Goal: Task Accomplishment & Management: Complete application form

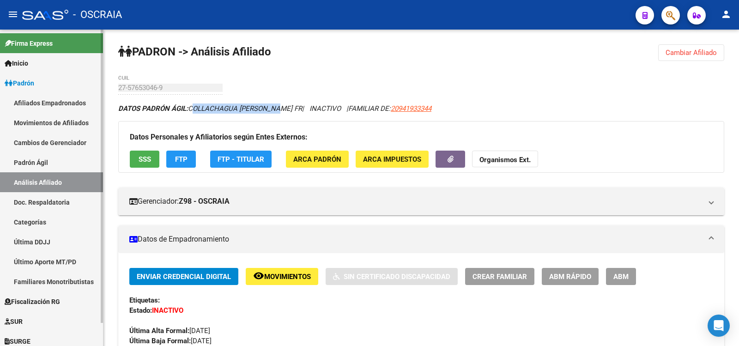
click at [50, 162] on link "Padrón Ágil" at bounding box center [51, 162] width 103 height 20
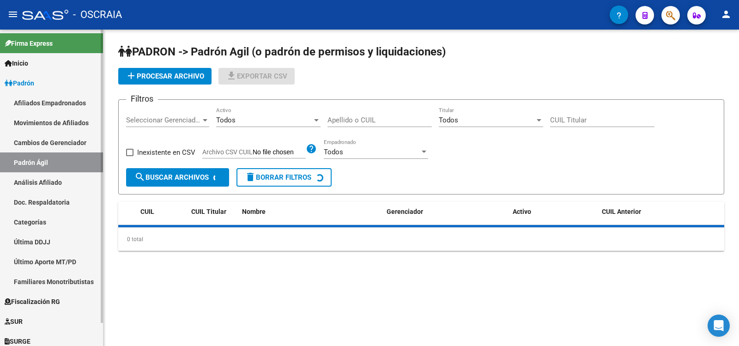
click at [48, 185] on link "Análisis Afiliado" at bounding box center [51, 182] width 103 height 20
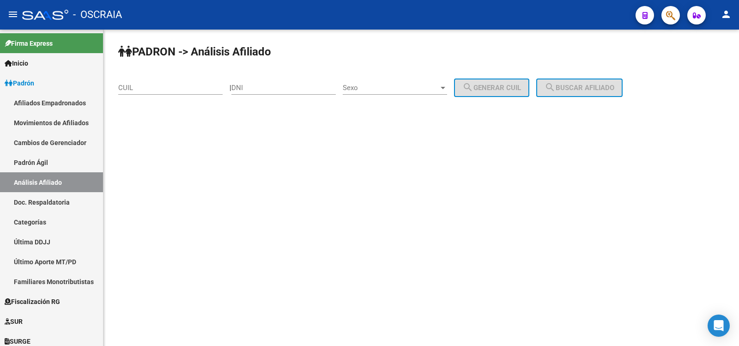
click at [143, 91] on input "CUIL" at bounding box center [170, 88] width 104 height 8
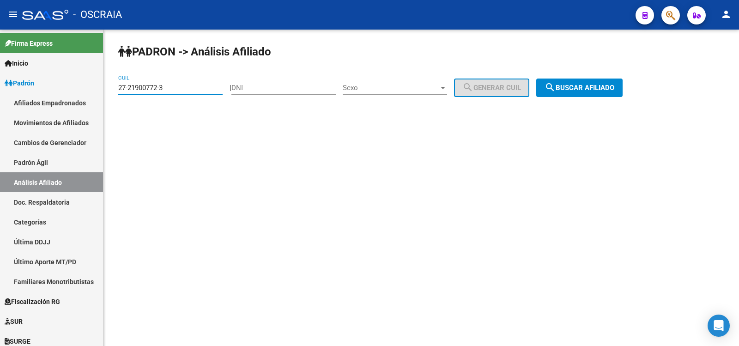
type input "27-21900772-3"
click at [582, 95] on button "search Buscar afiliado" at bounding box center [579, 87] width 86 height 18
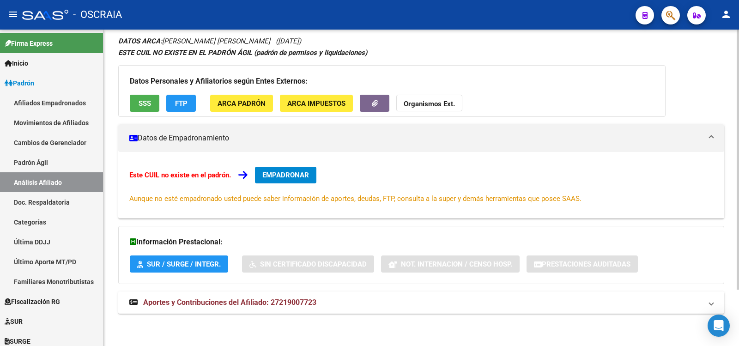
click at [257, 305] on span "Aportes y Contribuciones del Afiliado: 27219007723" at bounding box center [229, 302] width 173 height 9
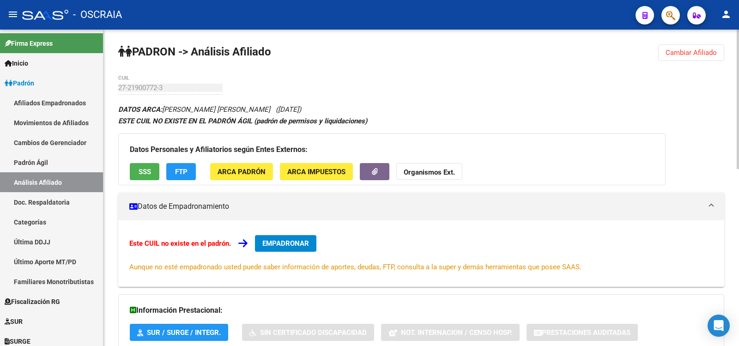
click at [139, 82] on div "27-21900772-3 CUIL" at bounding box center [170, 85] width 104 height 20
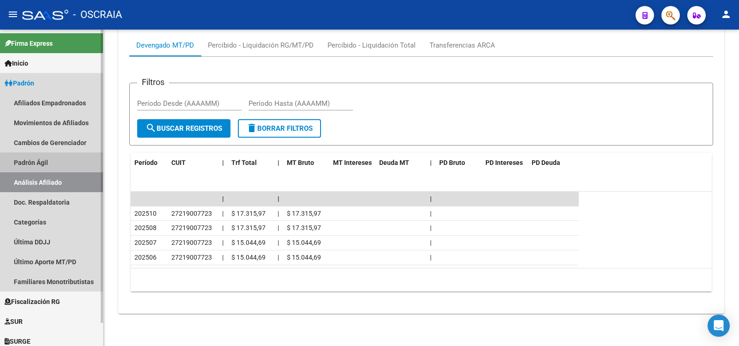
click at [63, 164] on link "Padrón Ágil" at bounding box center [51, 162] width 103 height 20
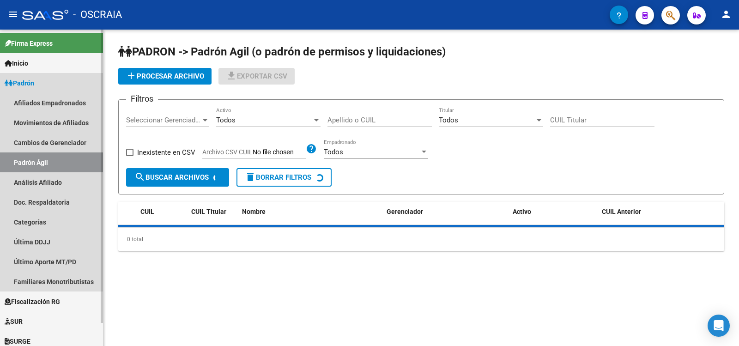
click at [62, 177] on link "Análisis Afiliado" at bounding box center [51, 182] width 103 height 20
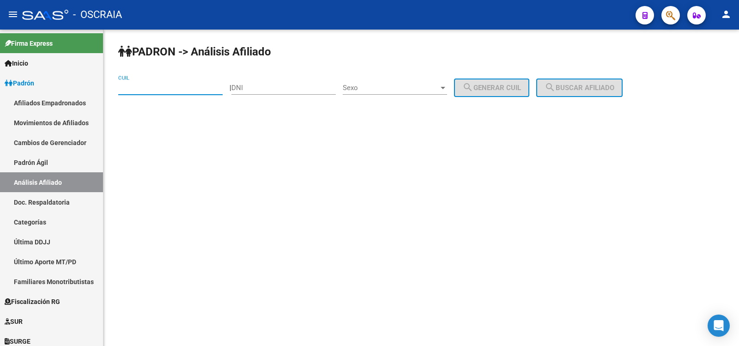
drag, startPoint x: 160, startPoint y: 84, endPoint x: 309, endPoint y: 86, distance: 149.6
click at [160, 84] on input "CUIL" at bounding box center [170, 88] width 104 height 8
paste input "27-24323886-8"
type input "27-24323886-8"
click at [649, 88] on div "[PERSON_NAME] -> Análisis Afiliado 27-24323886-8 CUIL | DNI Sexo Sexo search Ge…" at bounding box center [420, 78] width 635 height 97
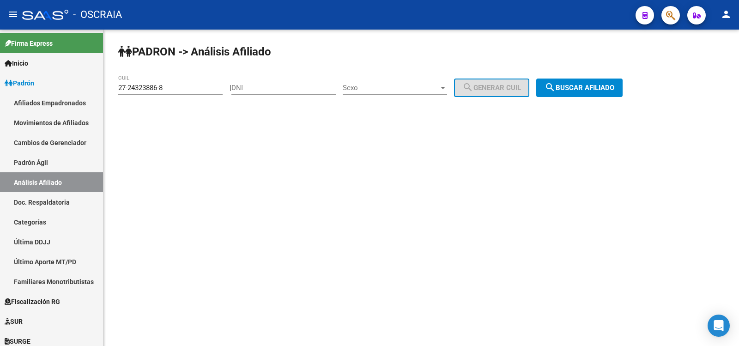
click at [606, 80] on button "search Buscar afiliado" at bounding box center [579, 87] width 86 height 18
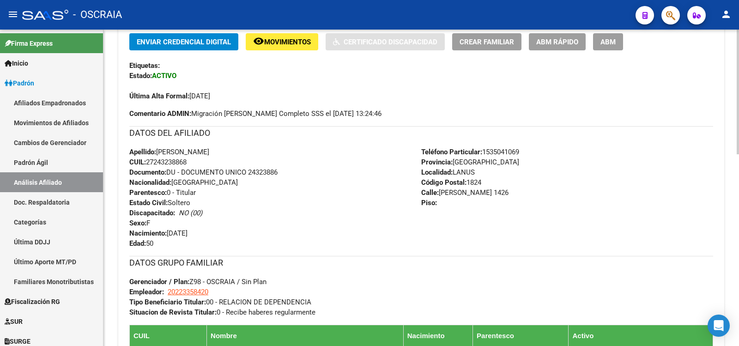
scroll to position [389, 0]
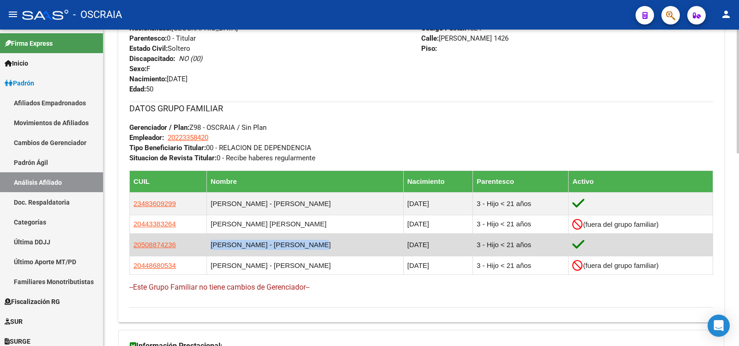
copy tr "[PERSON_NAME] - [PERSON_NAME]"
drag, startPoint x: 315, startPoint y: 247, endPoint x: 201, endPoint y: 245, distance: 114.5
click at [201, 245] on tr "20508874236 [PERSON_NAME] - [PERSON_NAME] [DATE] 3 - Hijo < 21 años" at bounding box center [421, 245] width 583 height 23
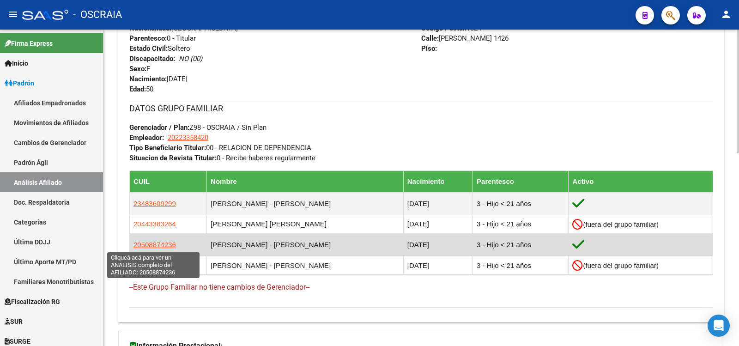
click at [144, 244] on span "20508874236" at bounding box center [154, 245] width 42 height 8
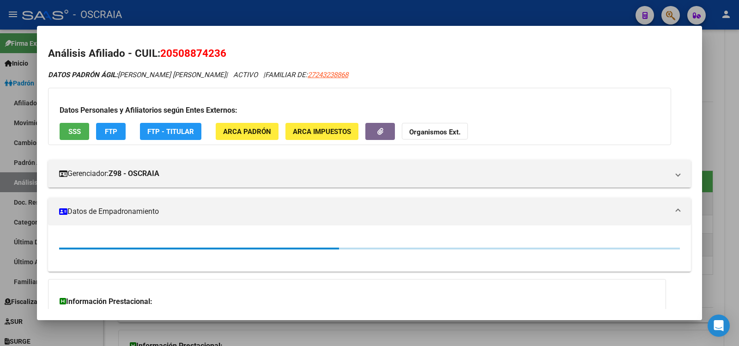
click at [224, 51] on span "20508874236" at bounding box center [193, 53] width 66 height 12
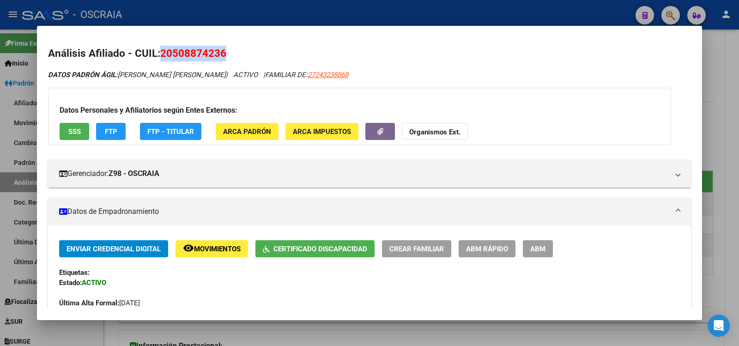
copy span "20508874236"
drag, startPoint x: 225, startPoint y: 52, endPoint x: 161, endPoint y: 58, distance: 64.5
click at [161, 58] on span "20508874236" at bounding box center [193, 53] width 66 height 12
click at [23, 175] on div at bounding box center [369, 173] width 739 height 346
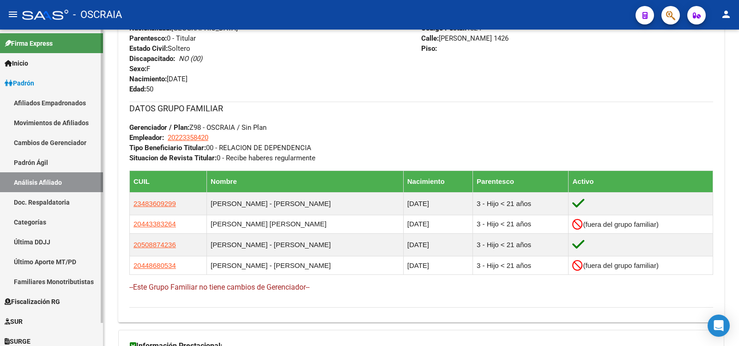
click at [32, 164] on link "Padrón Ágil" at bounding box center [51, 162] width 103 height 20
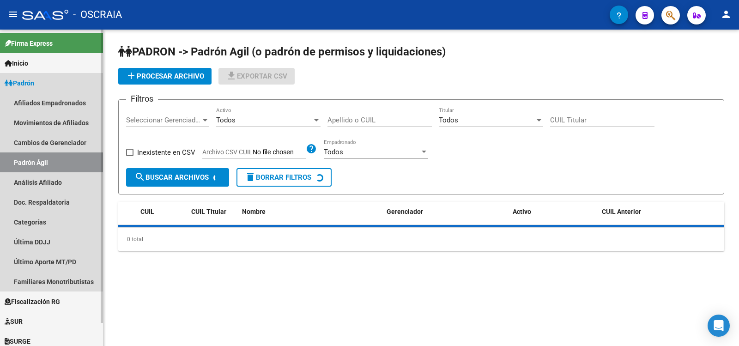
click at [32, 176] on link "Análisis Afiliado" at bounding box center [51, 182] width 103 height 20
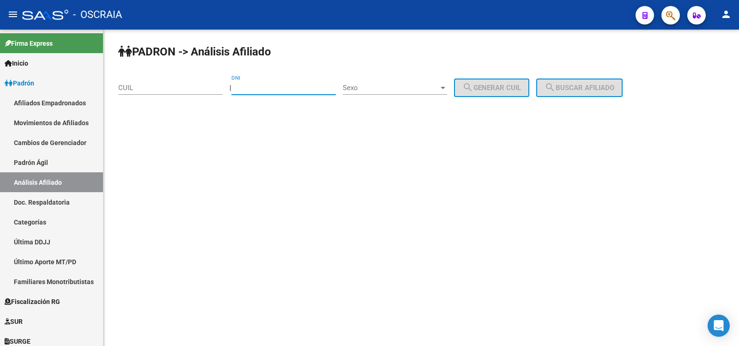
click at [248, 86] on input "DNI" at bounding box center [283, 88] width 104 height 8
type input "2"
type input "51241520"
click at [416, 87] on span "Sexo" at bounding box center [391, 88] width 96 height 8
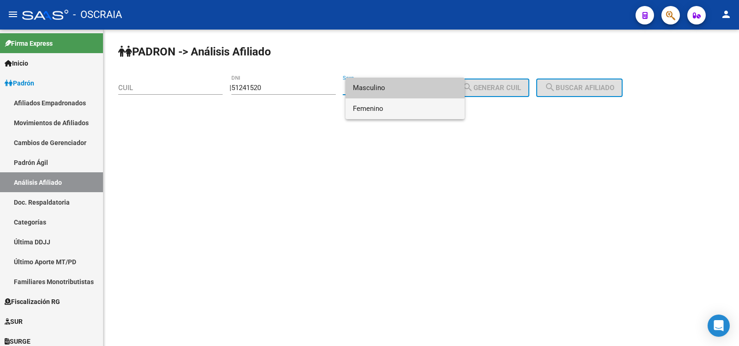
click at [397, 106] on span "Femenino" at bounding box center [405, 108] width 104 height 21
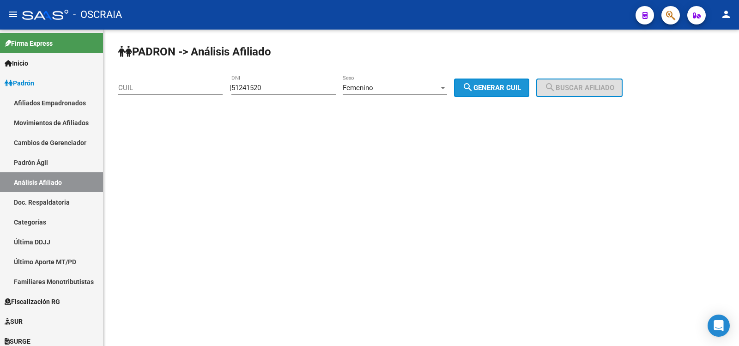
click at [502, 80] on button "search Generar CUIL" at bounding box center [491, 87] width 75 height 18
type input "27-51241520-8"
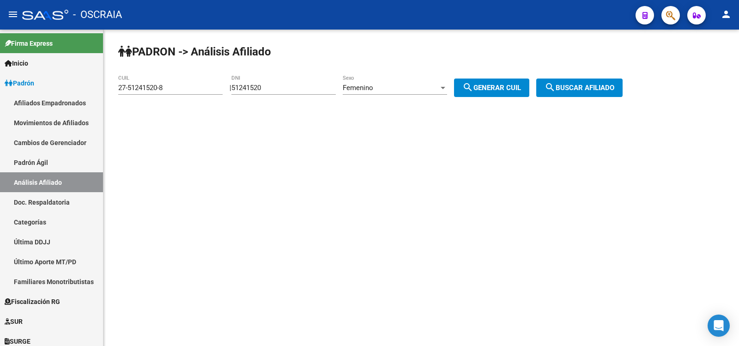
click at [582, 85] on span "search Buscar afiliado" at bounding box center [579, 88] width 70 height 8
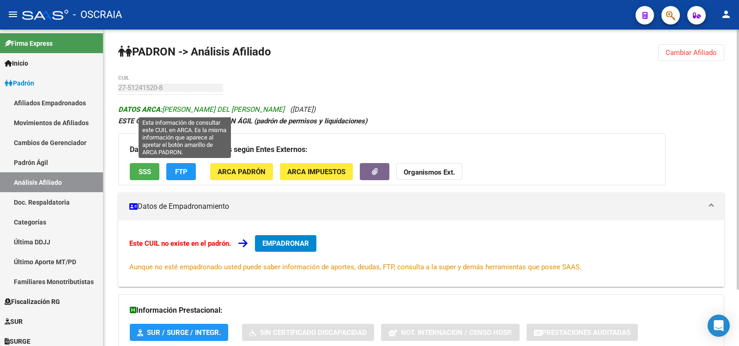
copy span "[PERSON_NAME] DEL [PERSON_NAME]"
drag, startPoint x: 251, startPoint y: 109, endPoint x: 164, endPoint y: 108, distance: 86.3
click at [164, 108] on span "DATOS ARCA: [PERSON_NAME] DEL [PERSON_NAME]" at bounding box center [201, 109] width 166 height 8
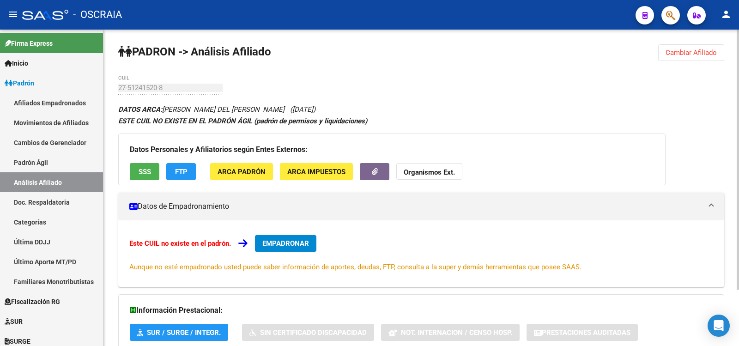
scroll to position [68, 0]
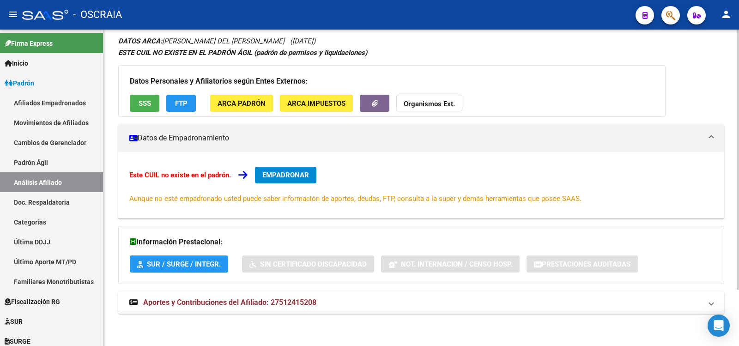
drag, startPoint x: 274, startPoint y: 307, endPoint x: 277, endPoint y: 298, distance: 9.6
click at [274, 307] on strong "Aportes y Contribuciones del Afiliado: 27512415208" at bounding box center [222, 302] width 187 height 10
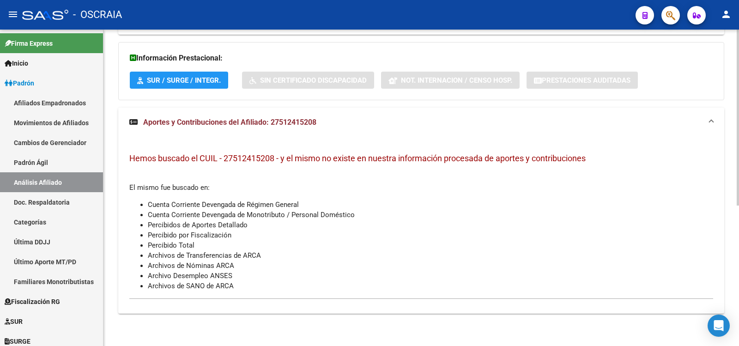
scroll to position [0, 0]
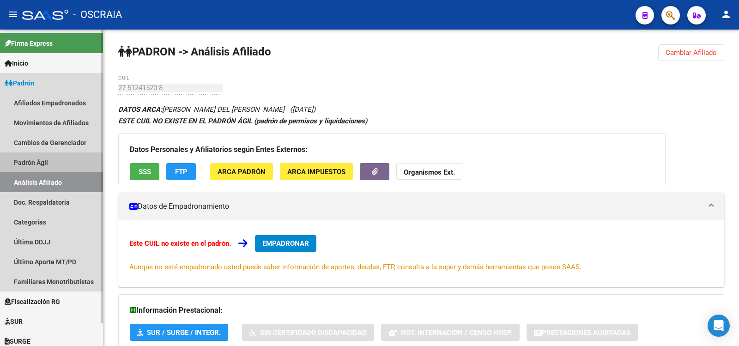
drag, startPoint x: 64, startPoint y: 166, endPoint x: 69, endPoint y: 180, distance: 14.5
click at [64, 167] on link "Padrón Ágil" at bounding box center [51, 162] width 103 height 20
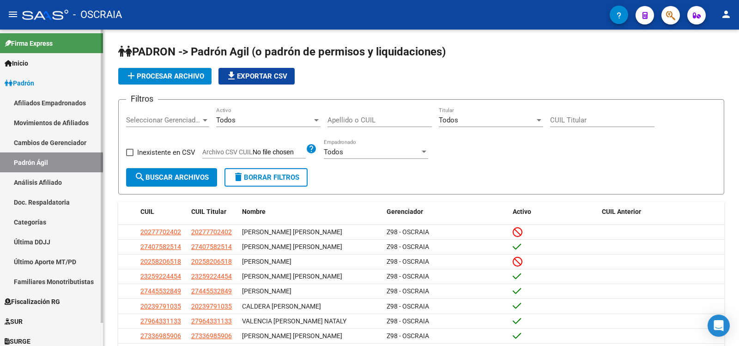
click at [65, 186] on link "Análisis Afiliado" at bounding box center [51, 182] width 103 height 20
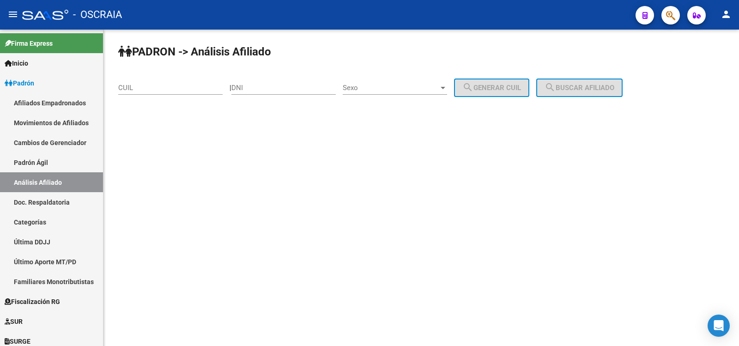
click at [264, 90] on input "DNI" at bounding box center [283, 88] width 104 height 8
type input "20635746"
click at [369, 96] on div "Sexo Sexo" at bounding box center [395, 89] width 104 height 29
click at [370, 88] on span "Sexo" at bounding box center [391, 88] width 96 height 8
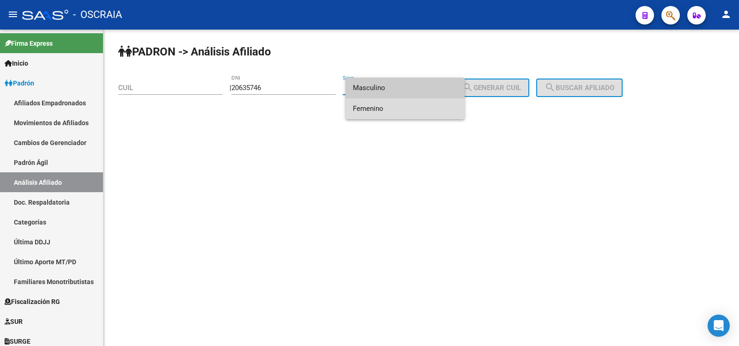
click at [368, 107] on span "Femenino" at bounding box center [405, 108] width 104 height 21
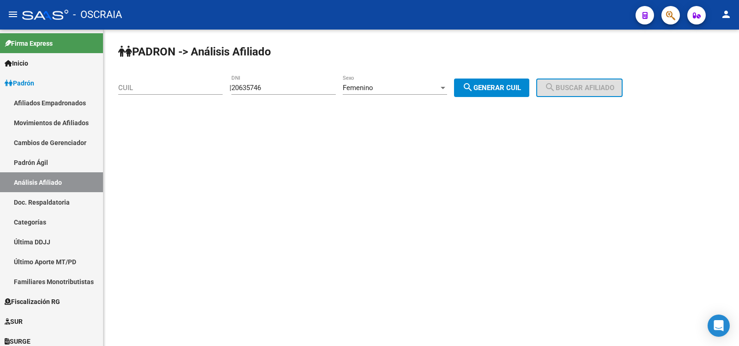
click at [512, 83] on button "search Generar CUIL" at bounding box center [491, 87] width 75 height 18
type input "27-20635746-6"
click at [580, 84] on span "search Buscar afiliado" at bounding box center [579, 88] width 70 height 8
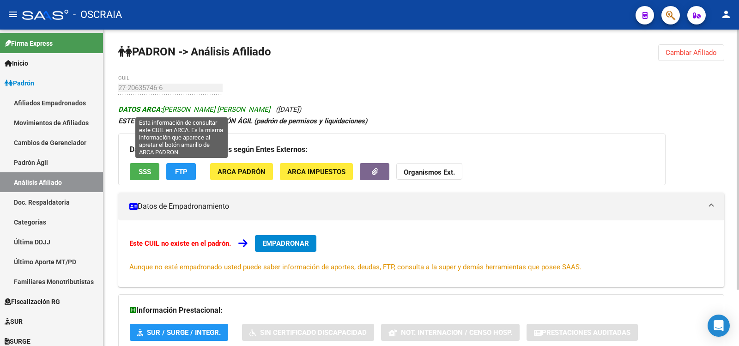
copy span "AVARO [PERSON_NAME] [PERSON_NAME]"
copy span "[PERSON_NAME] [PERSON_NAME]"
drag, startPoint x: 245, startPoint y: 109, endPoint x: 164, endPoint y: 113, distance: 81.3
click at [164, 113] on icon "DATOS ARCA: [PERSON_NAME] [PERSON_NAME] ([DATE])" at bounding box center [209, 109] width 183 height 8
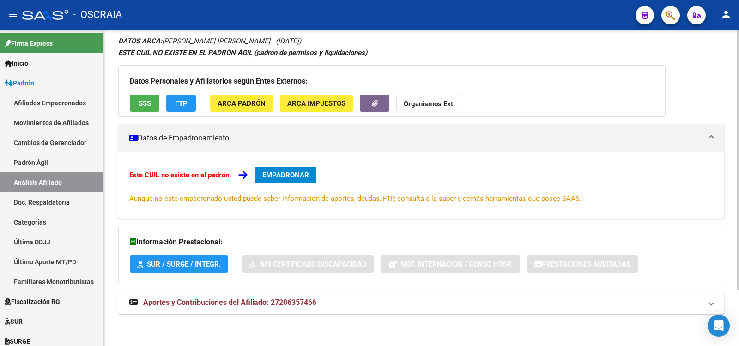
click at [304, 303] on span "Aportes y Contribuciones del Afiliado: 27206357466" at bounding box center [229, 302] width 173 height 9
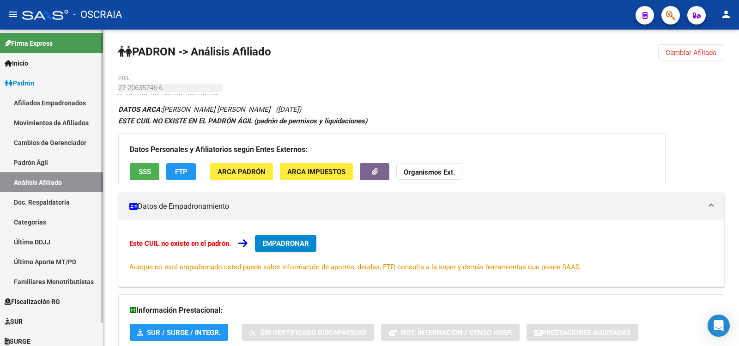
click at [42, 161] on link "Padrón Ágil" at bounding box center [51, 162] width 103 height 20
drag, startPoint x: 42, startPoint y: 161, endPoint x: 47, endPoint y: 179, distance: 19.2
click at [42, 161] on link "Padrón Ágil" at bounding box center [51, 162] width 103 height 20
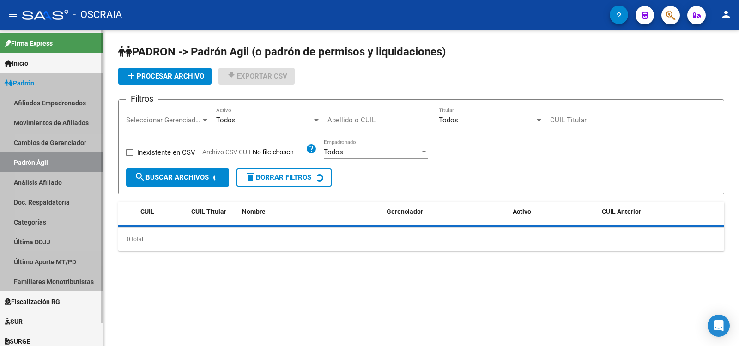
click at [47, 181] on link "Análisis Afiliado" at bounding box center [51, 182] width 103 height 20
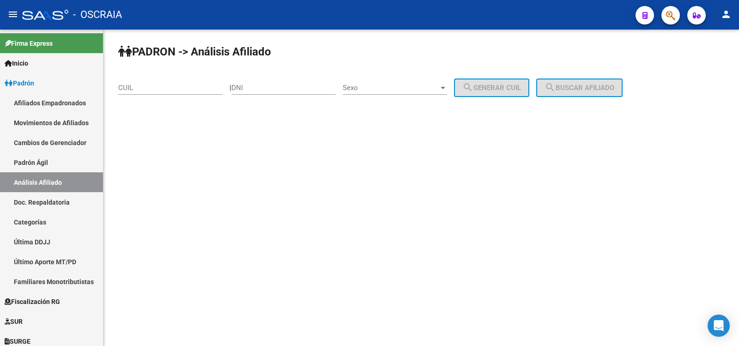
click at [173, 91] on input "CUIL" at bounding box center [170, 88] width 104 height 8
paste input "20-94735967-4"
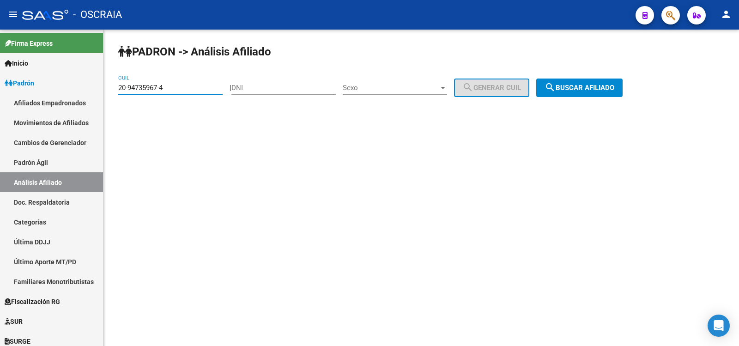
type input "20-94735967-4"
click at [555, 82] on mat-icon "search" at bounding box center [549, 87] width 11 height 11
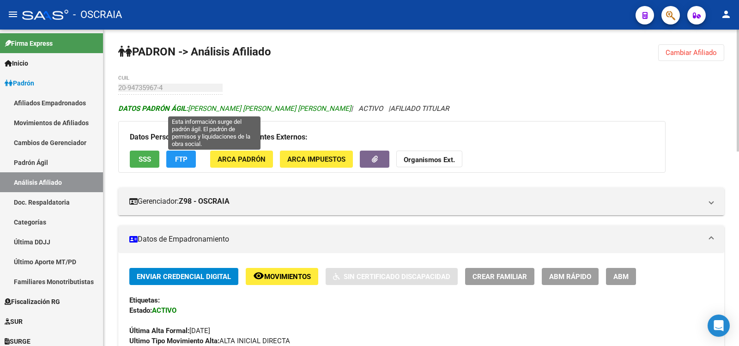
drag, startPoint x: 308, startPoint y: 108, endPoint x: 191, endPoint y: 110, distance: 117.3
click at [191, 110] on icon "DATOS [PERSON_NAME] ÁGIL: [PERSON_NAME] [PERSON_NAME] [PERSON_NAME] | ACTIVO | …" at bounding box center [283, 108] width 331 height 8
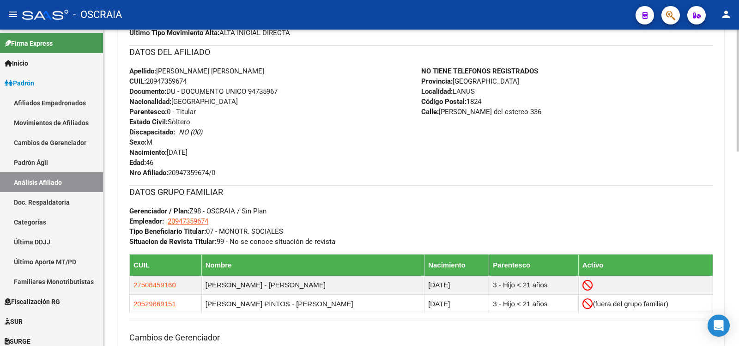
scroll to position [462, 0]
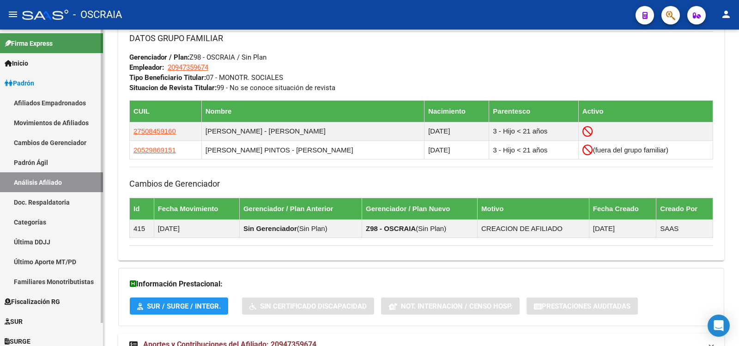
drag, startPoint x: 54, startPoint y: 163, endPoint x: 58, endPoint y: 176, distance: 13.0
click at [54, 164] on link "Padrón Ágil" at bounding box center [51, 162] width 103 height 20
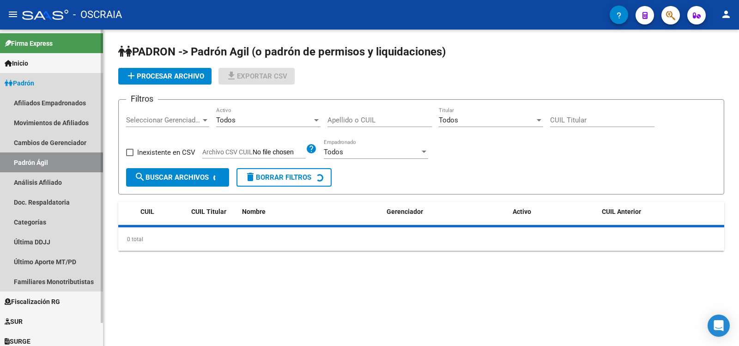
click at [58, 180] on link "Análisis Afiliado" at bounding box center [51, 182] width 103 height 20
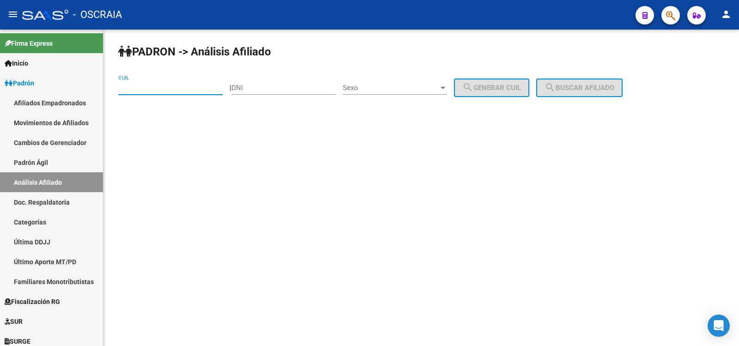
click at [155, 88] on input "CUIL" at bounding box center [170, 88] width 104 height 8
paste input "20-45192931-4"
type input "20-45192931-4"
click at [606, 86] on span "search Buscar afiliado" at bounding box center [579, 88] width 70 height 8
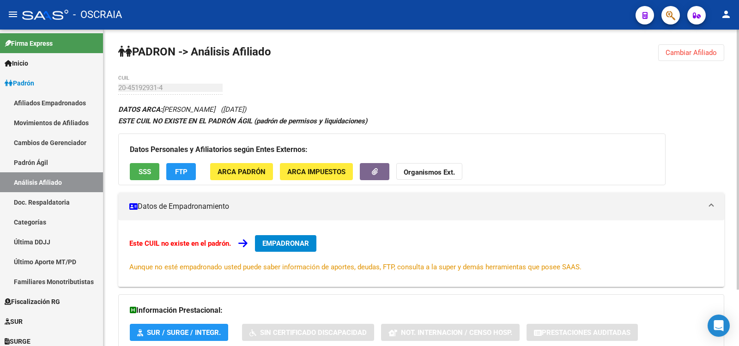
scroll to position [68, 0]
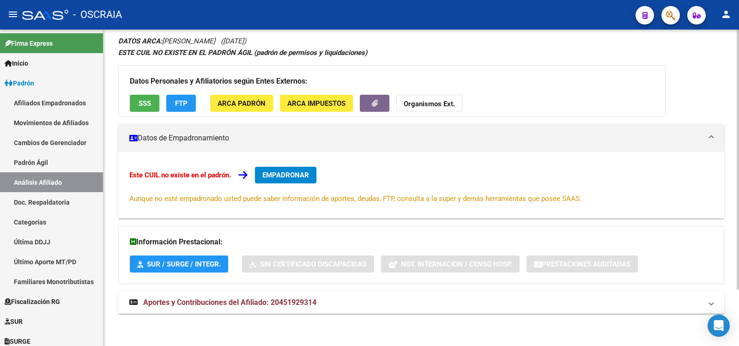
click at [273, 303] on span "Aportes y Contribuciones del Afiliado: 20451929314" at bounding box center [229, 302] width 173 height 9
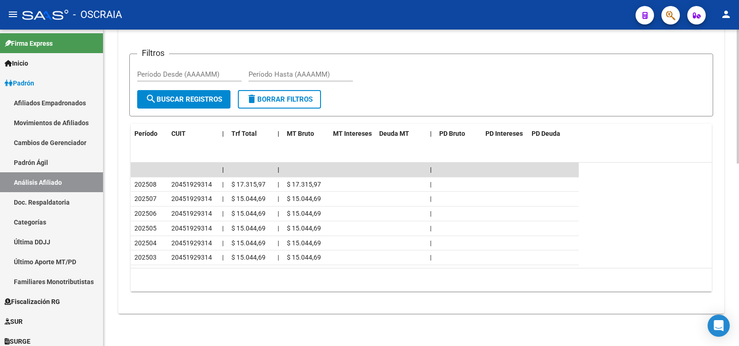
scroll to position [0, 0]
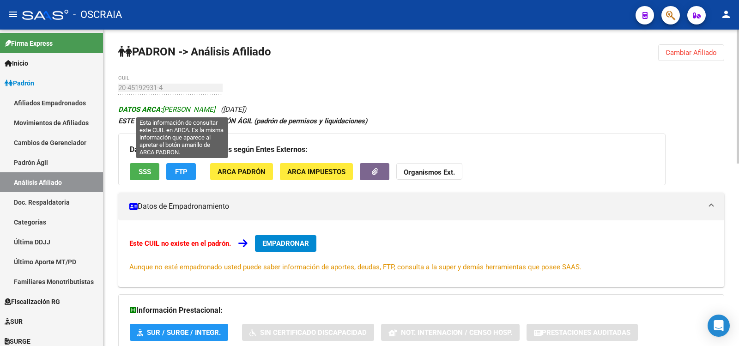
copy icon "[PERSON_NAME] ([DATE])"
drag, startPoint x: 304, startPoint y: 106, endPoint x: 313, endPoint y: 250, distance: 143.8
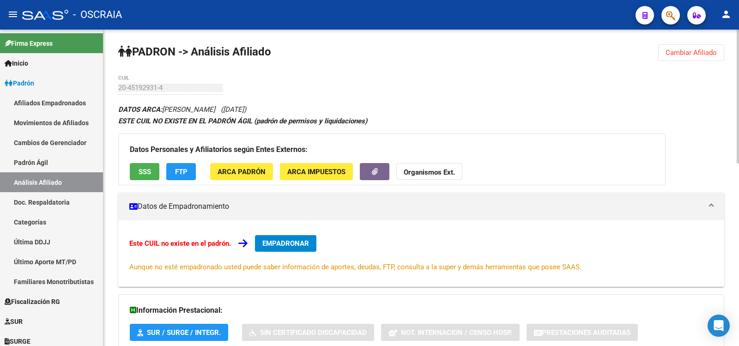
click at [143, 87] on div "20-45192931-4 CUIL" at bounding box center [170, 85] width 104 height 20
click at [120, 86] on div "20-45192931-4 CUIL" at bounding box center [170, 85] width 104 height 20
click at [161, 84] on div "20-45192931-4 CUIL" at bounding box center [170, 85] width 104 height 20
drag, startPoint x: 161, startPoint y: 83, endPoint x: 120, endPoint y: 93, distance: 42.8
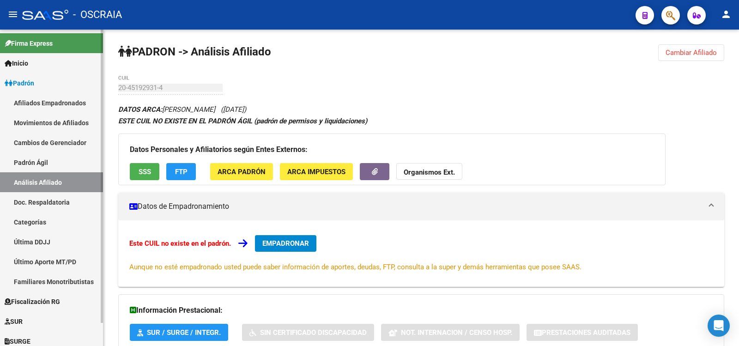
drag, startPoint x: 61, startPoint y: 165, endPoint x: 67, endPoint y: 187, distance: 23.4
click at [61, 166] on link "Padrón Ágil" at bounding box center [51, 162] width 103 height 20
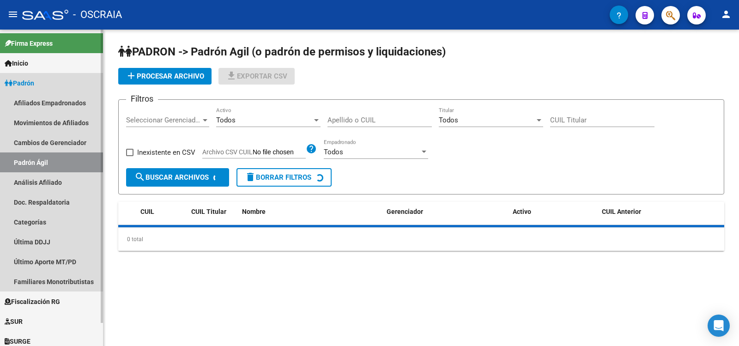
click at [67, 187] on link "Análisis Afiliado" at bounding box center [51, 182] width 103 height 20
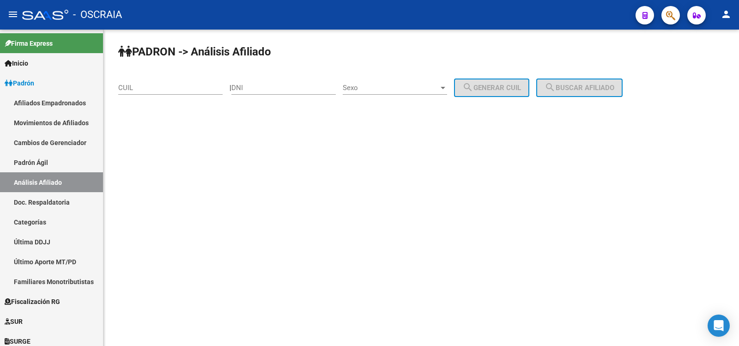
click at [164, 86] on input "CUIL" at bounding box center [170, 88] width 104 height 8
paste input "20-27705788-4"
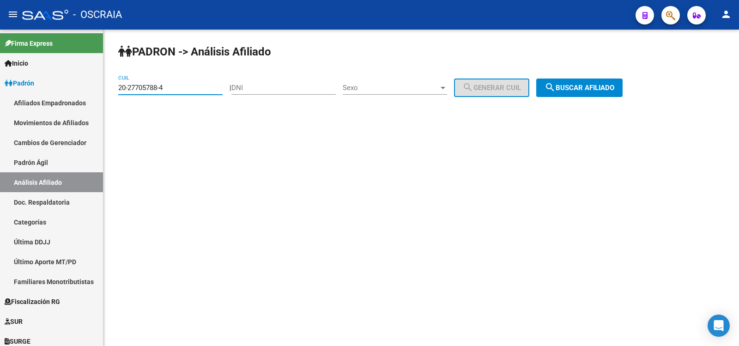
type input "20-27705788-4"
drag, startPoint x: 594, startPoint y: 84, endPoint x: 583, endPoint y: 95, distance: 15.3
click at [594, 84] on span "search Buscar afiliado" at bounding box center [579, 88] width 70 height 8
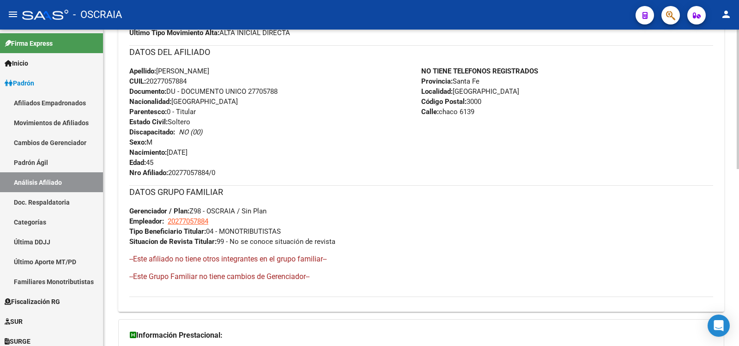
scroll to position [401, 0]
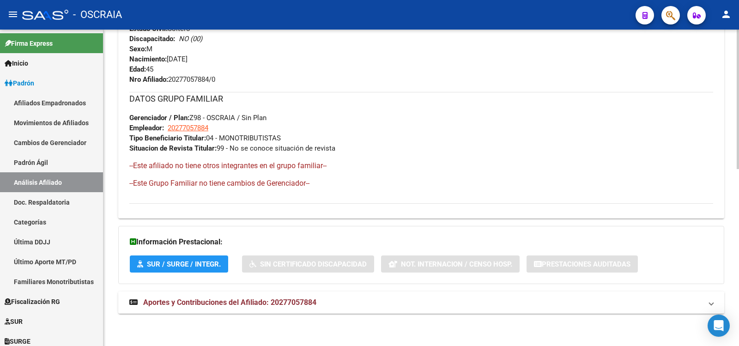
click at [268, 300] on span "Aportes y Contribuciones del Afiliado: 20277057884" at bounding box center [229, 302] width 173 height 9
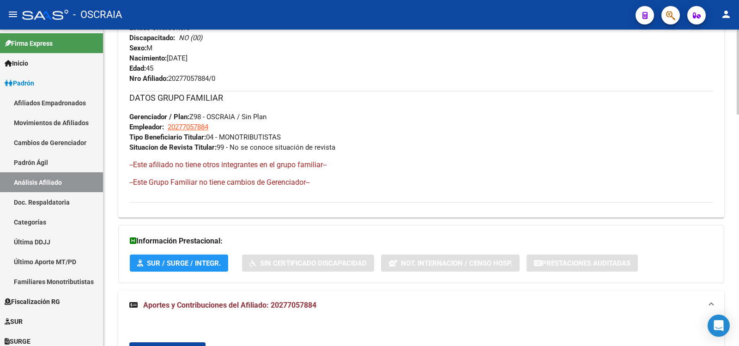
scroll to position [710, 0]
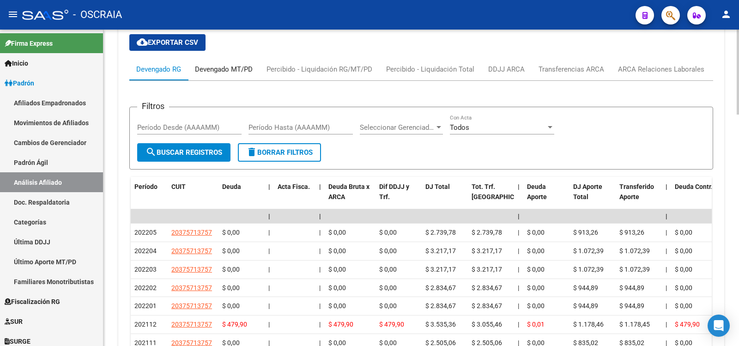
click at [227, 62] on div "Devengado MT/PD" at bounding box center [224, 69] width 72 height 22
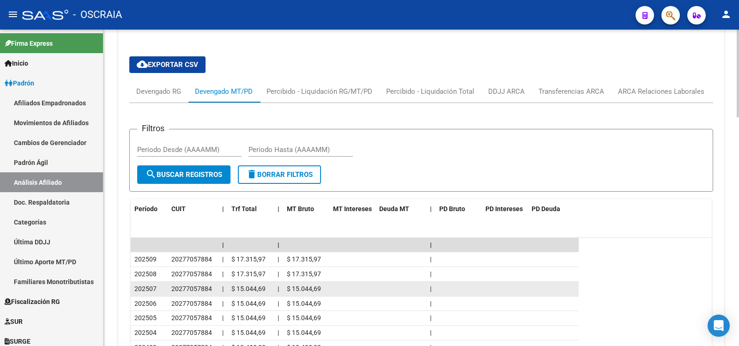
scroll to position [822, 0]
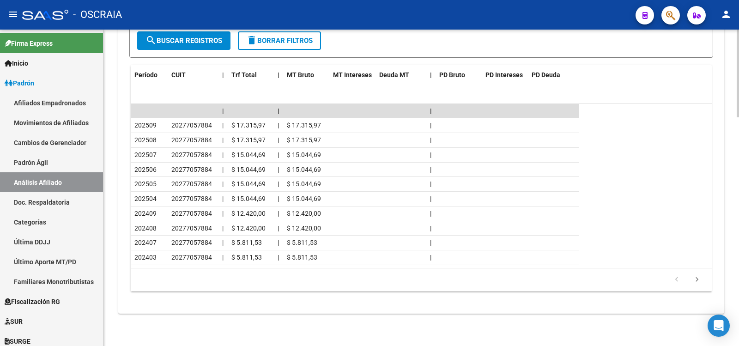
click at [700, 285] on icon "go to next page" at bounding box center [697, 280] width 12 height 11
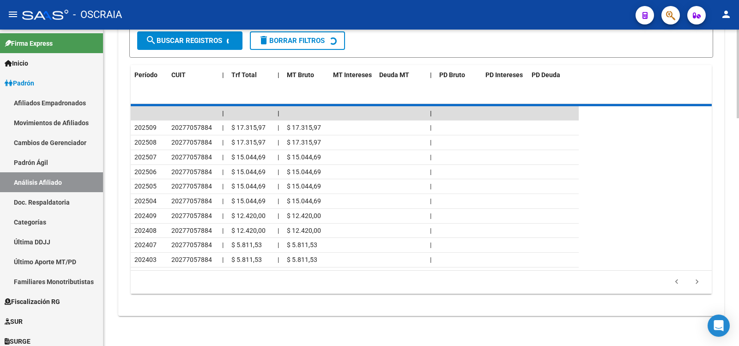
click at [697, 283] on div "179,769,313,486,231,570,000,000,000,000,000,000,000,000,000,000,000,000,000,000…" at bounding box center [421, 282] width 581 height 23
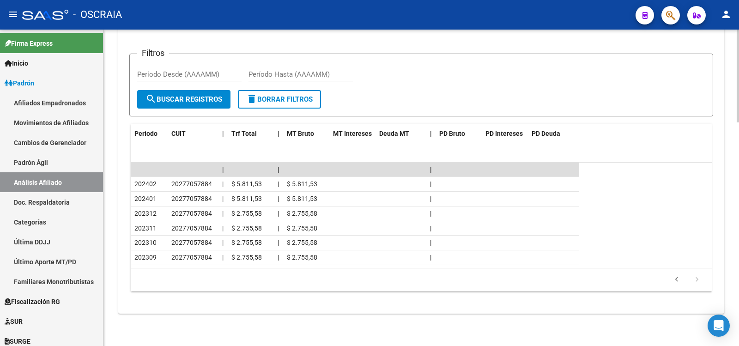
click at [697, 283] on icon "go to next page" at bounding box center [697, 280] width 12 height 11
click at [676, 278] on icon "go to previous page" at bounding box center [676, 280] width 12 height 11
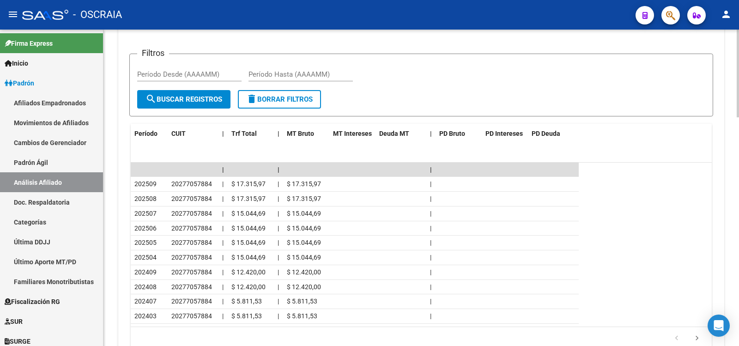
click at [676, 278] on datatable-row-wrapper "202409 20277057884 | $ 12.420,00 | $ 12.420,00 |" at bounding box center [421, 272] width 581 height 15
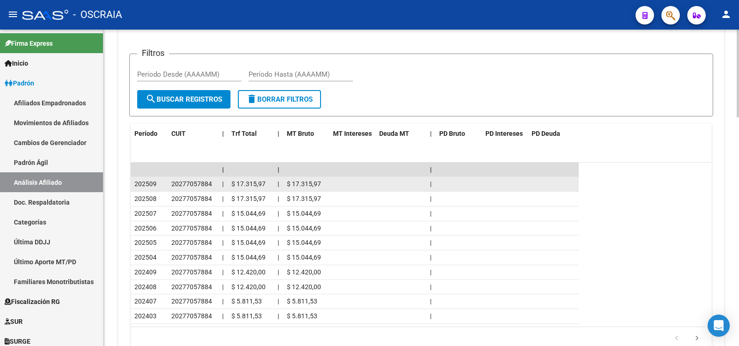
scroll to position [0, 0]
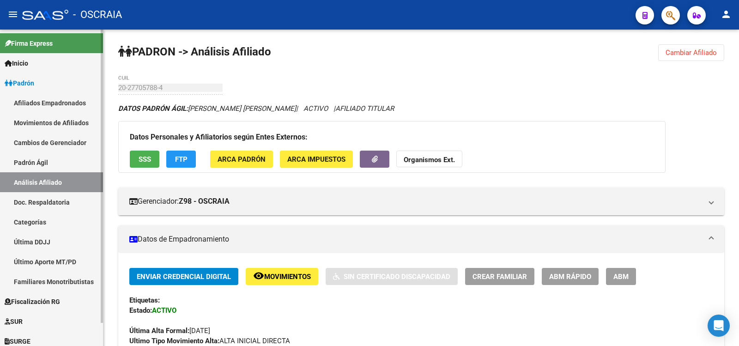
click at [40, 163] on link "Padrón Ágil" at bounding box center [51, 162] width 103 height 20
drag, startPoint x: 40, startPoint y: 163, endPoint x: 52, endPoint y: 185, distance: 25.0
click at [40, 163] on link "Padrón Ágil" at bounding box center [51, 162] width 103 height 20
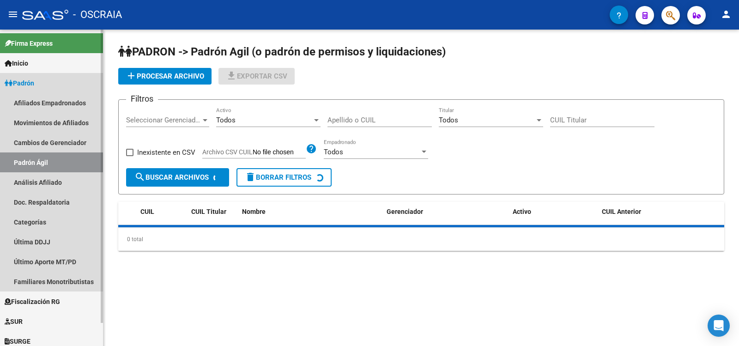
click at [53, 185] on link "Análisis Afiliado" at bounding box center [51, 182] width 103 height 20
drag, startPoint x: 53, startPoint y: 185, endPoint x: 142, endPoint y: 127, distance: 106.0
click at [53, 185] on link "Análisis Afiliado" at bounding box center [51, 182] width 103 height 20
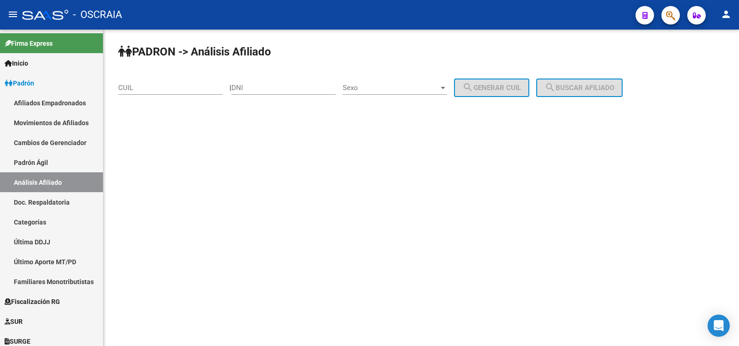
click at [178, 83] on div "CUIL" at bounding box center [170, 85] width 104 height 20
paste input "20-25223332"
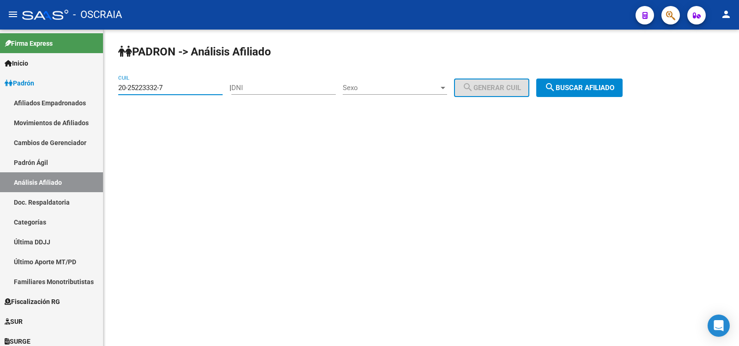
type input "20-25223332-7"
click at [551, 94] on button "search Buscar afiliado" at bounding box center [579, 87] width 86 height 18
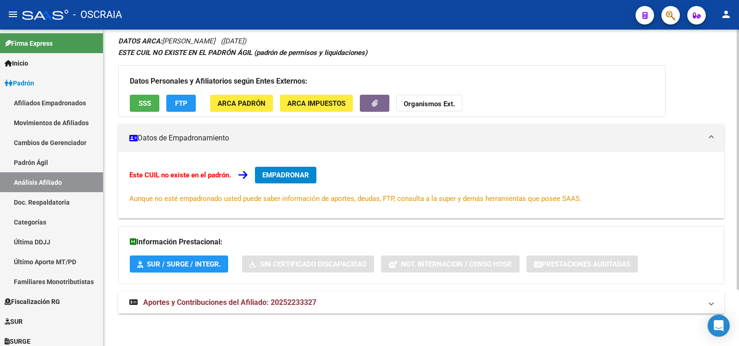
click at [288, 296] on mat-expansion-panel-header "Aportes y Contribuciones del Afiliado: 20252233327" at bounding box center [421, 302] width 606 height 22
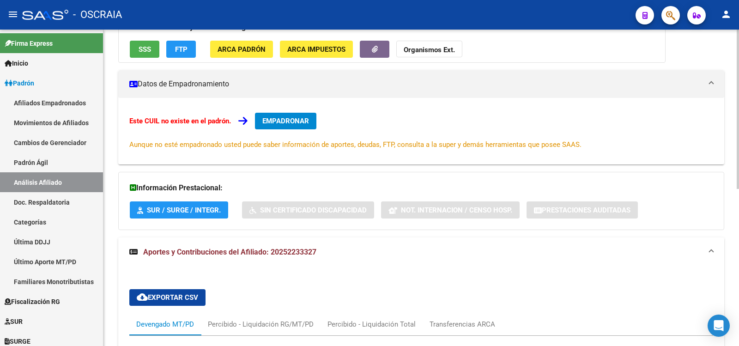
scroll to position [489, 0]
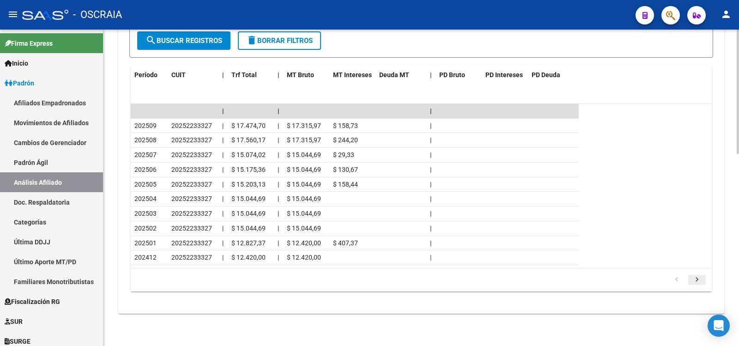
click at [701, 276] on icon "go to next page" at bounding box center [697, 280] width 12 height 11
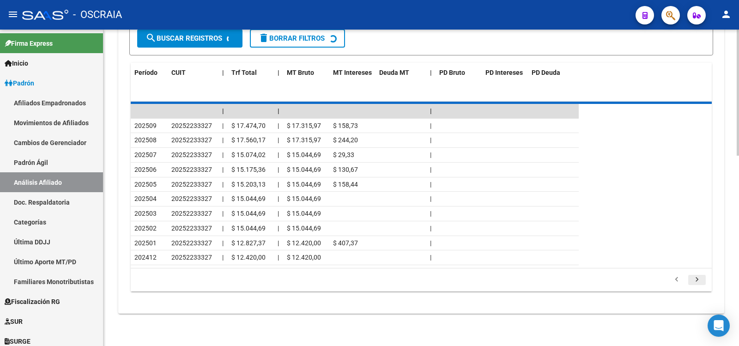
click at [698, 278] on icon "go to next page" at bounding box center [697, 280] width 12 height 11
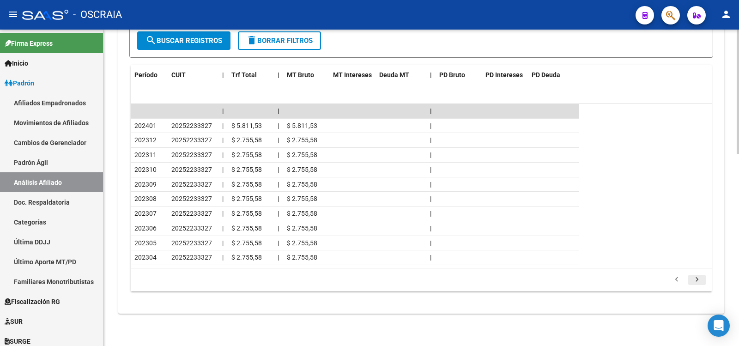
click at [697, 280] on icon "go to next page" at bounding box center [697, 280] width 12 height 11
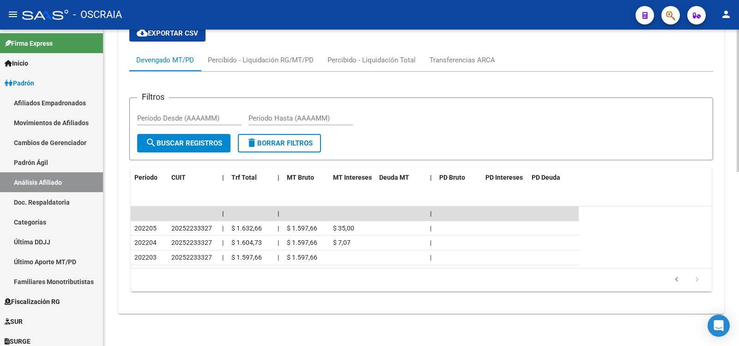
scroll to position [386, 0]
click at [697, 280] on icon "go to next page" at bounding box center [697, 280] width 12 height 11
click at [678, 279] on icon "go to previous page" at bounding box center [676, 280] width 12 height 11
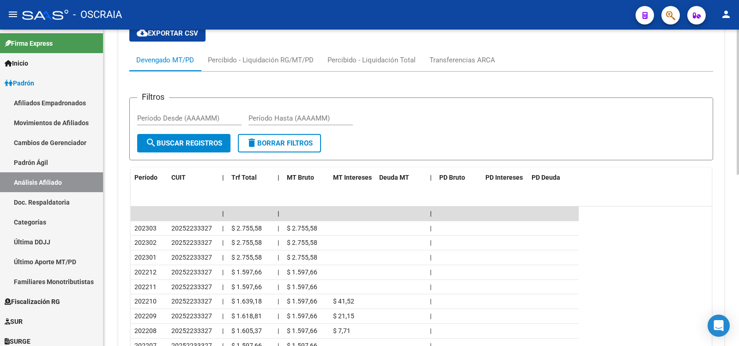
click at [678, 280] on datatable-row-wrapper "202211 20252233327 | $ 1.597,66 | $ 1.597,66 |" at bounding box center [421, 287] width 581 height 15
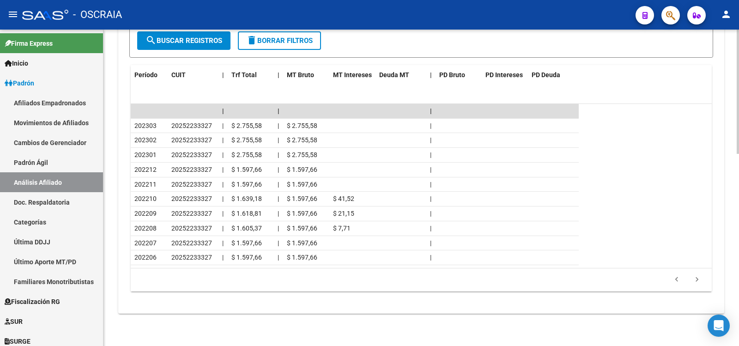
scroll to position [27, 0]
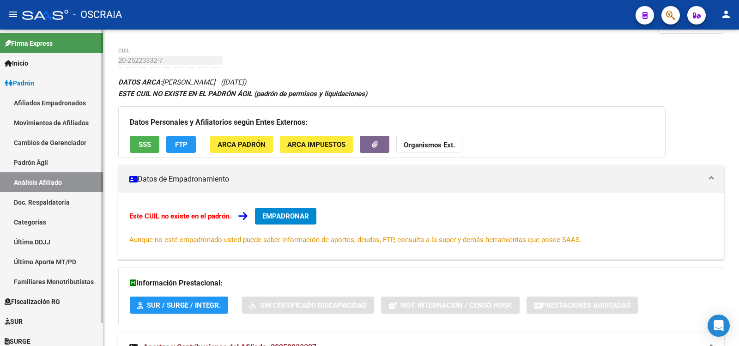
click at [58, 161] on link "Padrón Ágil" at bounding box center [51, 162] width 103 height 20
drag, startPoint x: 58, startPoint y: 161, endPoint x: 72, endPoint y: 182, distance: 25.6
click at [58, 161] on link "Padrón Ágil" at bounding box center [51, 162] width 103 height 20
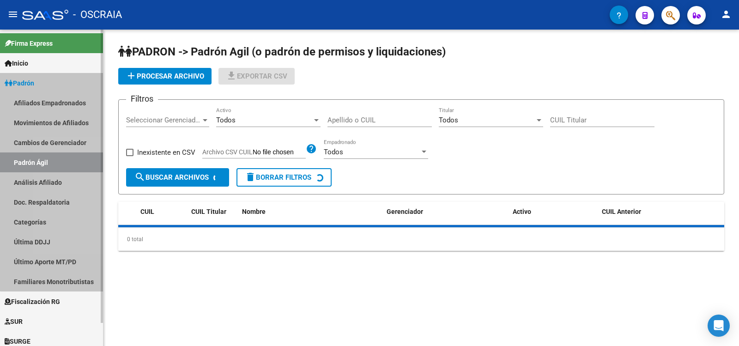
click at [72, 182] on link "Análisis Afiliado" at bounding box center [51, 182] width 103 height 20
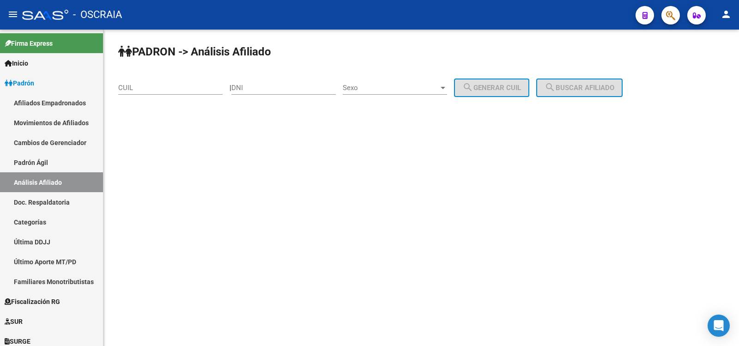
click at [170, 84] on input "CUIL" at bounding box center [170, 88] width 104 height 8
paste input "20-27705788-4"
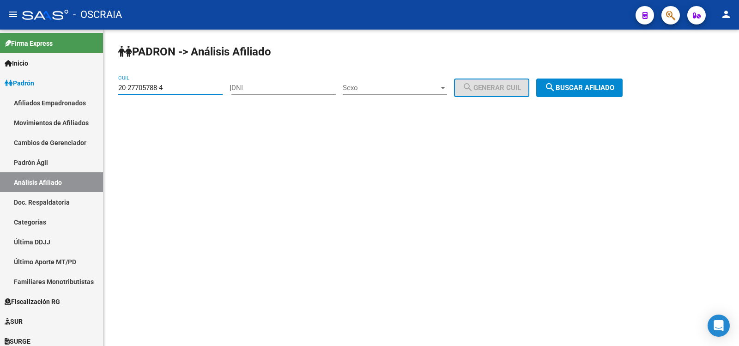
type input "20-27705788-4"
click at [584, 84] on span "search Buscar afiliado" at bounding box center [579, 88] width 70 height 8
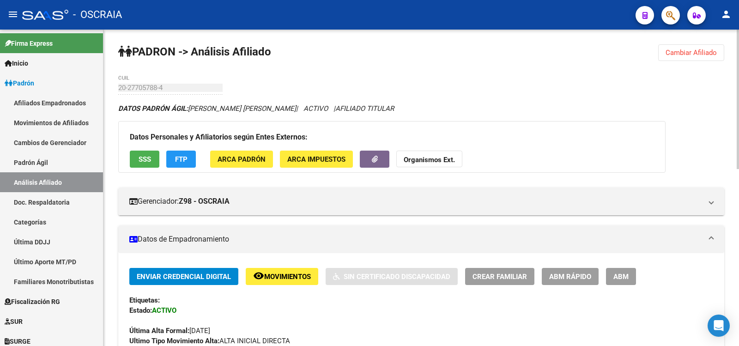
scroll to position [401, 0]
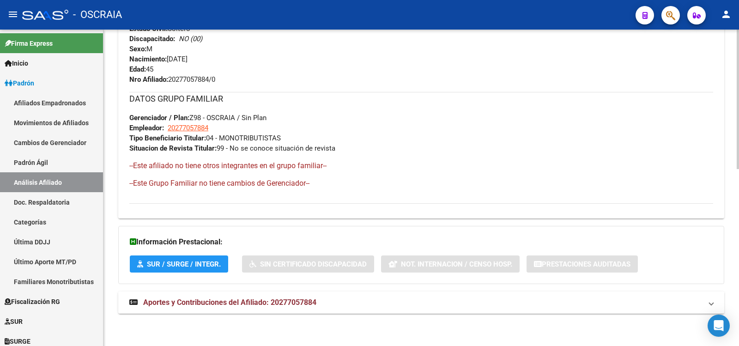
click at [281, 309] on mat-expansion-panel-header "Aportes y Contribuciones del Afiliado: 20277057884" at bounding box center [421, 302] width 606 height 22
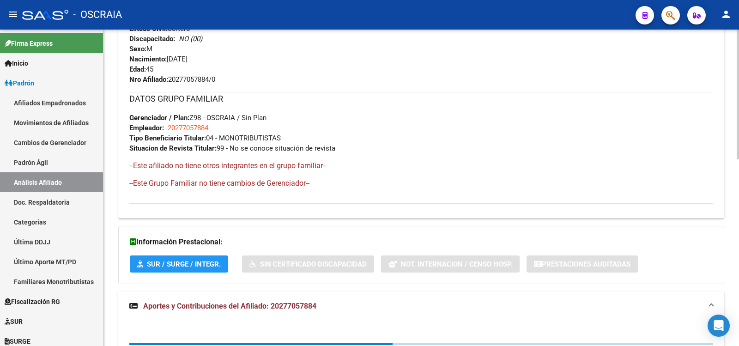
scroll to position [455, 0]
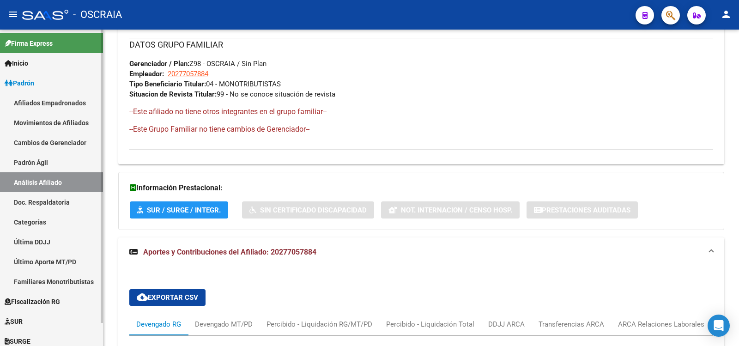
click at [68, 163] on link "Padrón Ágil" at bounding box center [51, 162] width 103 height 20
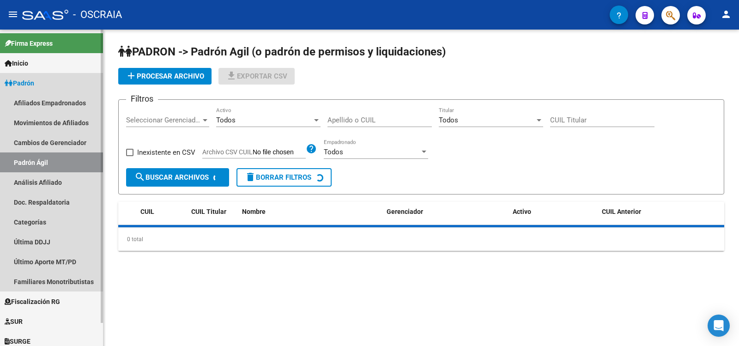
click at [60, 185] on link "Análisis Afiliado" at bounding box center [51, 182] width 103 height 20
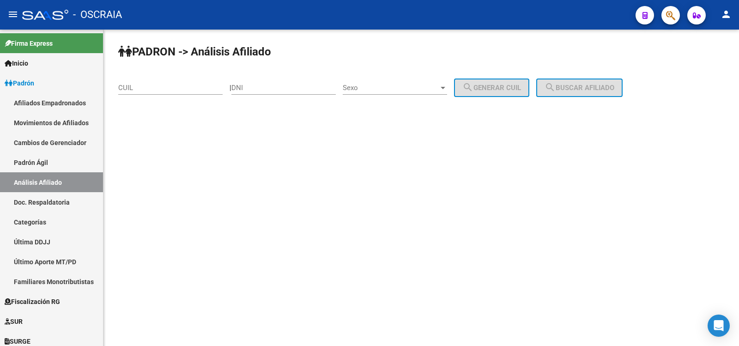
click at [187, 93] on div "CUIL" at bounding box center [170, 85] width 104 height 20
click at [177, 94] on div "CUIL" at bounding box center [170, 85] width 104 height 20
paste input "20-27705788-4"
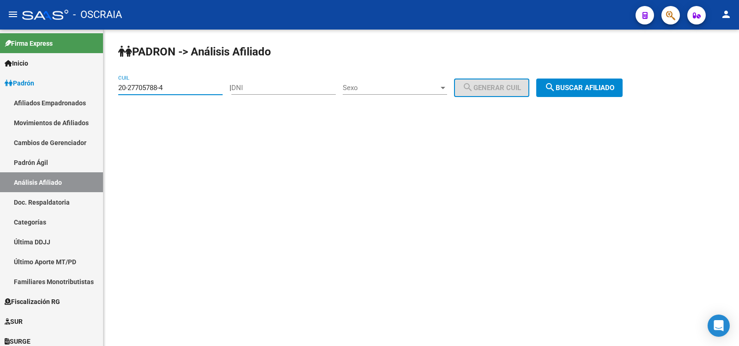
type input "20-27705788-4"
click at [555, 84] on mat-icon "search" at bounding box center [549, 87] width 11 height 11
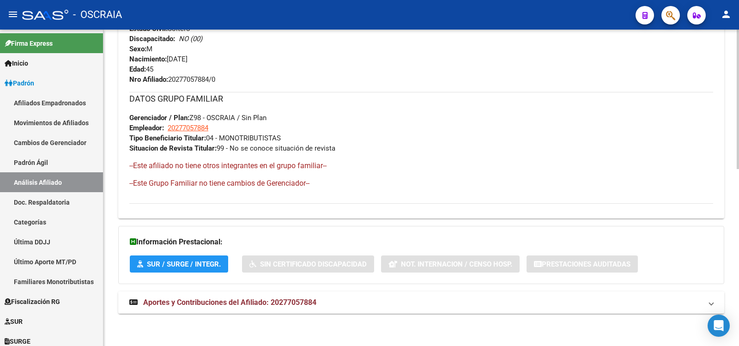
click at [263, 296] on mat-expansion-panel-header "Aportes y Contribuciones del Afiliado: 20277057884" at bounding box center [421, 302] width 606 height 22
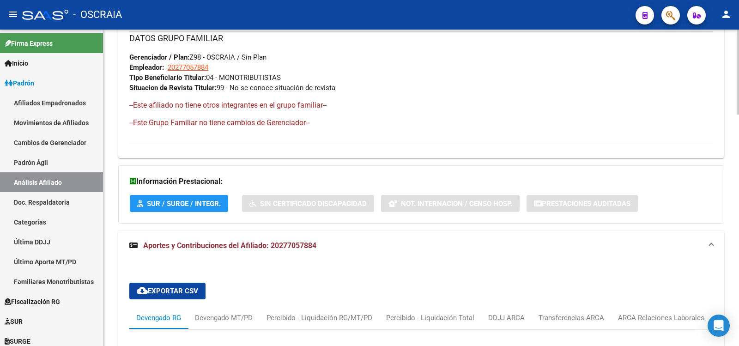
scroll to position [615, 0]
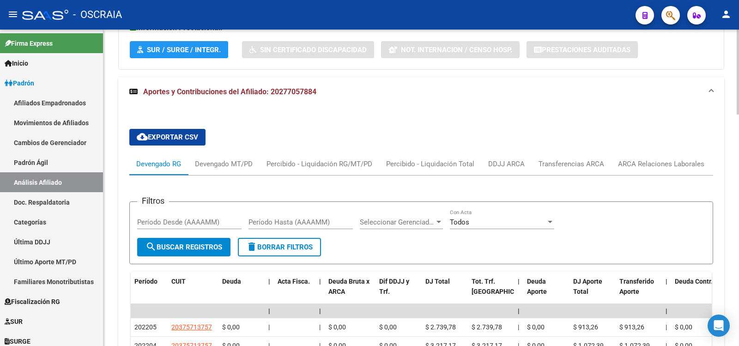
click at [228, 165] on div "Devengado MT/PD" at bounding box center [224, 164] width 58 height 10
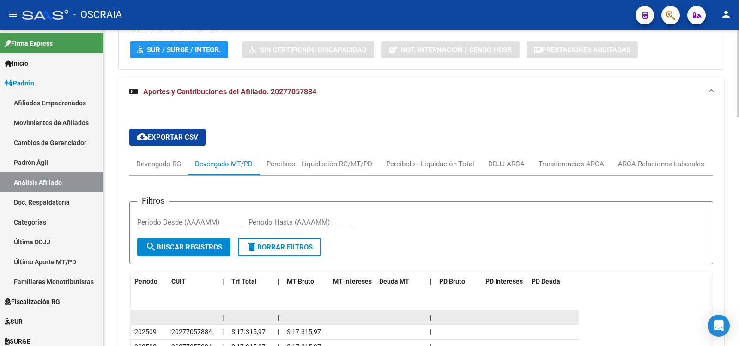
scroll to position [822, 0]
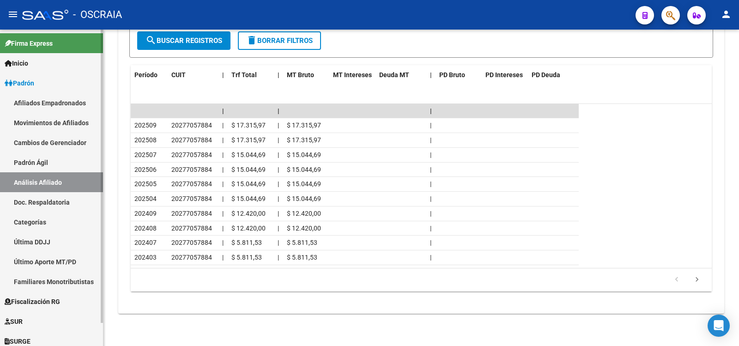
click at [62, 162] on link "Padrón Ágil" at bounding box center [51, 162] width 103 height 20
drag, startPoint x: 62, startPoint y: 162, endPoint x: 63, endPoint y: 178, distance: 16.6
click at [62, 162] on link "Padrón Ágil" at bounding box center [51, 162] width 103 height 20
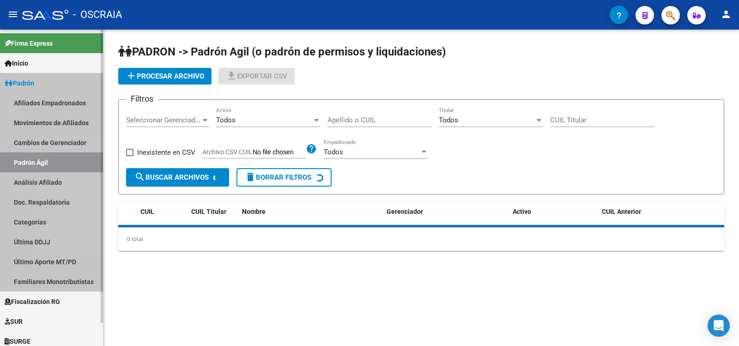
click at [63, 179] on link "Análisis Afiliado" at bounding box center [51, 182] width 103 height 20
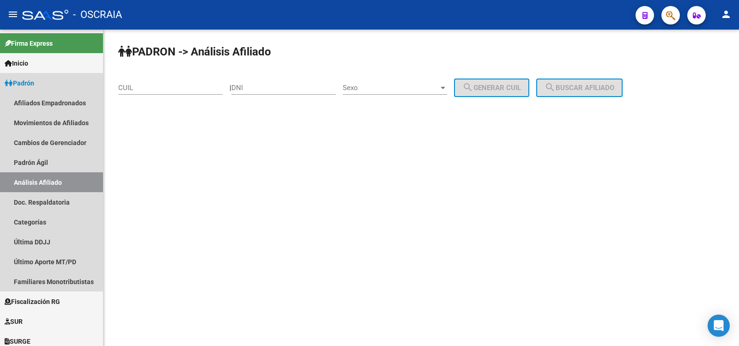
click at [176, 90] on input "CUIL" at bounding box center [170, 88] width 104 height 8
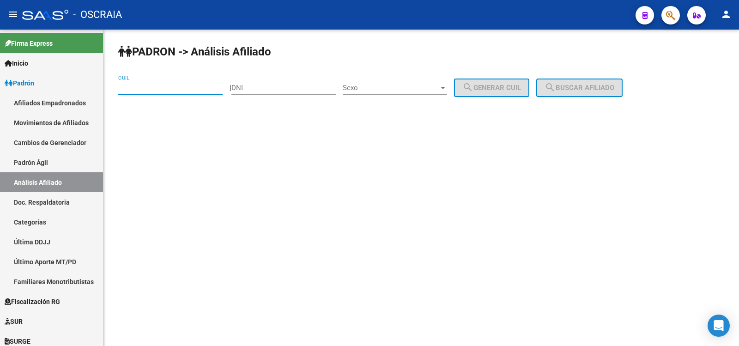
paste input "20-28029159-6"
type input "20-28029159-6"
click at [567, 91] on span "search Buscar afiliado" at bounding box center [579, 88] width 70 height 8
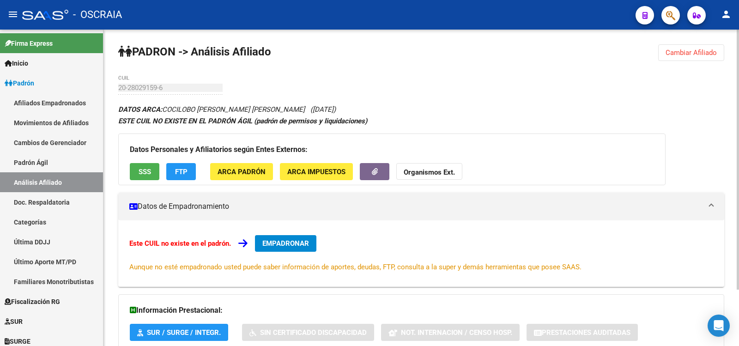
scroll to position [68, 0]
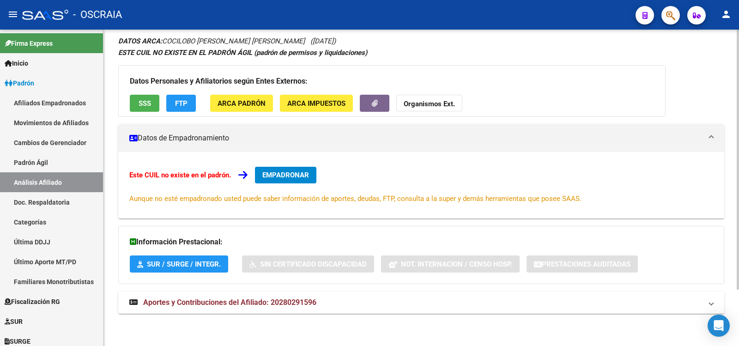
click at [285, 294] on mat-expansion-panel-header "Aportes y Contribuciones del Afiliado: 20280291596" at bounding box center [421, 302] width 606 height 22
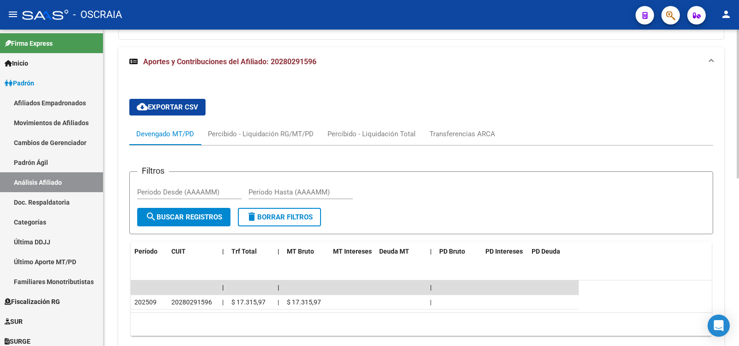
scroll to position [357, 0]
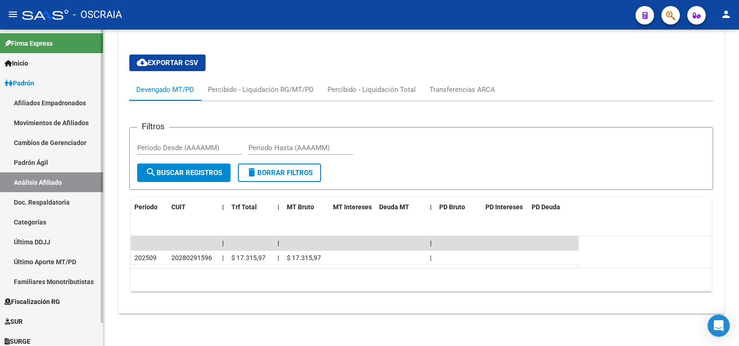
click at [47, 168] on link "Padrón Ágil" at bounding box center [51, 162] width 103 height 20
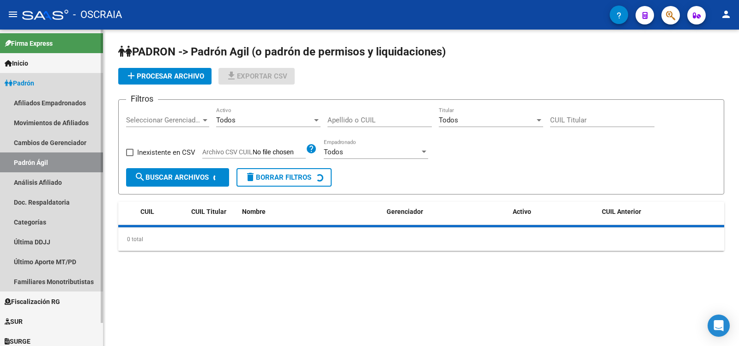
click at [56, 182] on link "Análisis Afiliado" at bounding box center [51, 182] width 103 height 20
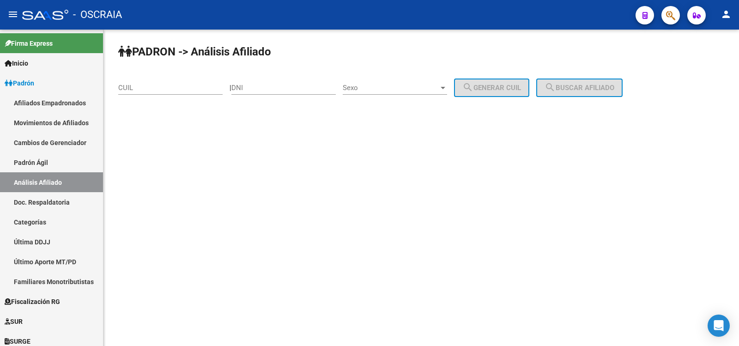
click at [192, 82] on div "CUIL" at bounding box center [170, 85] width 104 height 20
click at [189, 86] on input "CUIL" at bounding box center [170, 88] width 104 height 8
paste input "20-28029159-6"
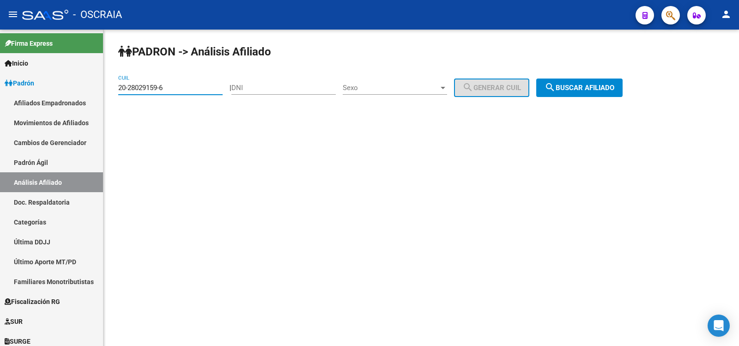
type input "20-28029159-6"
click at [606, 79] on button "search Buscar afiliado" at bounding box center [579, 87] width 86 height 18
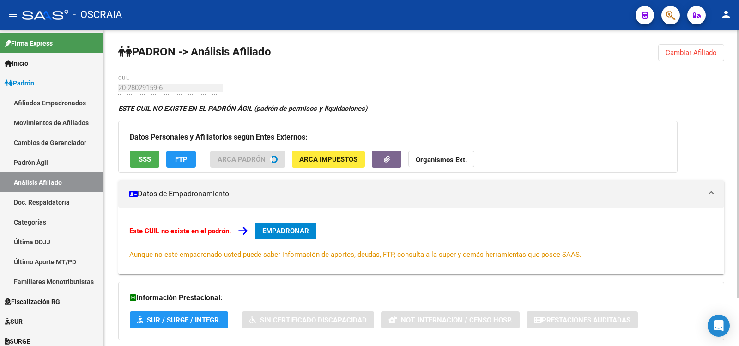
scroll to position [68, 0]
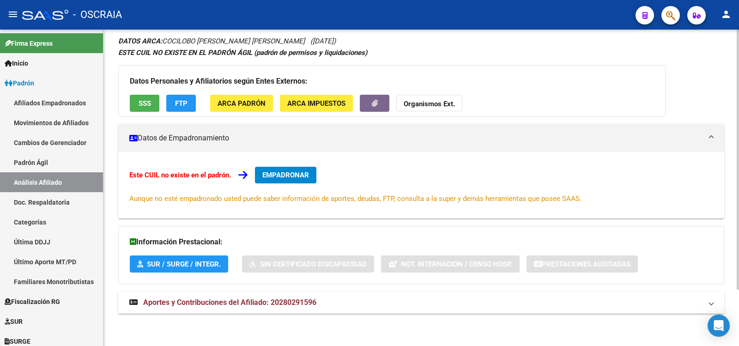
click at [289, 308] on mat-expansion-panel-header "Aportes y Contribuciones del Afiliado: 20280291596" at bounding box center [421, 302] width 606 height 22
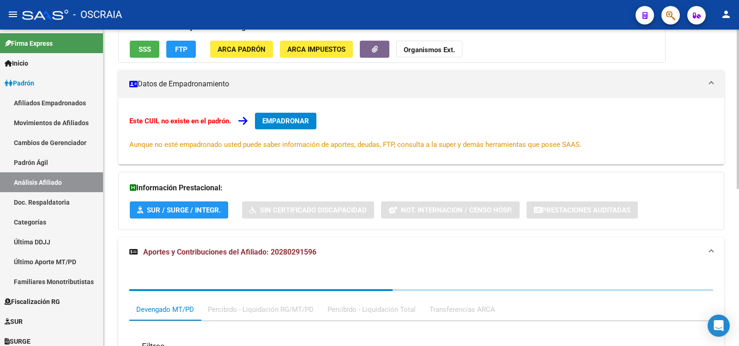
scroll to position [357, 0]
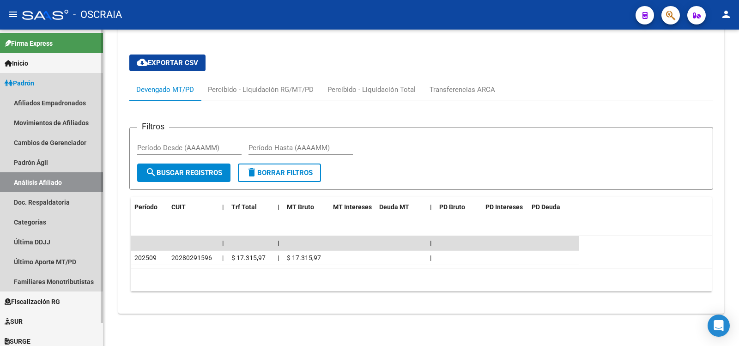
click at [45, 174] on link "Análisis Afiliado" at bounding box center [51, 182] width 103 height 20
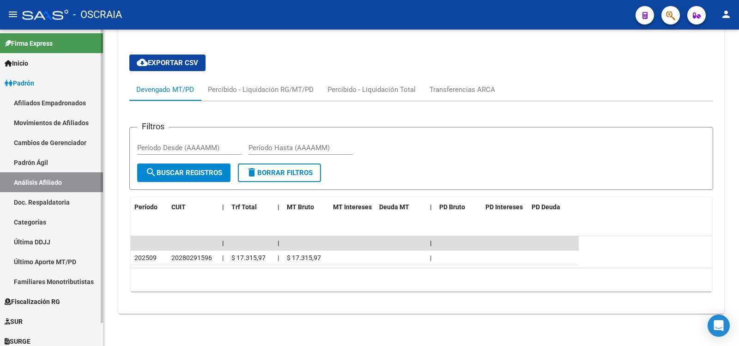
click at [41, 160] on link "Padrón Ágil" at bounding box center [51, 162] width 103 height 20
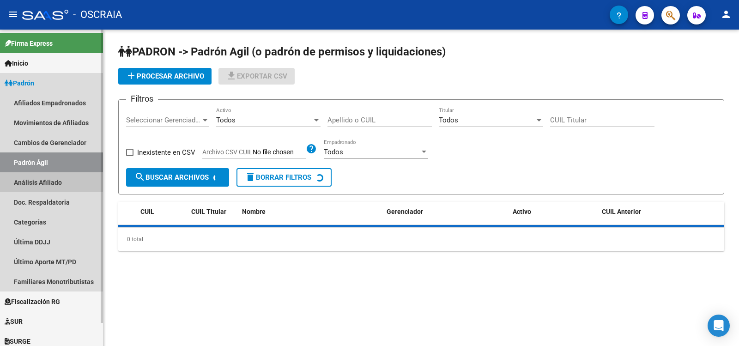
click at [50, 179] on link "Análisis Afiliado" at bounding box center [51, 182] width 103 height 20
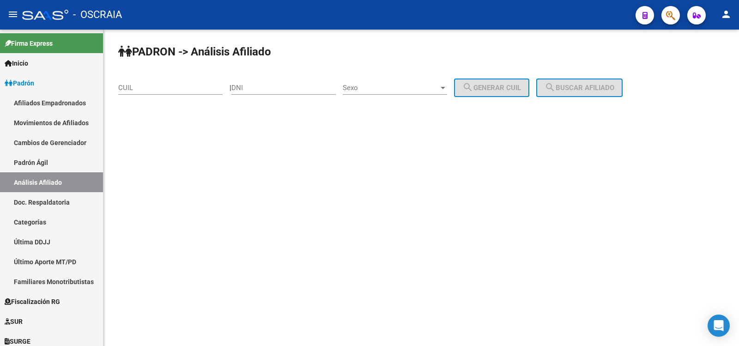
click at [156, 82] on div "CUIL" at bounding box center [170, 85] width 104 height 20
paste input "20-27705788-4"
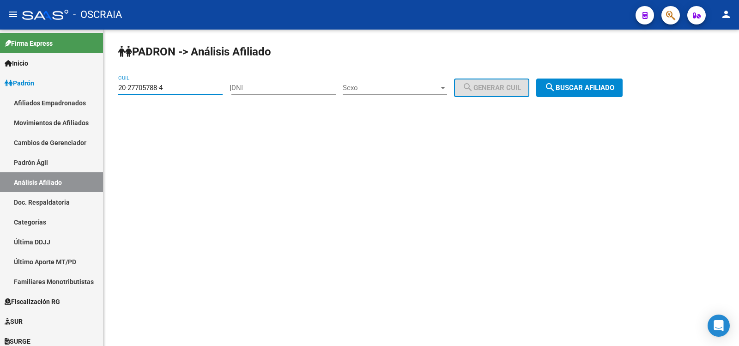
type input "20-27705788-4"
click at [582, 83] on button "search Buscar afiliado" at bounding box center [579, 87] width 86 height 18
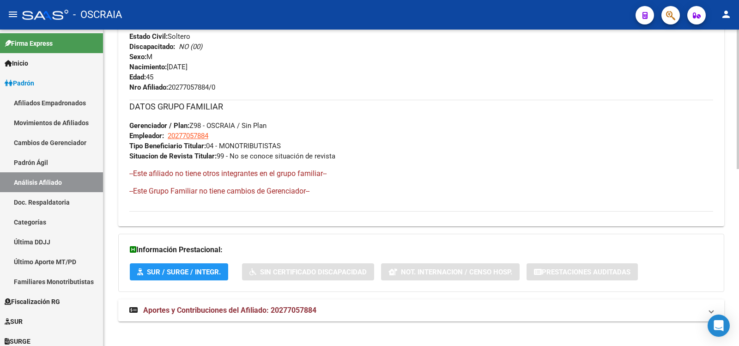
scroll to position [401, 0]
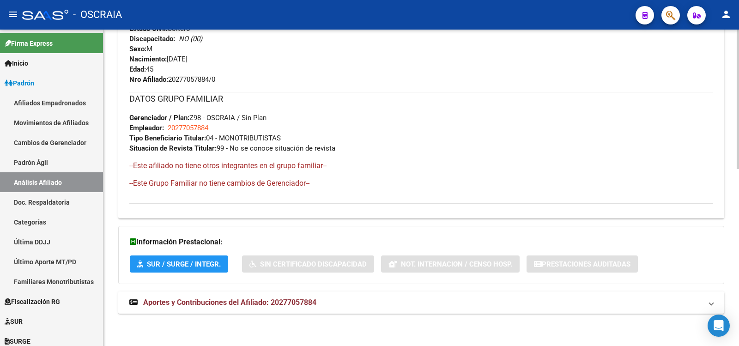
click at [274, 305] on span "Aportes y Contribuciones del Afiliado: 20277057884" at bounding box center [229, 302] width 173 height 9
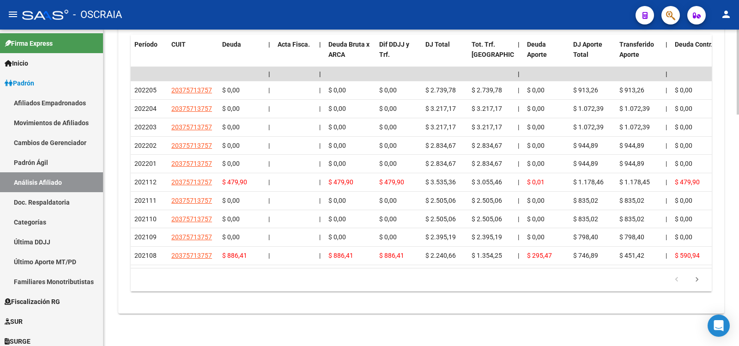
scroll to position [710, 0]
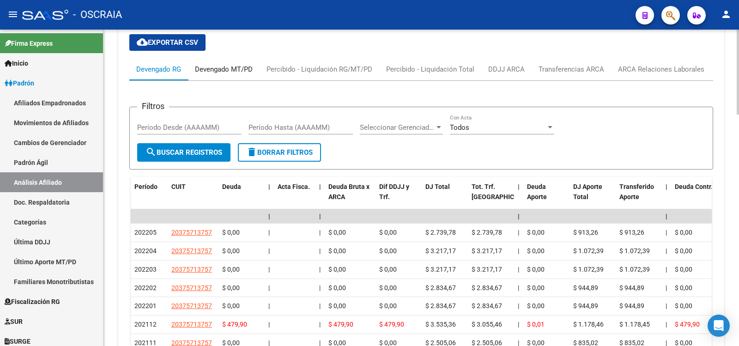
click at [212, 67] on div "Devengado MT/PD" at bounding box center [224, 69] width 58 height 10
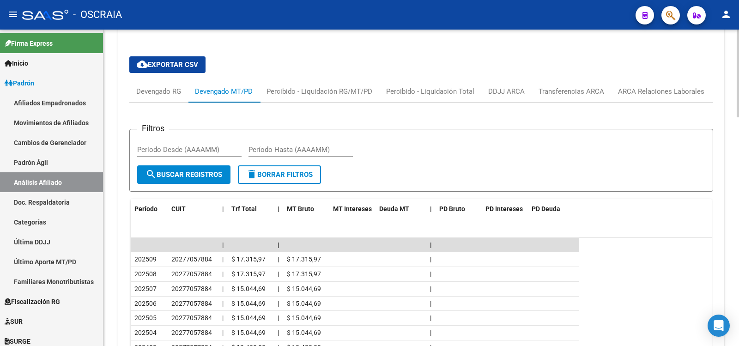
scroll to position [822, 0]
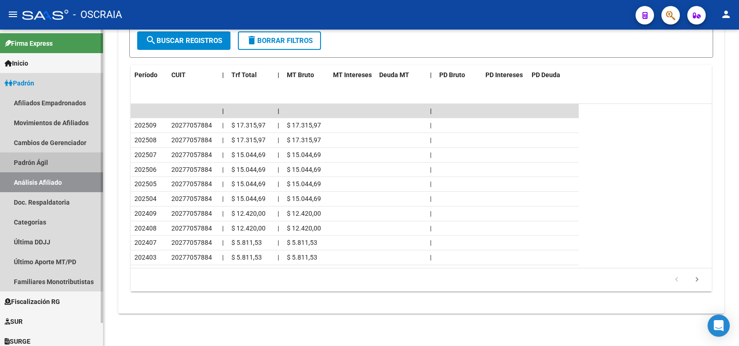
click at [62, 163] on link "Padrón Ágil" at bounding box center [51, 162] width 103 height 20
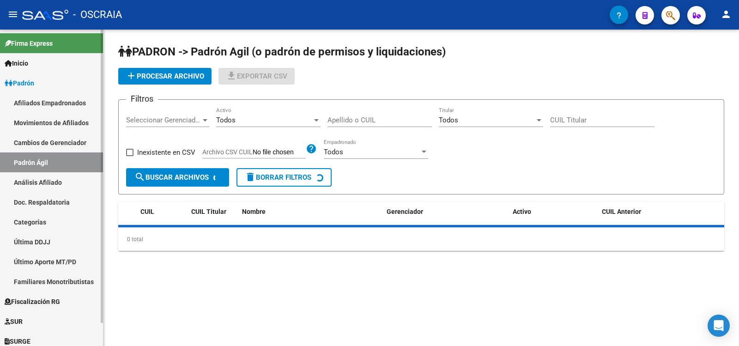
click at [67, 180] on link "Análisis Afiliado" at bounding box center [51, 182] width 103 height 20
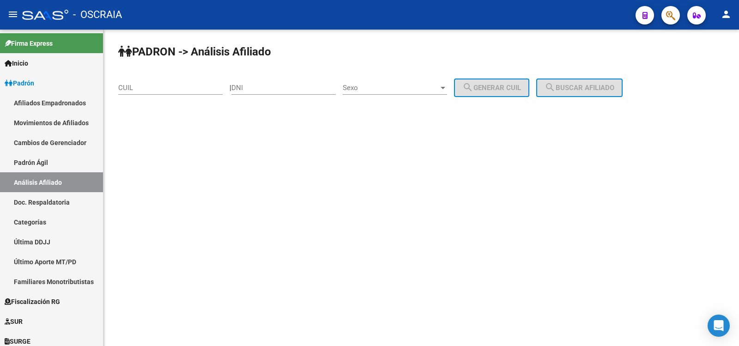
drag, startPoint x: 166, startPoint y: 81, endPoint x: 166, endPoint y: 87, distance: 5.6
click at [166, 83] on div "CUIL" at bounding box center [170, 85] width 104 height 20
click at [166, 87] on input "CUIL" at bounding box center [170, 88] width 104 height 8
paste input "20-25195933-2"
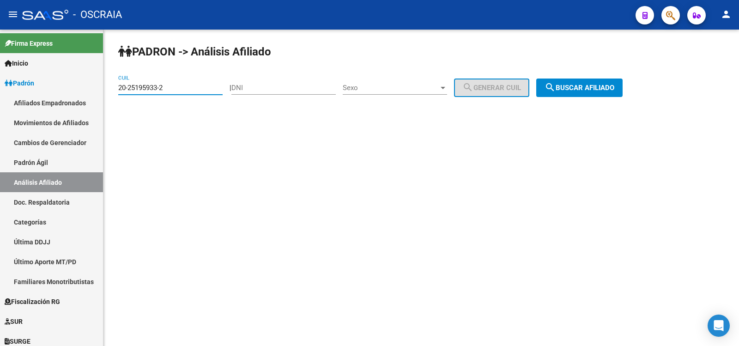
type input "20-25195933-2"
click at [598, 91] on span "search Buscar afiliado" at bounding box center [579, 88] width 70 height 8
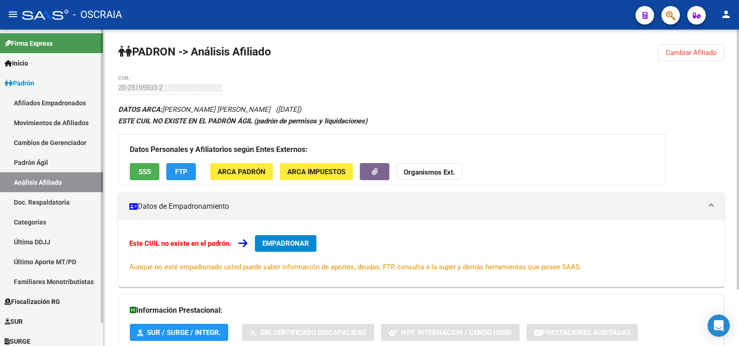
click at [66, 165] on link "Padrón Ágil" at bounding box center [51, 162] width 103 height 20
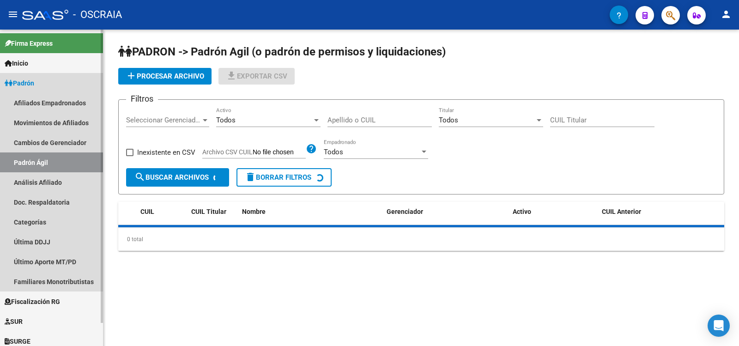
click at [73, 178] on link "Análisis Afiliado" at bounding box center [51, 182] width 103 height 20
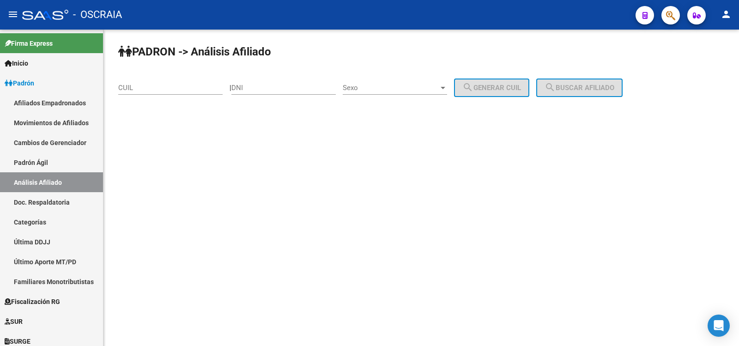
click at [146, 90] on input "CUIL" at bounding box center [170, 88] width 104 height 8
paste input "20-36949859-3"
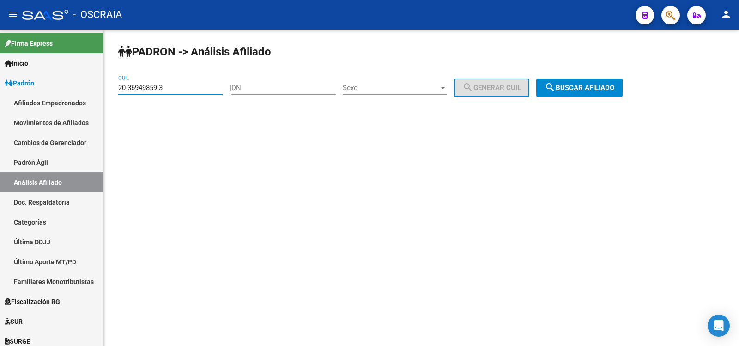
type input "20-36949859-3"
click at [597, 90] on span "search Buscar afiliado" at bounding box center [579, 88] width 70 height 8
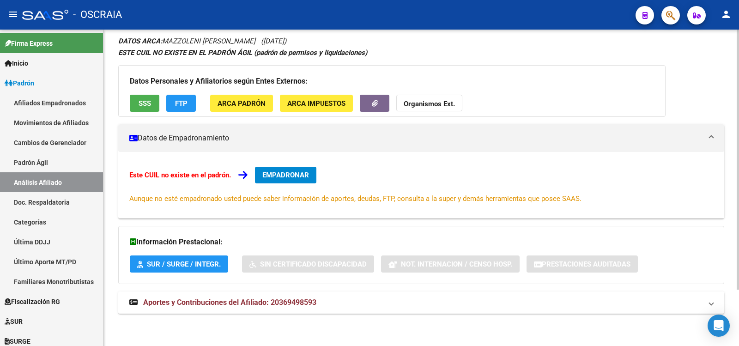
click at [253, 303] on span "Aportes y Contribuciones del Afiliado: 20369498593" at bounding box center [229, 302] width 173 height 9
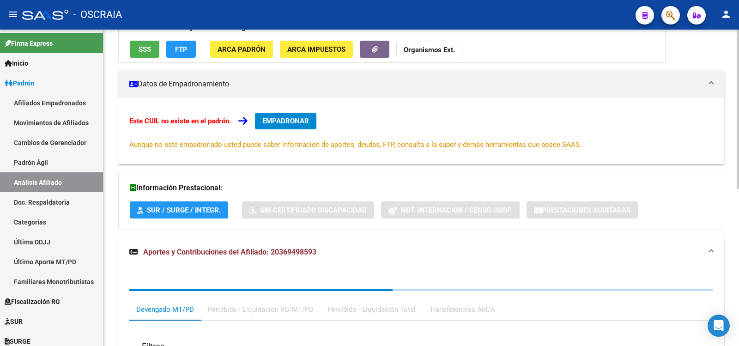
scroll to position [372, 0]
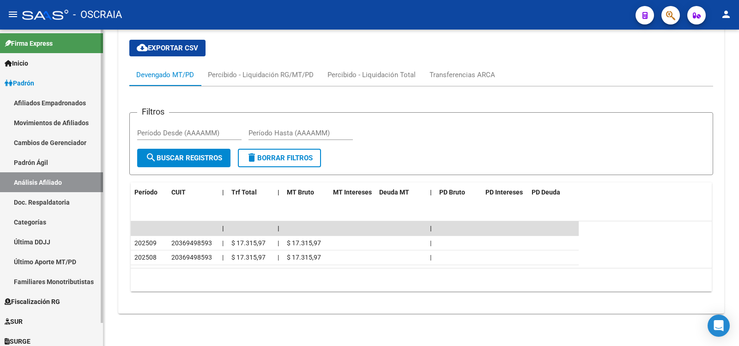
click at [45, 162] on link "Padrón Ágil" at bounding box center [51, 162] width 103 height 20
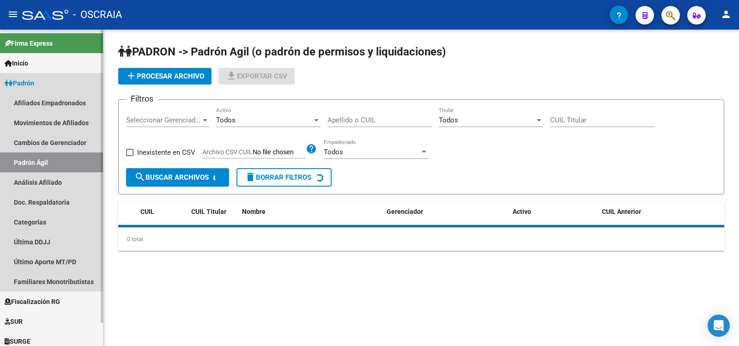
click at [54, 180] on link "Análisis Afiliado" at bounding box center [51, 182] width 103 height 20
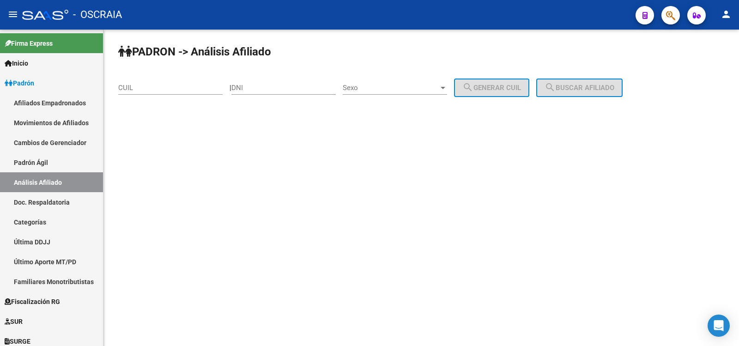
drag, startPoint x: 271, startPoint y: 72, endPoint x: 272, endPoint y: 81, distance: 9.8
click at [271, 77] on div "PADRON -> Análisis Afiliado CUIL | DNI Sexo Sexo search Generar CUIL search Bus…" at bounding box center [420, 78] width 635 height 97
click at [272, 83] on div "DNI" at bounding box center [283, 85] width 104 height 20
click at [272, 85] on input "DNI" at bounding box center [283, 88] width 104 height 8
type input "25922445"
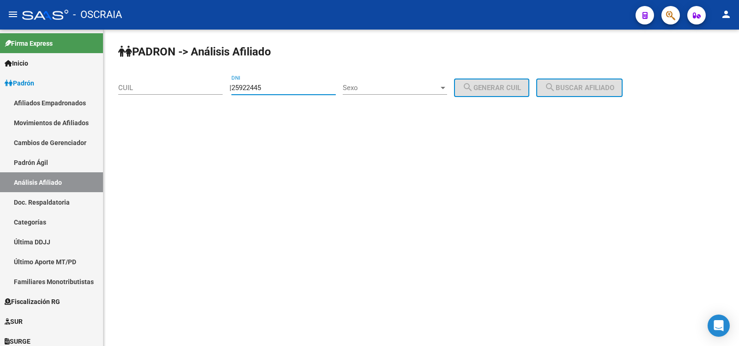
click at [427, 98] on div "Sexo Sexo" at bounding box center [395, 89] width 104 height 29
click at [418, 83] on div "Sexo Sexo" at bounding box center [395, 85] width 104 height 20
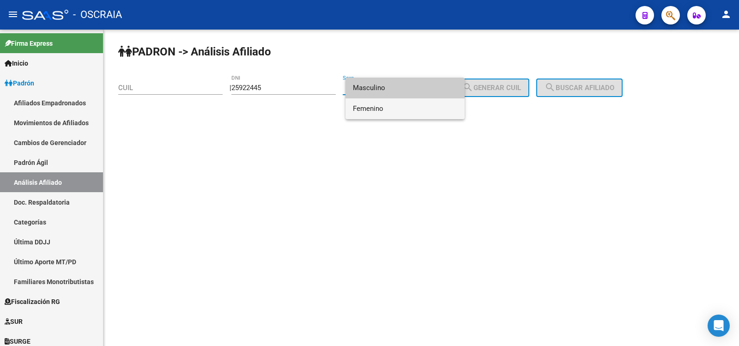
click at [403, 113] on span "Femenino" at bounding box center [405, 108] width 104 height 21
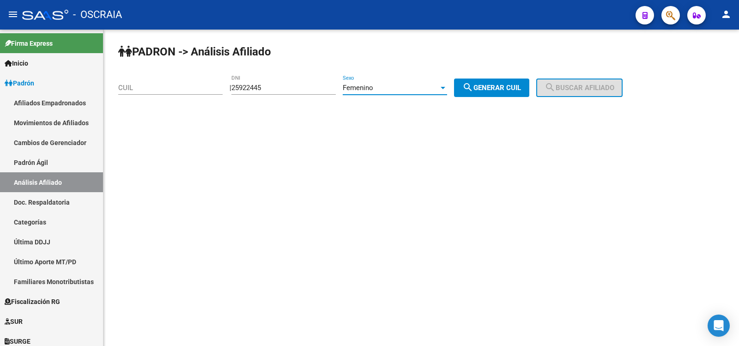
click at [473, 91] on mat-icon "search" at bounding box center [467, 87] width 11 height 11
type input "23-25922445-4"
click at [598, 90] on span "search Buscar afiliado" at bounding box center [579, 88] width 70 height 8
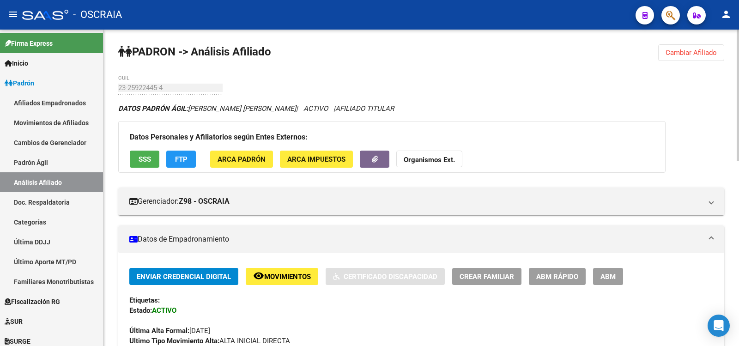
scroll to position [447, 0]
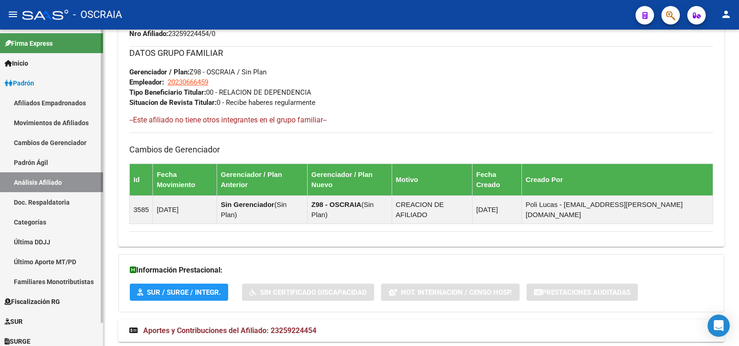
click at [51, 178] on link "Análisis Afiliado" at bounding box center [51, 182] width 103 height 20
click at [50, 166] on link "Padrón Ágil" at bounding box center [51, 162] width 103 height 20
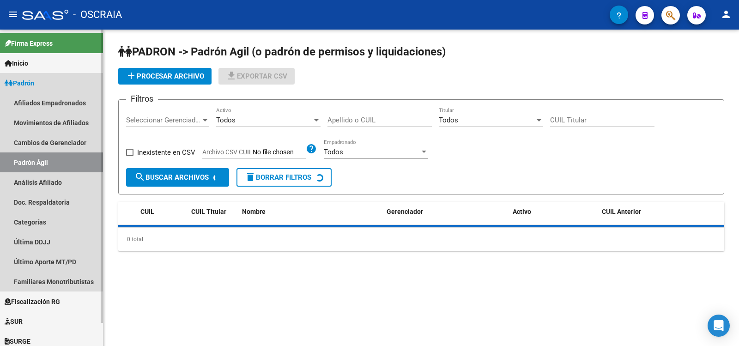
drag, startPoint x: 55, startPoint y: 187, endPoint x: 74, endPoint y: 179, distance: 20.4
click at [55, 188] on link "Análisis Afiliado" at bounding box center [51, 182] width 103 height 20
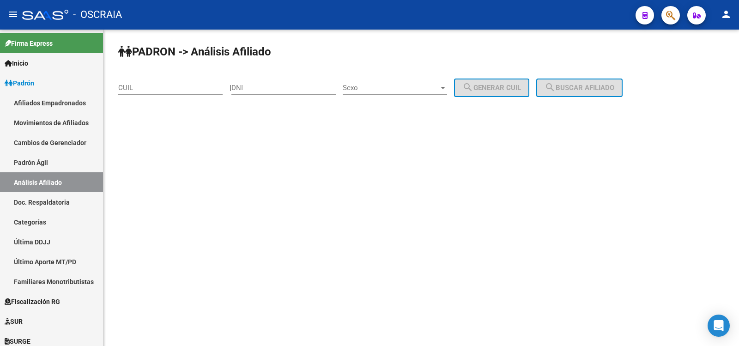
click at [160, 88] on input "CUIL" at bounding box center [170, 88] width 104 height 8
paste input "20-23979103-5"
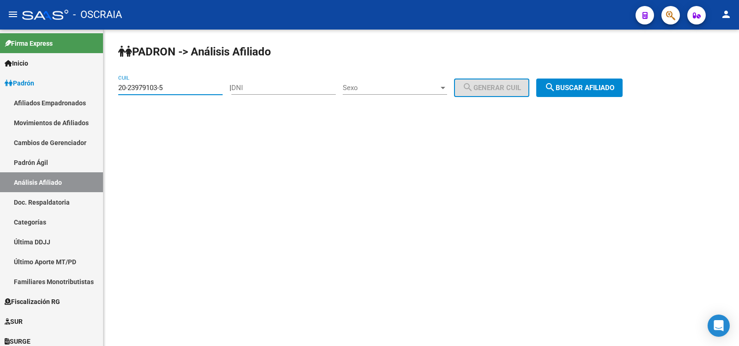
type input "20-23979103-5"
click at [555, 83] on mat-icon "search" at bounding box center [549, 87] width 11 height 11
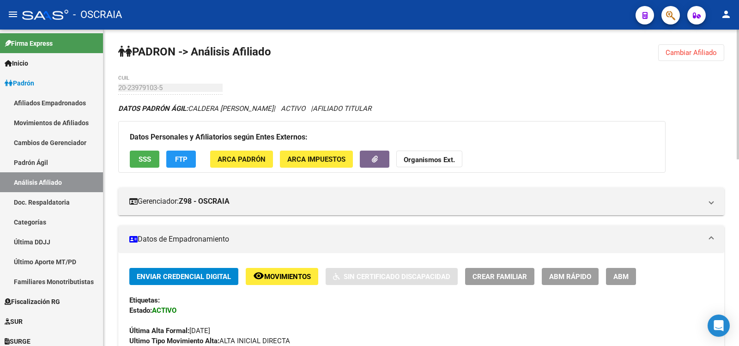
scroll to position [308, 0]
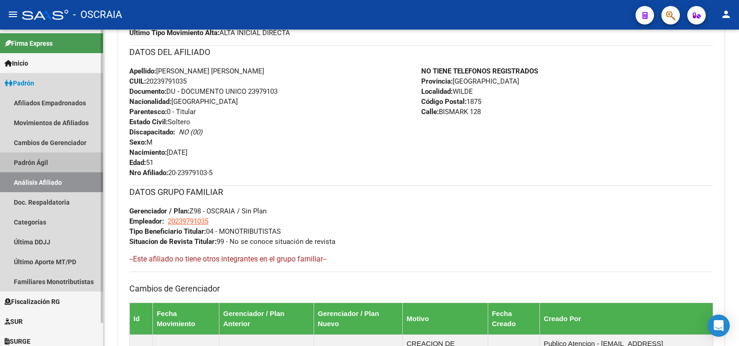
click at [53, 157] on link "Padrón Ágil" at bounding box center [51, 162] width 103 height 20
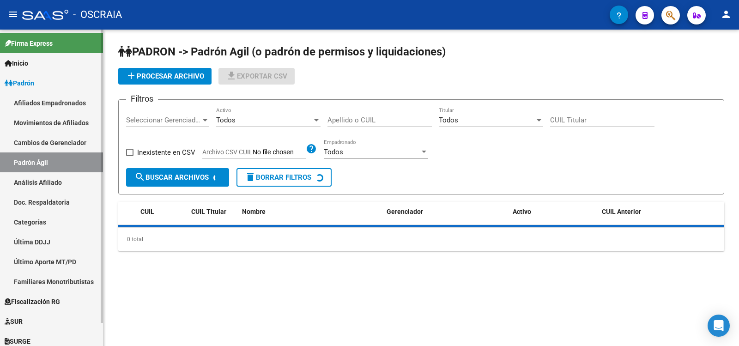
click at [58, 179] on link "Análisis Afiliado" at bounding box center [51, 182] width 103 height 20
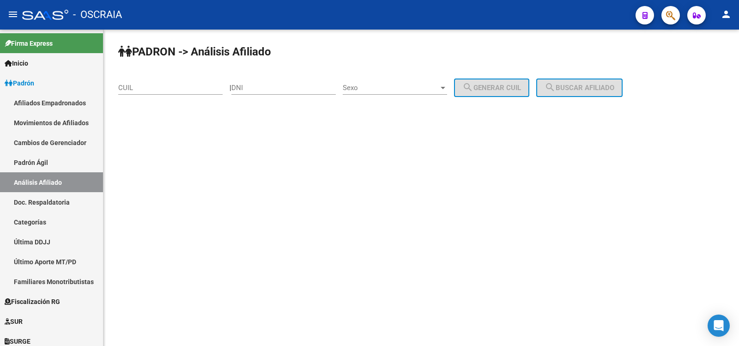
click at [149, 90] on input "CUIL" at bounding box center [170, 88] width 104 height 8
paste input "27-37400488-9"
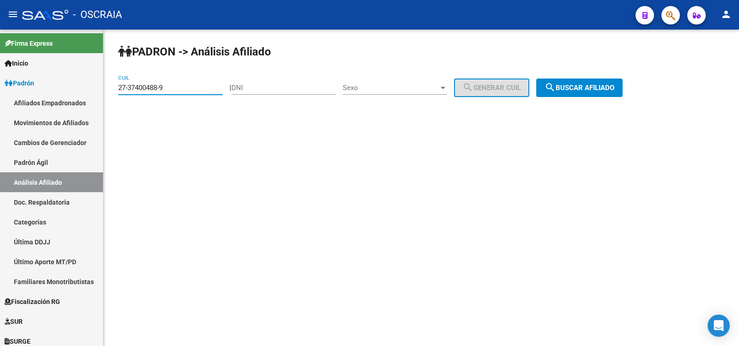
type input "27-37400488-9"
click at [579, 88] on span "search Buscar afiliado" at bounding box center [579, 88] width 70 height 8
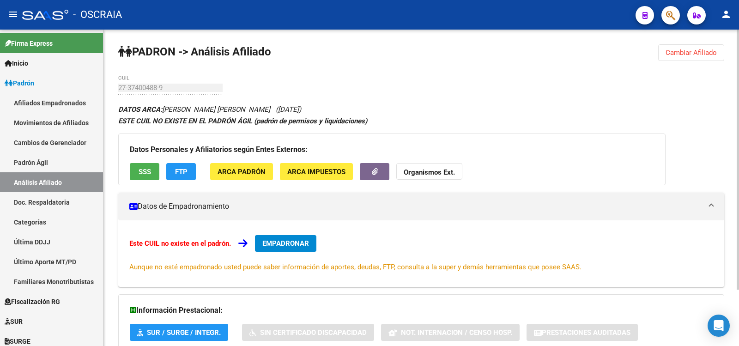
scroll to position [68, 0]
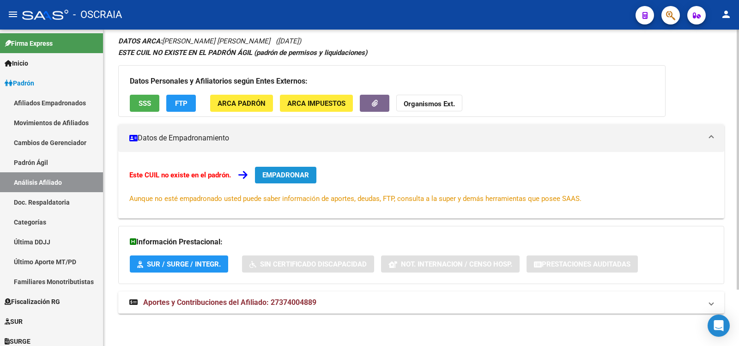
click at [294, 180] on button "EMPADRONAR" at bounding box center [285, 175] width 61 height 17
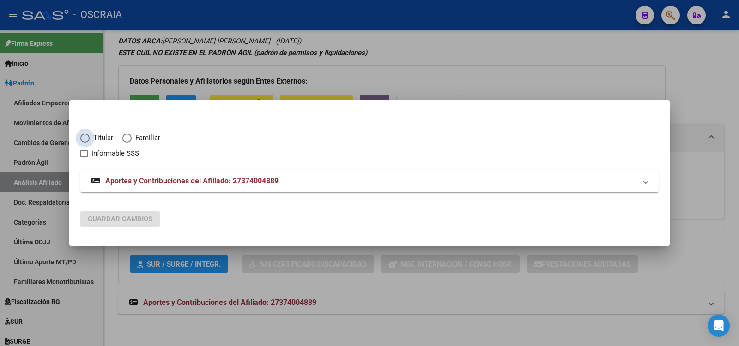
click at [96, 142] on span "Titular" at bounding box center [102, 138] width 24 height 11
click at [90, 142] on input "Titular" at bounding box center [84, 137] width 9 height 9
radio input "true"
checkbox input "true"
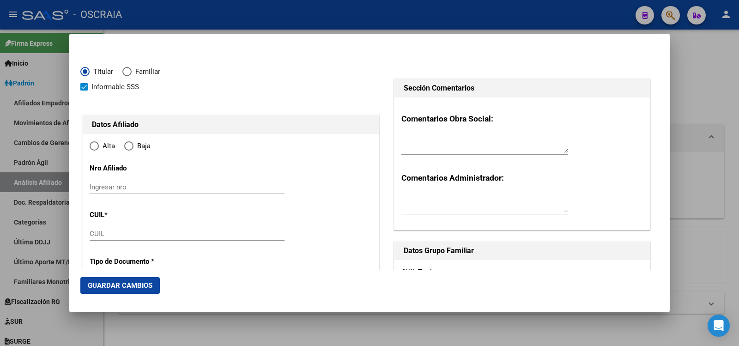
type input "27-37400488-9"
type input "37400488"
type input "[PERSON_NAME]"
type input "PRISCILA [PERSON_NAME]"
type input "[DATE]"
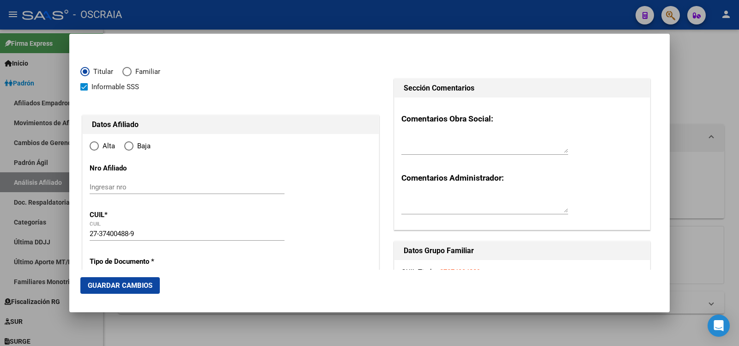
type input "[PERSON_NAME] (QUILMES)"
type input "1881"
type input "812"
type input "2661"
radio input "true"
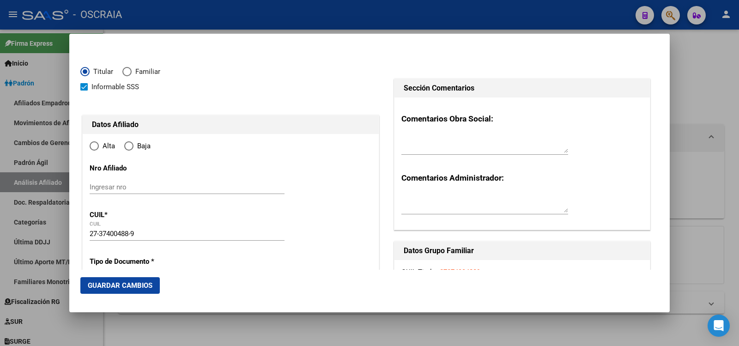
type input "[PERSON_NAME] (QUILMES)"
click at [101, 145] on span "Alta" at bounding box center [107, 146] width 16 height 11
click at [99, 145] on input "Alta" at bounding box center [94, 145] width 9 height 9
drag, startPoint x: 142, startPoint y: 234, endPoint x: 75, endPoint y: 226, distance: 67.9
click at [75, 226] on mat-dialog-content "Titular Familiar Informable SSS Datos Afiliado Alta Baja Nro Afiliado Ingresar …" at bounding box center [369, 157] width 600 height 225
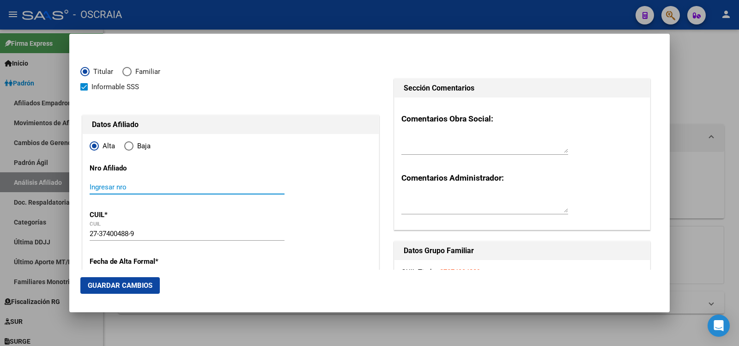
click at [118, 184] on input "Ingresar nro" at bounding box center [187, 187] width 195 height 8
paste input "27-37400488-9"
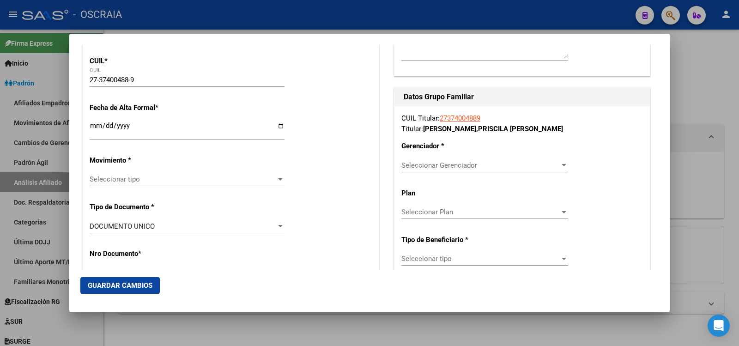
type input "27-37400488-9/0"
click at [131, 126] on input "Ingresar fecha" at bounding box center [187, 129] width 195 height 15
click at [90, 122] on input "Ingresar fecha" at bounding box center [187, 129] width 195 height 15
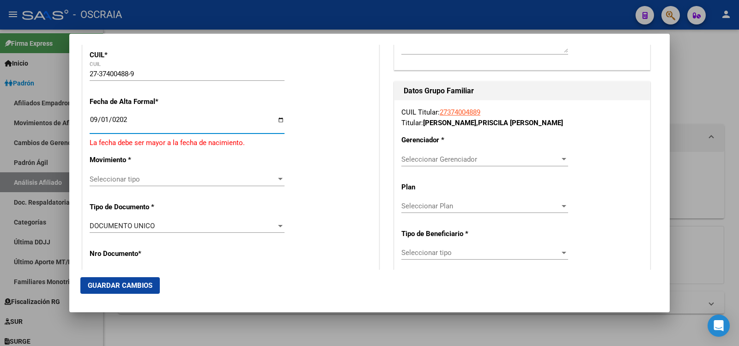
type input "[DATE]"
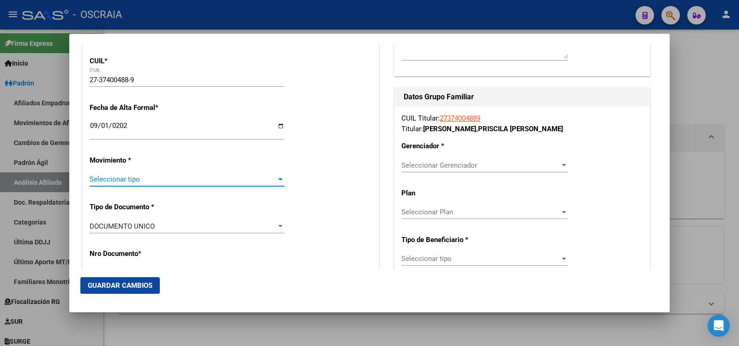
click at [157, 177] on span "Seleccionar tipo" at bounding box center [183, 179] width 187 height 8
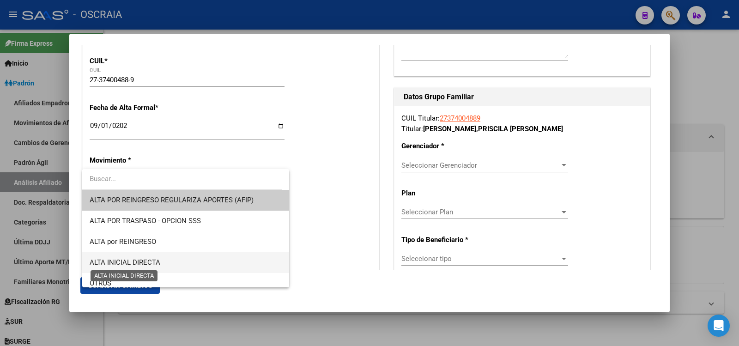
click at [157, 260] on span "ALTA INICIAL DIRECTA" at bounding box center [125, 262] width 71 height 8
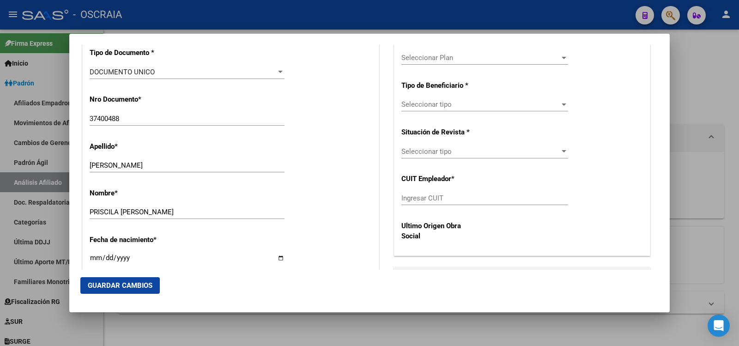
scroll to position [462, 0]
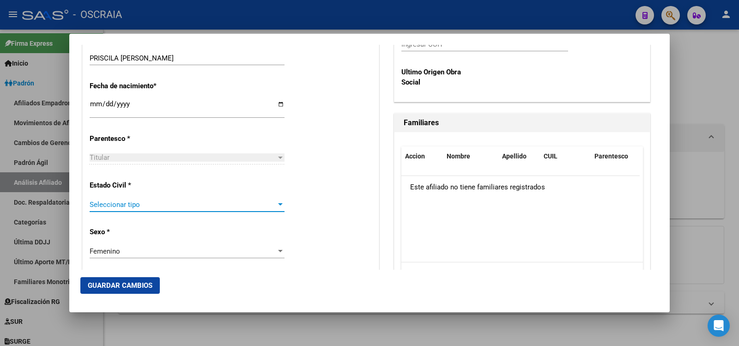
click at [160, 207] on span "Seleccionar tipo" at bounding box center [183, 204] width 187 height 8
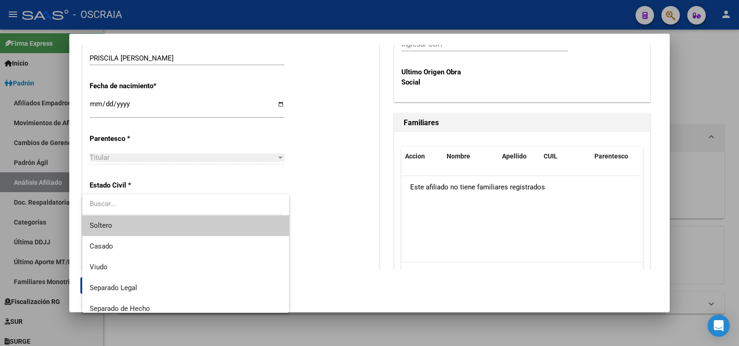
click at [139, 223] on span "Soltero" at bounding box center [186, 225] width 192 height 21
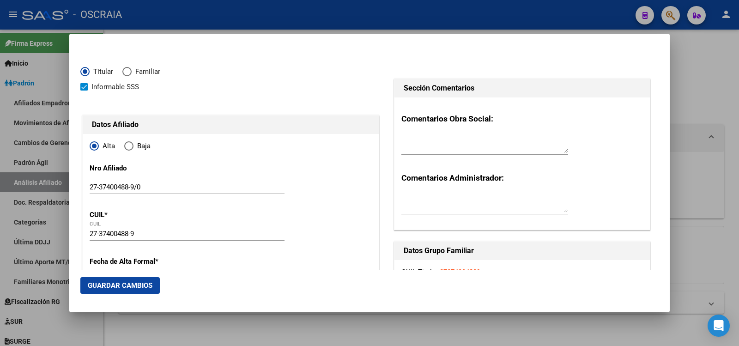
scroll to position [154, 0]
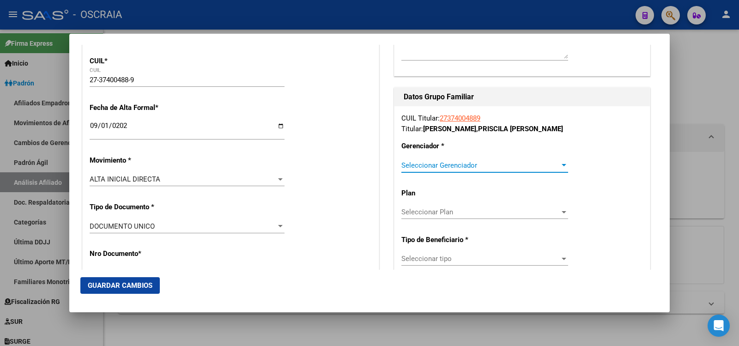
click at [457, 168] on span "Seleccionar Gerenciador" at bounding box center [480, 165] width 158 height 8
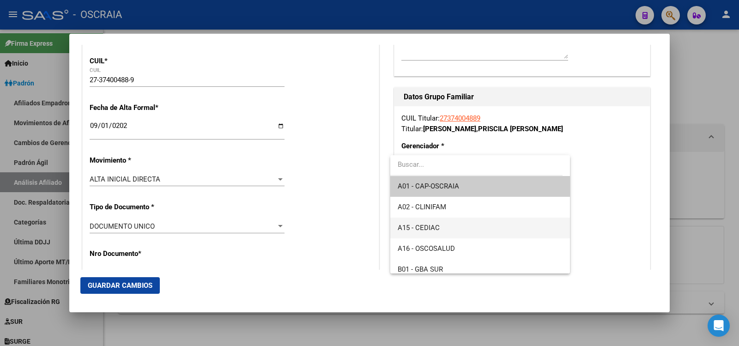
scroll to position [69, 0]
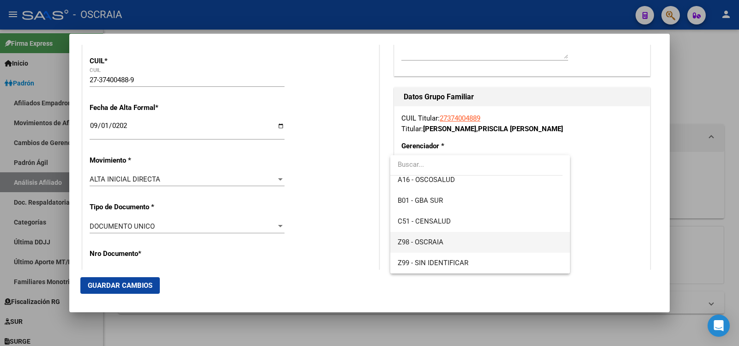
click at [452, 245] on span "Z98 - OSCRAIA" at bounding box center [480, 242] width 164 height 21
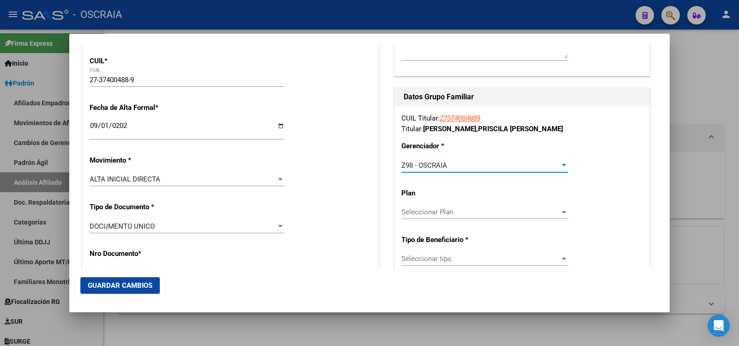
click at [459, 213] on span "Seleccionar Plan" at bounding box center [480, 212] width 158 height 8
click at [452, 253] on div at bounding box center [369, 173] width 739 height 346
click at [456, 259] on span "Seleccionar tipo" at bounding box center [480, 258] width 158 height 8
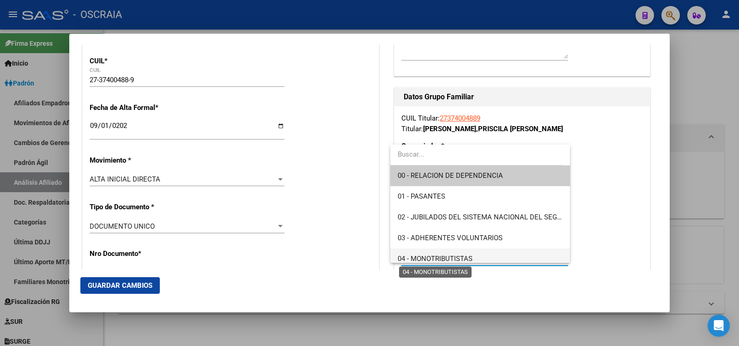
click at [460, 256] on span "04 - MONOTRIBUTISTAS" at bounding box center [435, 258] width 75 height 8
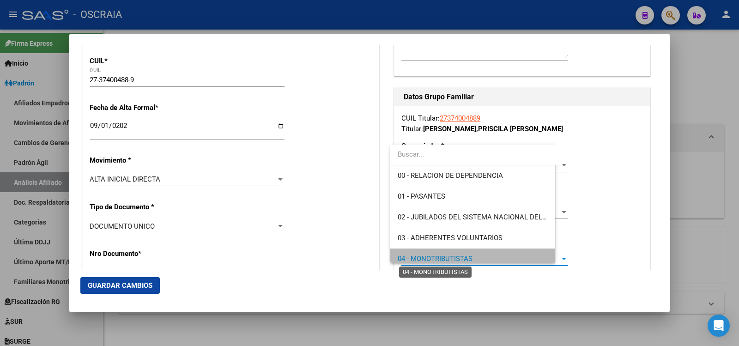
type input "27-37400488-9"
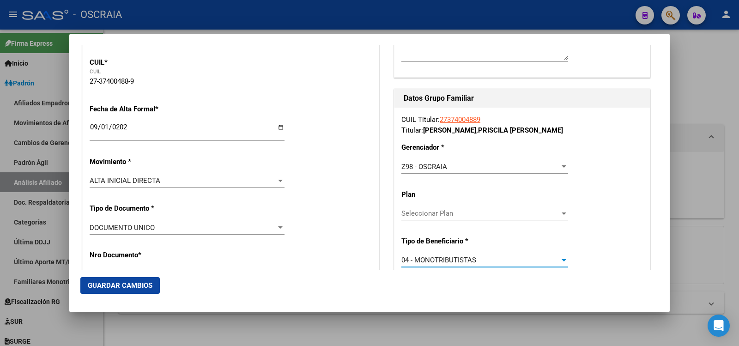
scroll to position [0, 0]
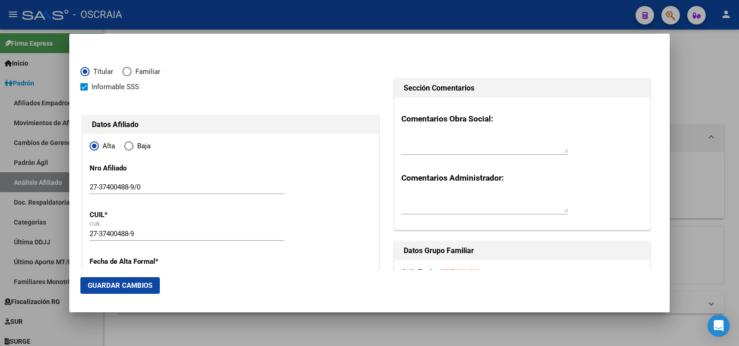
click at [126, 72] on span "Elija una opción" at bounding box center [126, 71] width 9 height 9
click at [126, 72] on input "Familiar" at bounding box center [126, 71] width 9 height 9
radio input "true"
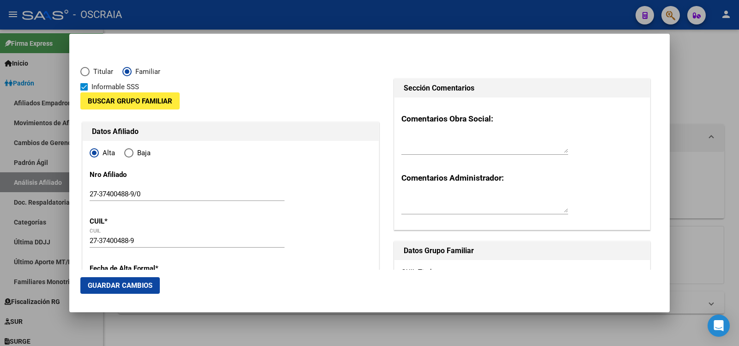
type input "[PERSON_NAME] (QUILMES)"
click at [96, 72] on span "Titular" at bounding box center [102, 71] width 24 height 11
click at [90, 72] on input "Titular" at bounding box center [84, 71] width 9 height 9
radio input "true"
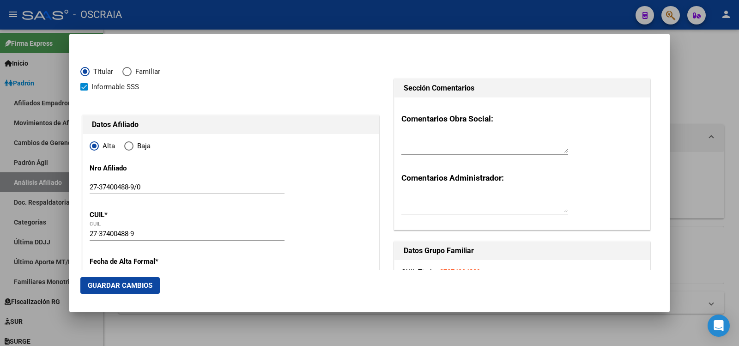
type input "[PERSON_NAME] (QUILMES)"
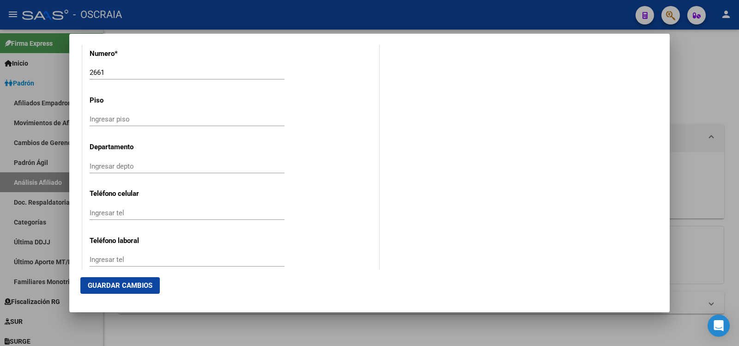
scroll to position [1229, 0]
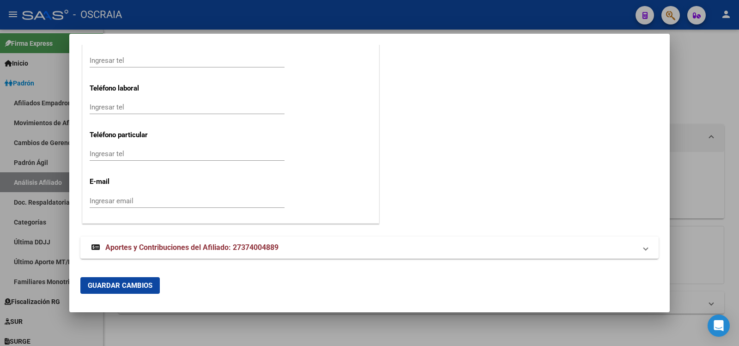
click at [145, 284] on span "Guardar Cambios" at bounding box center [120, 285] width 65 height 8
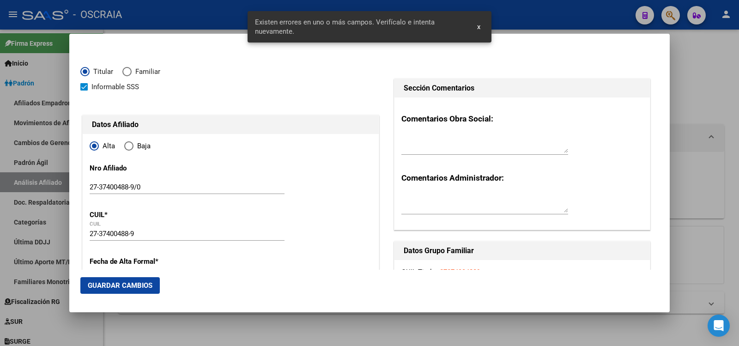
scroll to position [154, 0]
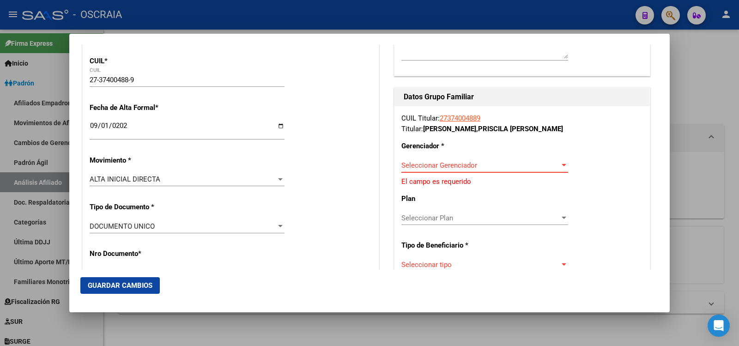
click at [473, 161] on span "Seleccionar Gerenciador" at bounding box center [480, 165] width 158 height 8
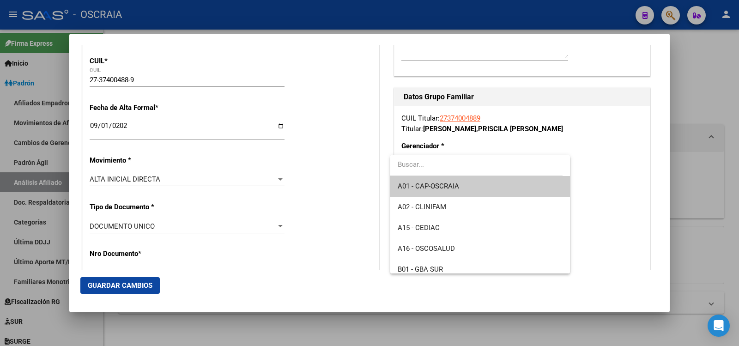
scroll to position [69, 0]
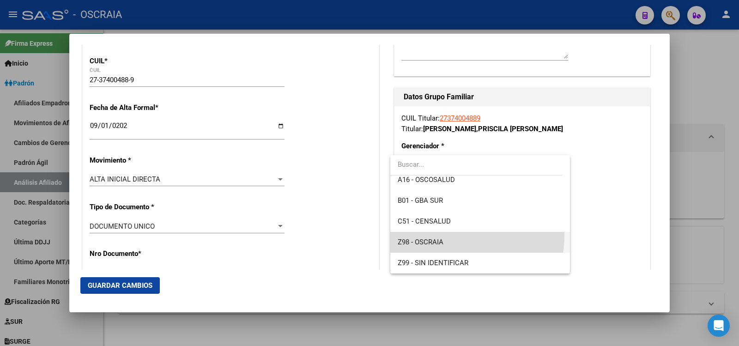
click at [453, 235] on span "Z98 - OSCRAIA" at bounding box center [480, 242] width 164 height 21
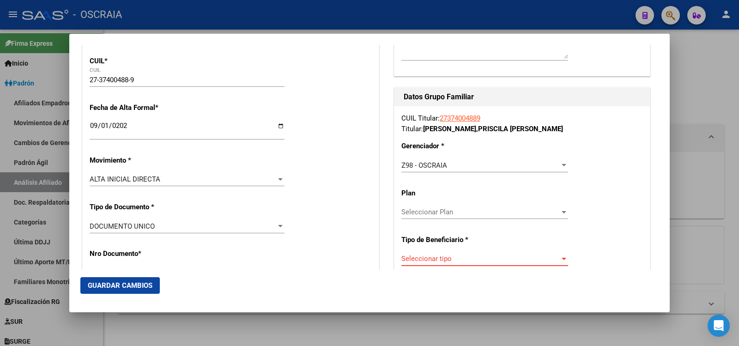
click at [458, 256] on span "Seleccionar tipo" at bounding box center [480, 258] width 158 height 8
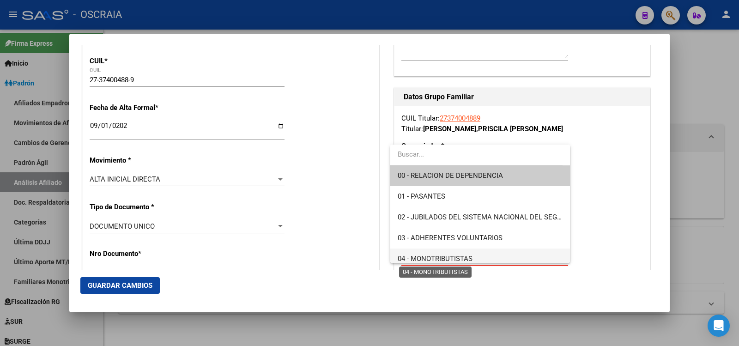
click at [462, 255] on span "04 - MONOTRIBUTISTAS" at bounding box center [435, 258] width 75 height 8
type input "27-37400488-9"
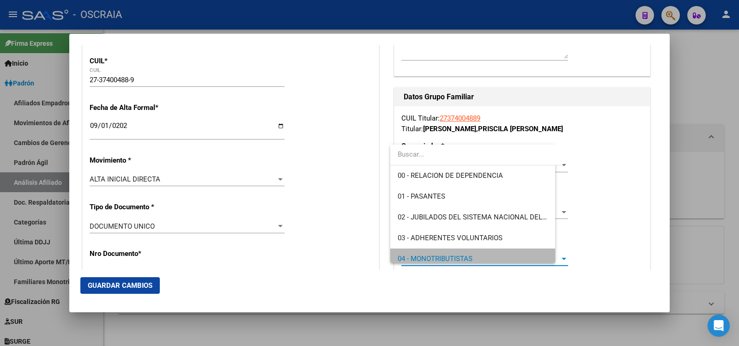
scroll to position [6, 0]
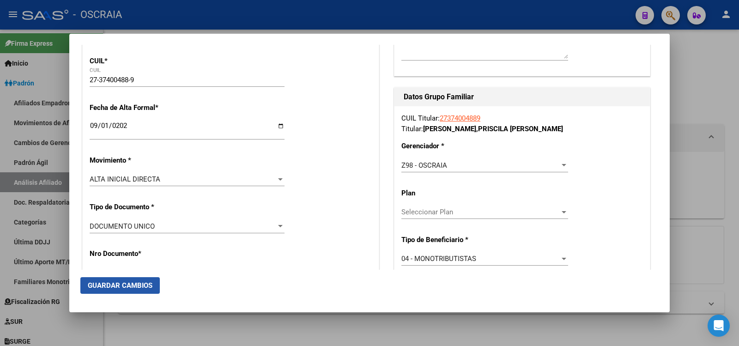
click at [143, 286] on span "Guardar Cambios" at bounding box center [120, 285] width 65 height 8
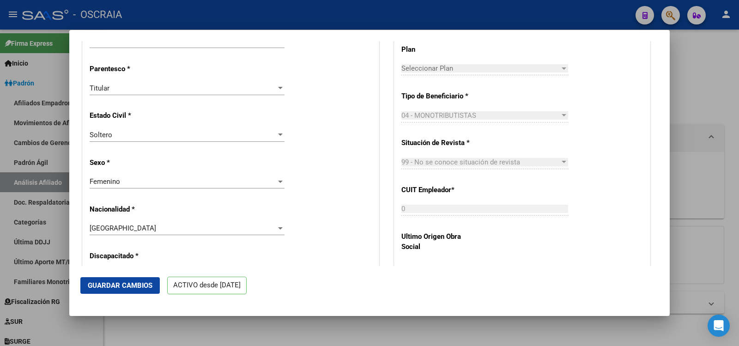
scroll to position [0, 0]
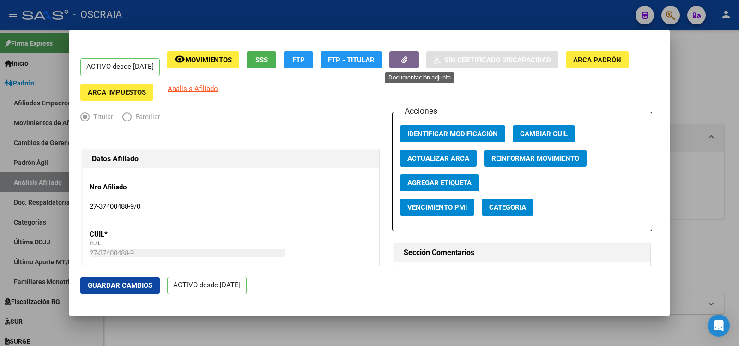
click at [407, 62] on icon "button" at bounding box center [404, 59] width 6 height 7
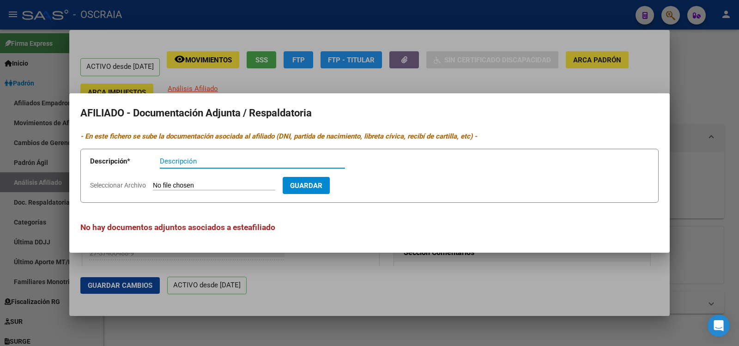
click at [400, 283] on div at bounding box center [369, 173] width 739 height 346
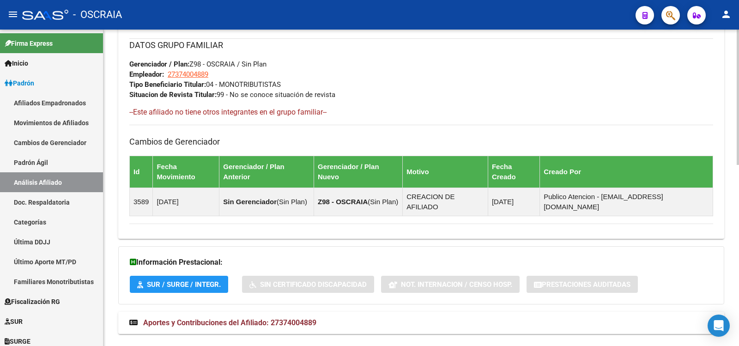
scroll to position [114, 0]
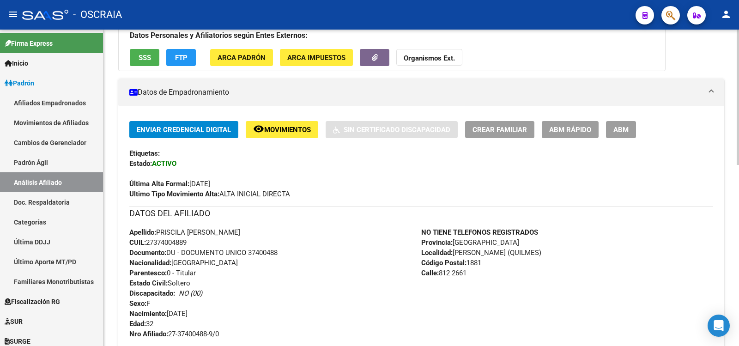
click at [620, 130] on span "ABM" at bounding box center [620, 130] width 15 height 8
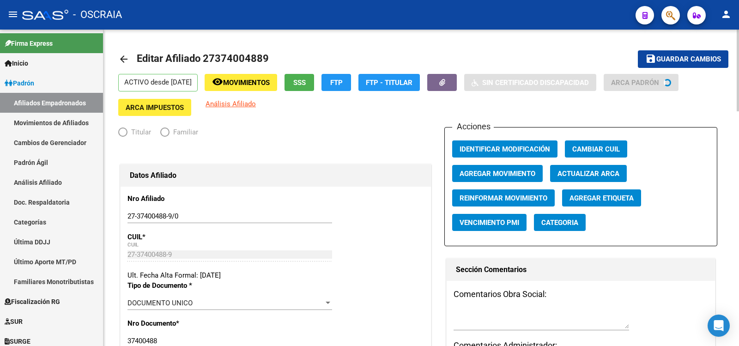
radio input "true"
type input "27-37400488-9"
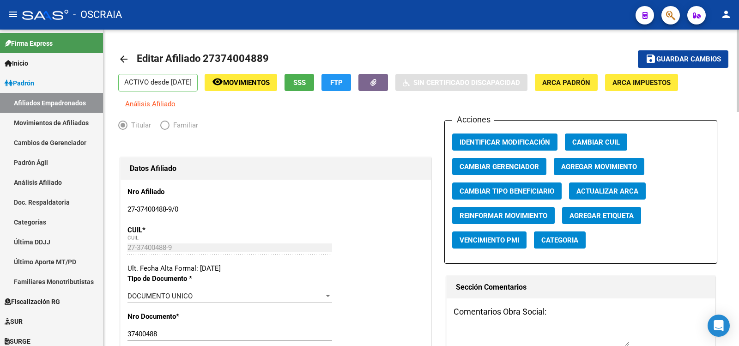
click at [611, 166] on span "Agregar Movimiento" at bounding box center [599, 167] width 76 height 8
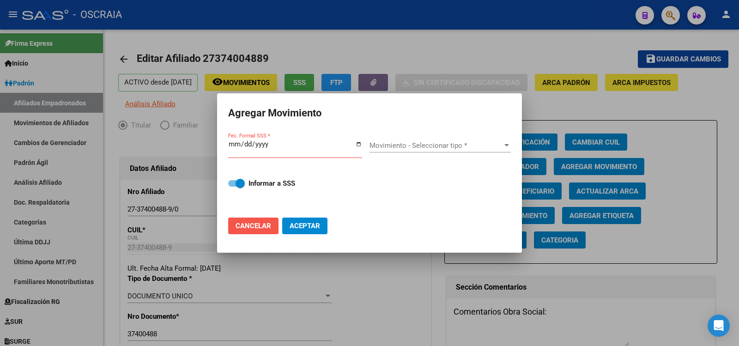
click at [263, 229] on span "Cancelar" at bounding box center [253, 226] width 36 height 8
checkbox input "false"
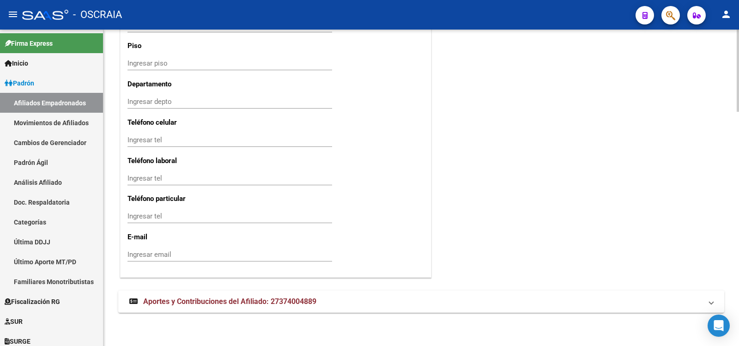
scroll to position [288, 0]
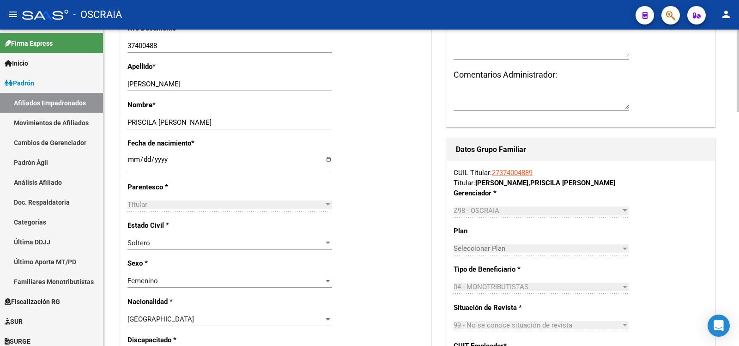
click at [254, 205] on div "Titular" at bounding box center [225, 204] width 196 height 8
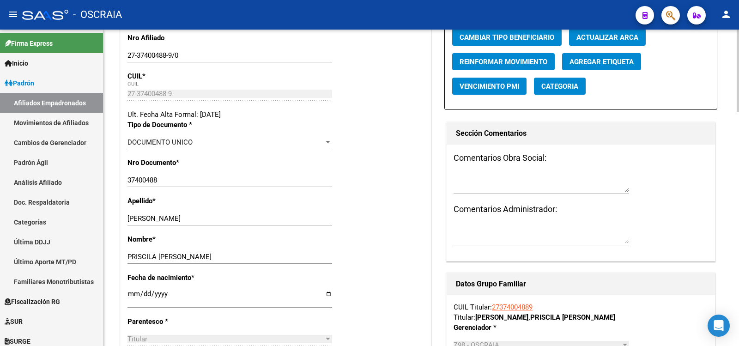
scroll to position [462, 0]
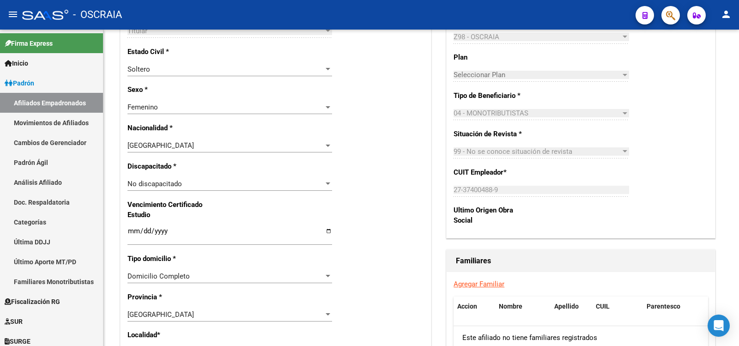
click at [483, 285] on link "Agregar Familiar" at bounding box center [478, 284] width 51 height 8
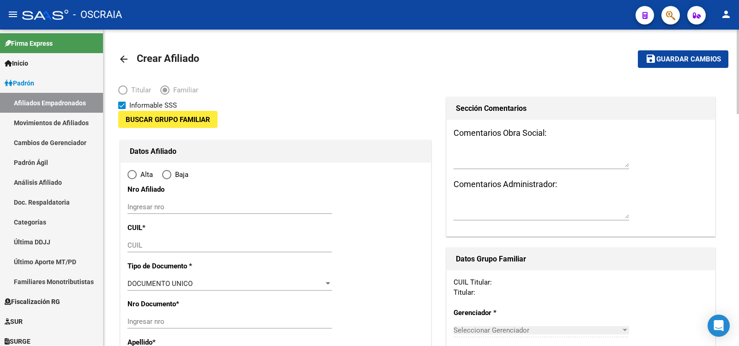
type input "27-37400488-9"
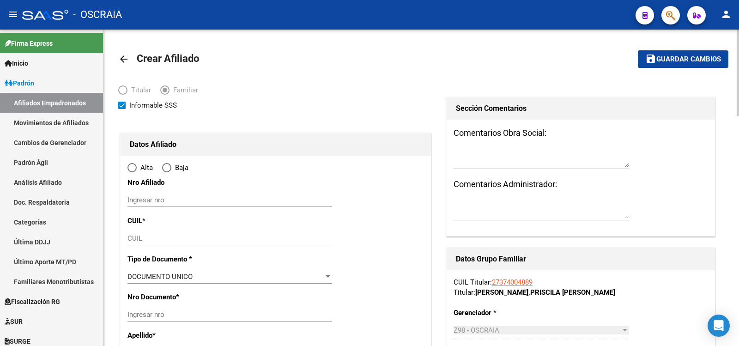
type input "[PERSON_NAME] (QUILMES)"
type input "1881"
type input "812"
type input "2661"
radio input "true"
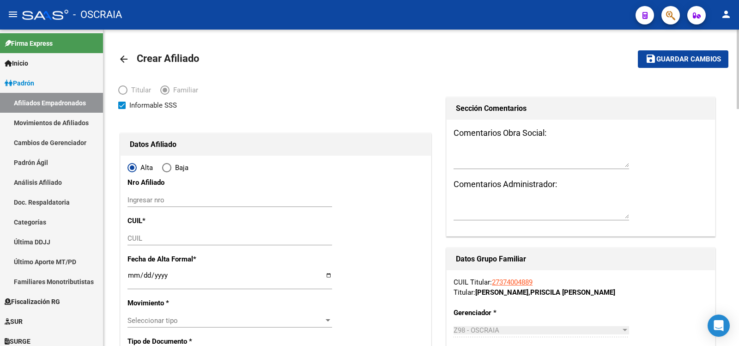
type input "27-37400488-9"
click at [189, 203] on input "Ingresar nro" at bounding box center [229, 200] width 205 height 8
paste input "27-37400488-9"
type input "27-37400488-9/1"
click at [165, 240] on input "CUIL" at bounding box center [229, 238] width 205 height 8
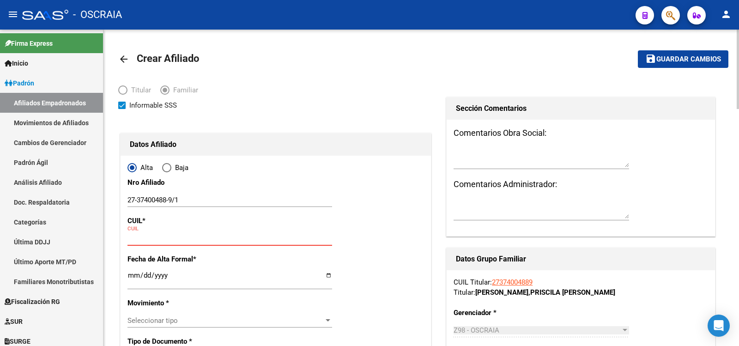
click at [186, 323] on span "Seleccionar tipo" at bounding box center [225, 320] width 196 height 8
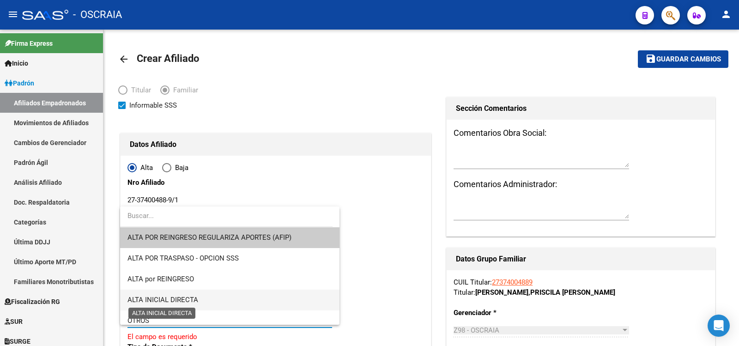
click at [190, 297] on span "ALTA INICIAL DIRECTA" at bounding box center [162, 299] width 71 height 8
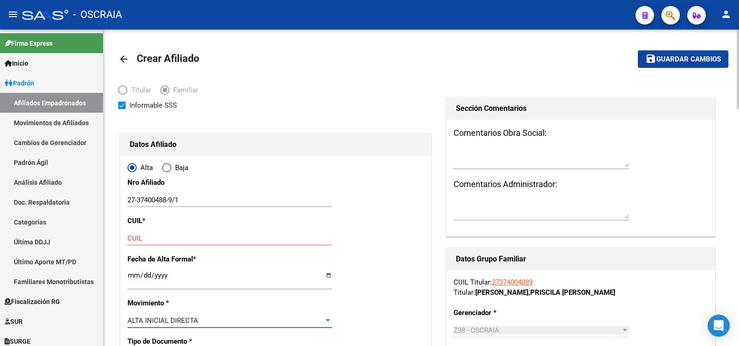
click at [179, 241] on input "CUIL" at bounding box center [229, 238] width 205 height 8
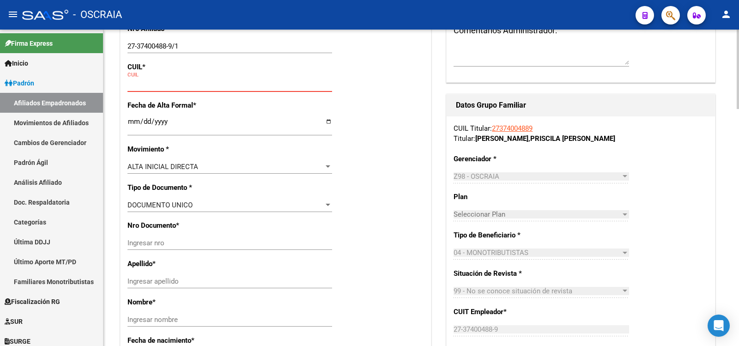
click at [181, 241] on input "Ingresar nro" at bounding box center [229, 243] width 205 height 8
type input "58210217"
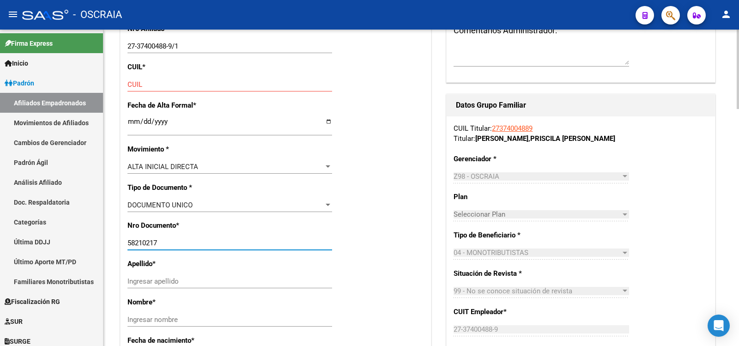
drag, startPoint x: 162, startPoint y: 241, endPoint x: 105, endPoint y: 239, distance: 56.8
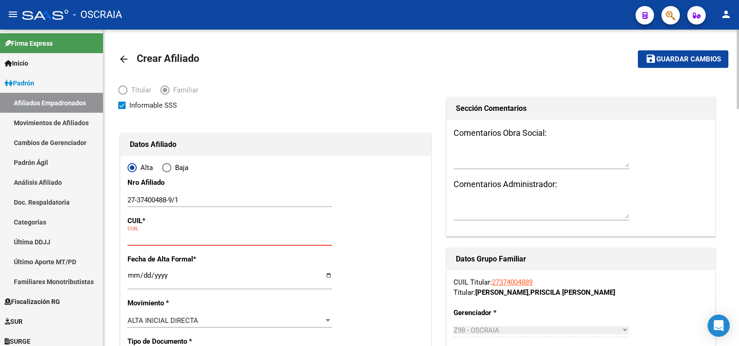
click at [174, 237] on input "CUIL" at bounding box center [229, 238] width 205 height 8
paste input "20-58210217-2"
type input "20-58210217-2"
type input "[PERSON_NAME]"
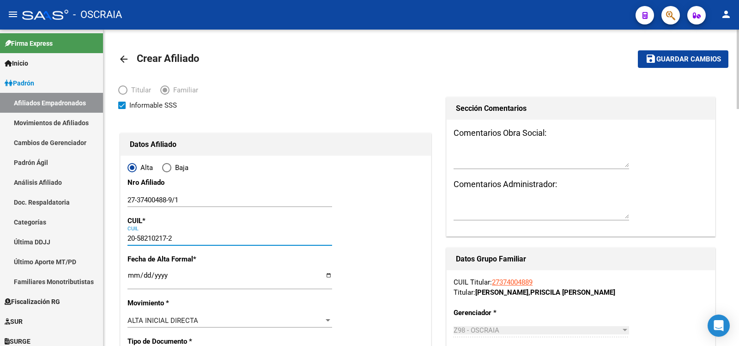
type input "[DATE]"
type input "QUILMES"
type input "0000"
type input "812 NÊ1679"
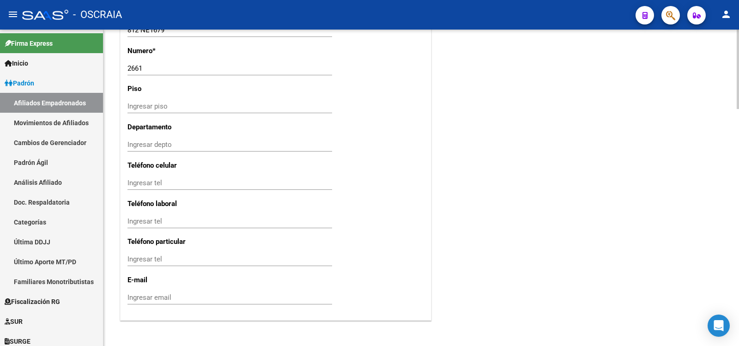
scroll to position [462, 0]
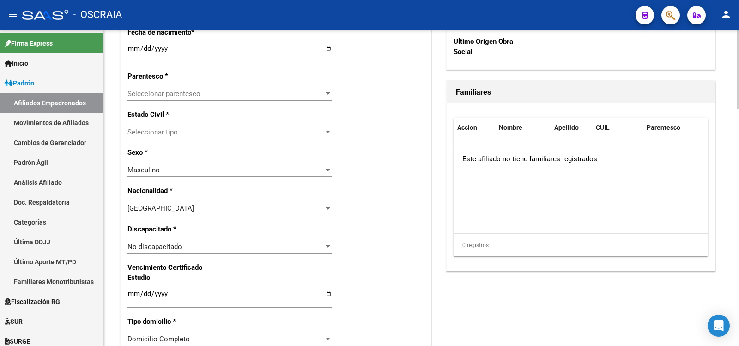
type input "20-58210217-2"
click at [176, 129] on span "Seleccionar tipo" at bounding box center [225, 132] width 196 height 8
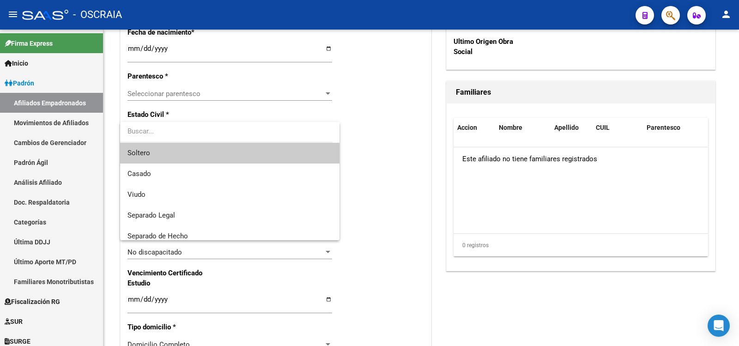
click at [157, 156] on span "Soltero" at bounding box center [229, 153] width 205 height 21
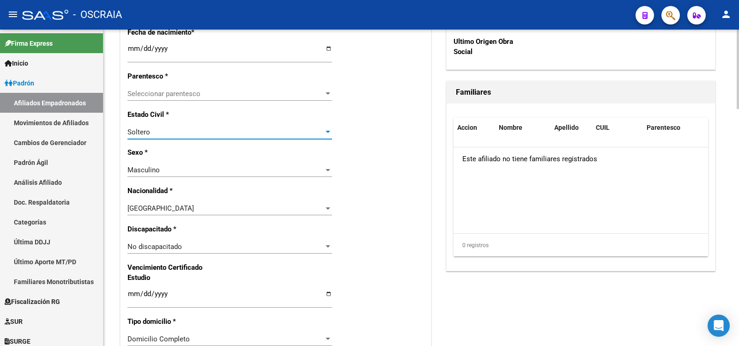
click at [199, 90] on span "Seleccionar parentesco" at bounding box center [225, 94] width 196 height 8
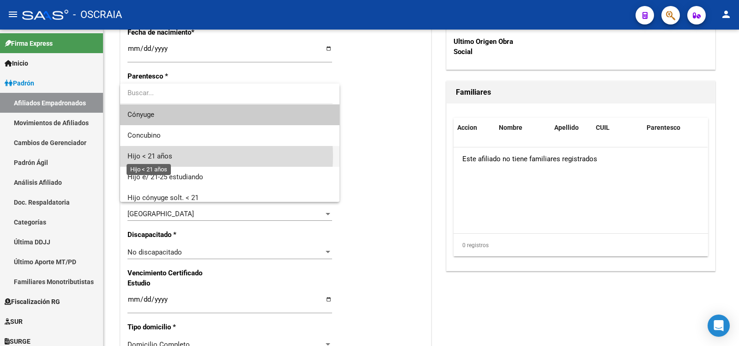
click at [171, 156] on span "Hijo < 21 años" at bounding box center [149, 156] width 45 height 8
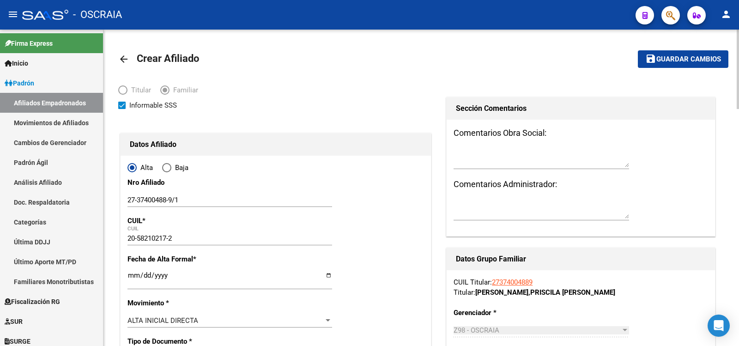
scroll to position [154, 0]
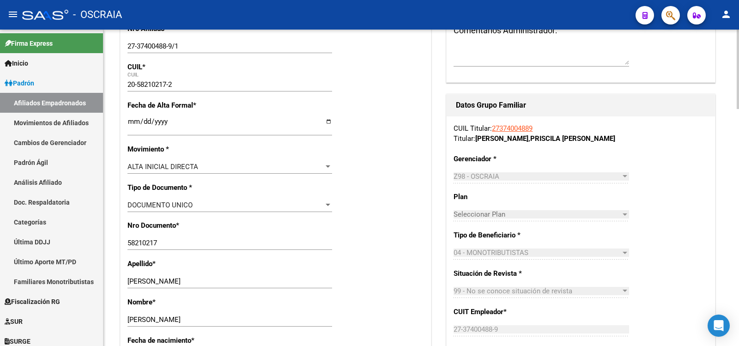
click at [199, 126] on input "Ingresar fecha" at bounding box center [229, 125] width 205 height 15
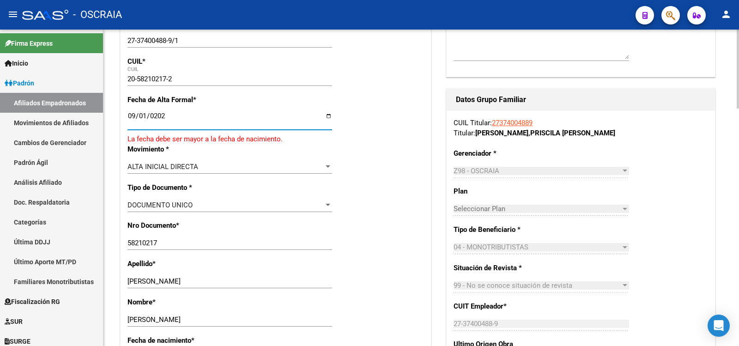
type input "[DATE]"
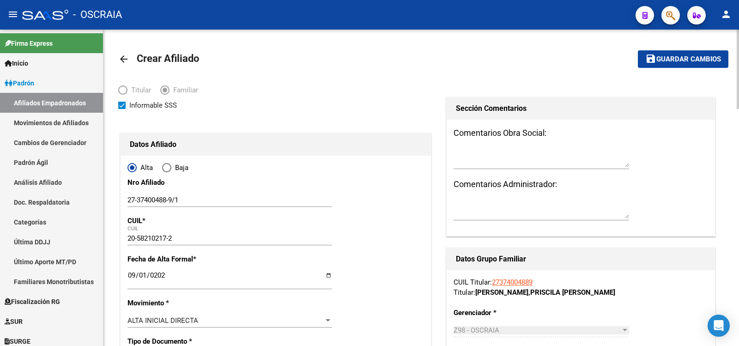
click at [687, 63] on span "Guardar cambios" at bounding box center [688, 59] width 65 height 8
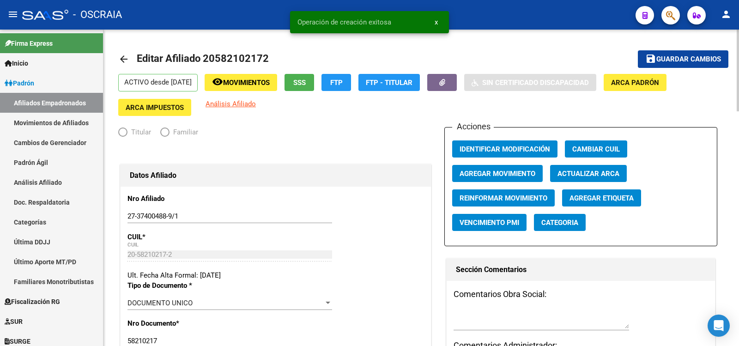
radio input "true"
type input "27-37400488-9"
click at [52, 156] on link "Padrón Ágil" at bounding box center [51, 162] width 103 height 20
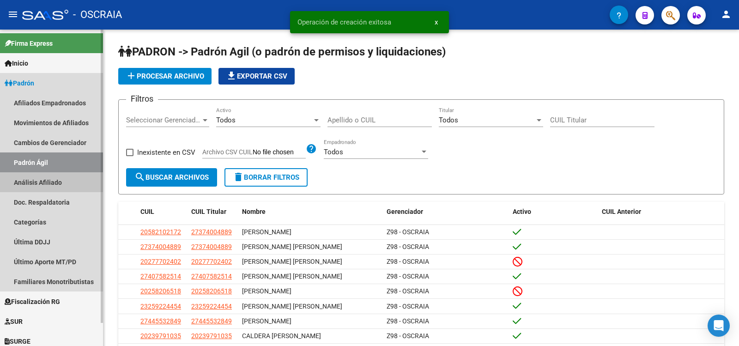
click at [48, 182] on link "Análisis Afiliado" at bounding box center [51, 182] width 103 height 20
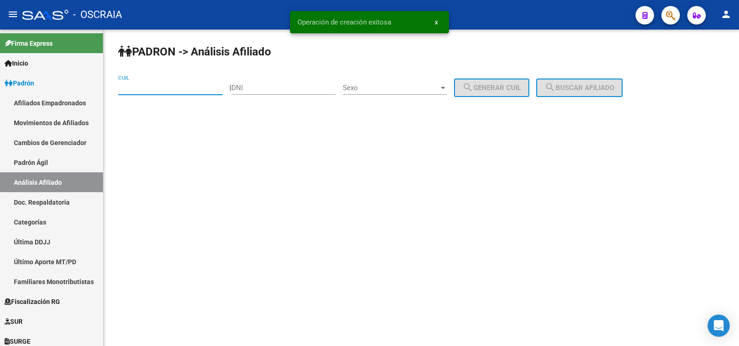
click at [204, 88] on input "CUIL" at bounding box center [170, 88] width 104 height 8
paste input "20-58210217-2"
type input "20-58210217-2"
click at [599, 85] on span "search Buscar afiliado" at bounding box center [579, 88] width 70 height 8
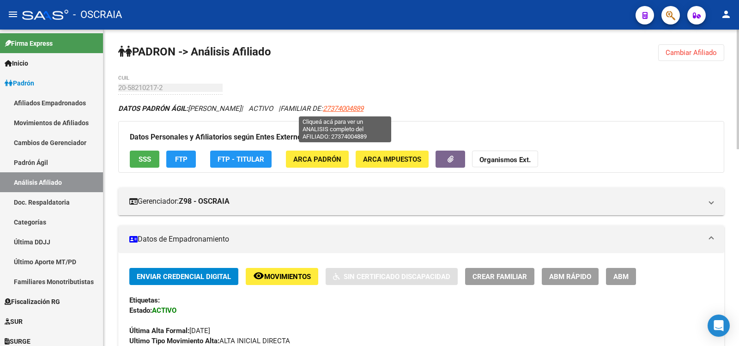
click at [347, 108] on span "27374004889" at bounding box center [343, 108] width 41 height 8
type textarea "27374004889"
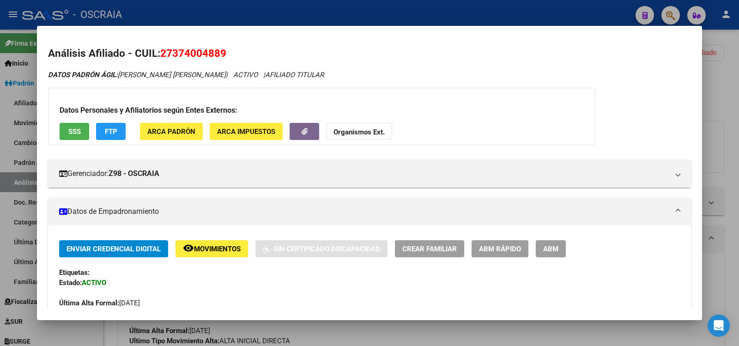
scroll to position [308, 0]
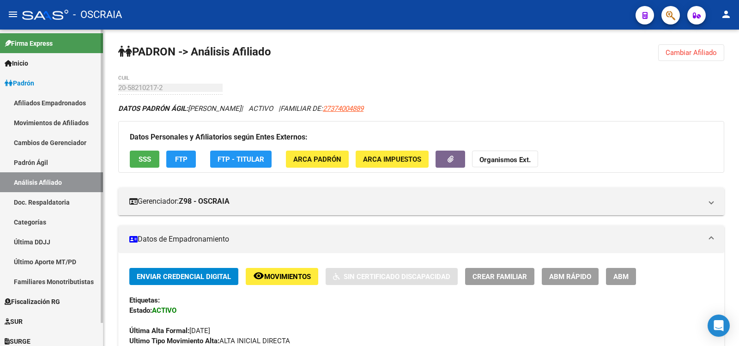
click at [59, 163] on link "Padrón Ágil" at bounding box center [51, 162] width 103 height 20
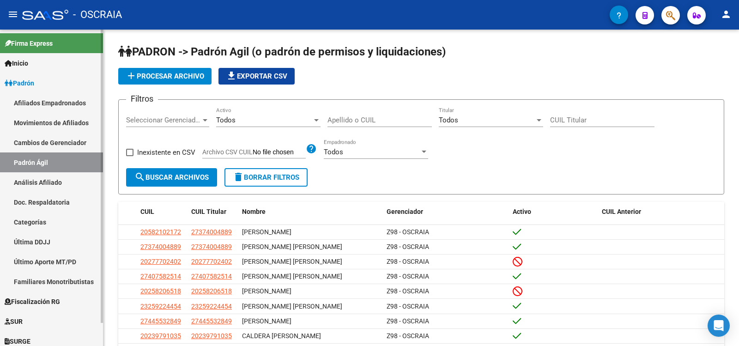
click at [46, 180] on link "Análisis Afiliado" at bounding box center [51, 182] width 103 height 20
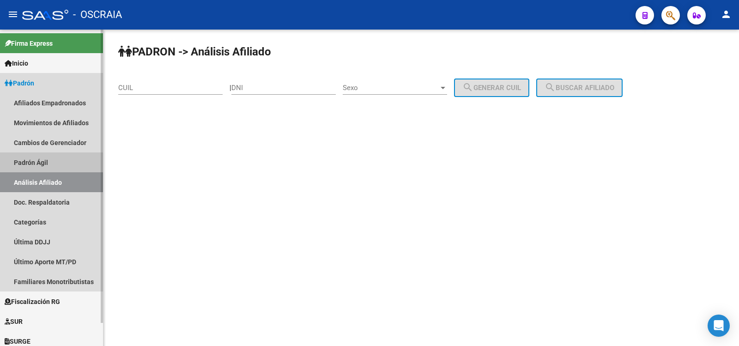
click at [51, 155] on link "Padrón Ágil" at bounding box center [51, 162] width 103 height 20
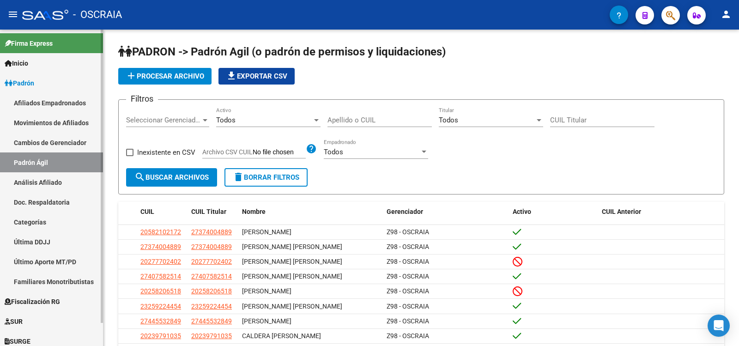
click at [54, 189] on link "Análisis Afiliado" at bounding box center [51, 182] width 103 height 20
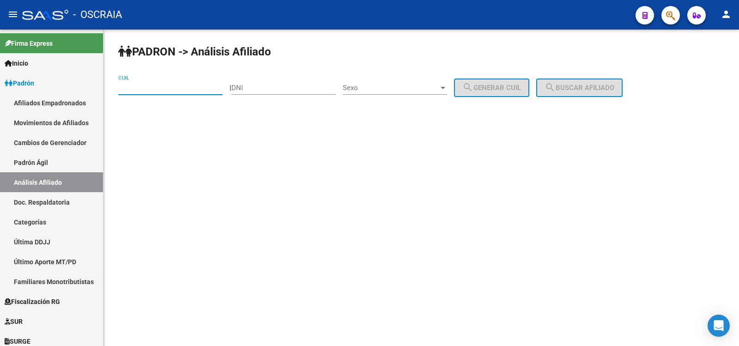
click at [162, 90] on input "CUIL" at bounding box center [170, 88] width 104 height 8
paste input "27-40758251-4"
type input "27-40758251-4"
click at [593, 90] on span "search Buscar afiliado" at bounding box center [579, 88] width 70 height 8
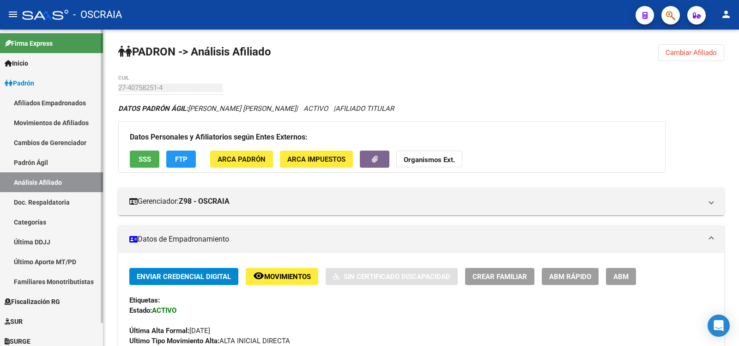
click at [31, 160] on link "Padrón Ágil" at bounding box center [51, 162] width 103 height 20
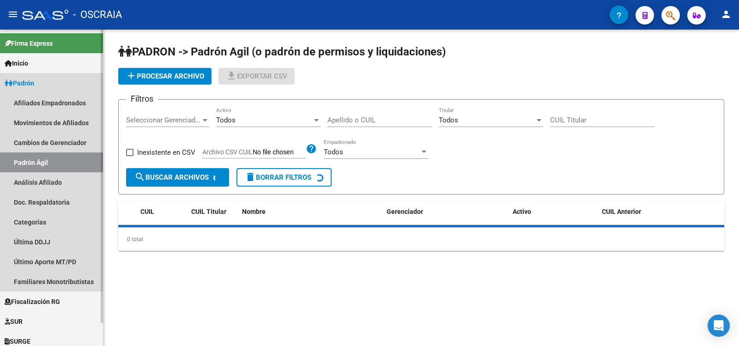
click at [27, 187] on link "Análisis Afiliado" at bounding box center [51, 182] width 103 height 20
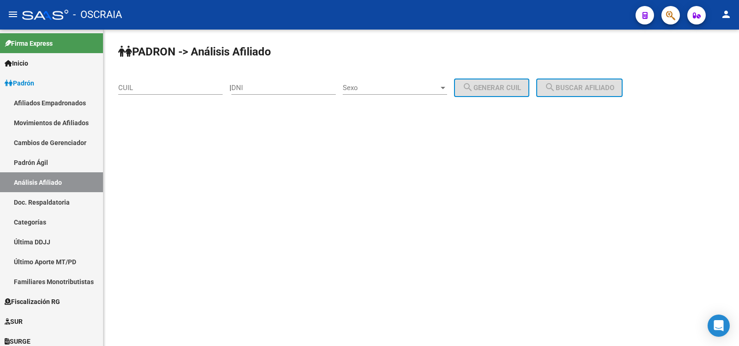
click at [161, 85] on input "CUIL" at bounding box center [170, 88] width 104 height 8
paste input "20-24288734-5"
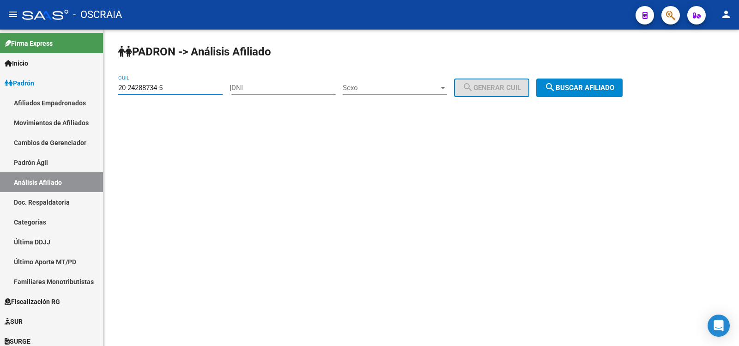
type input "20-24288734-5"
click at [595, 90] on span "search Buscar afiliado" at bounding box center [579, 88] width 70 height 8
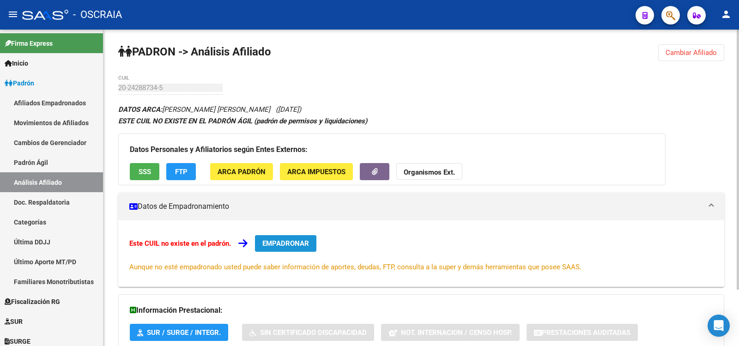
click at [298, 240] on span "EMPADRONAR" at bounding box center [285, 243] width 47 height 8
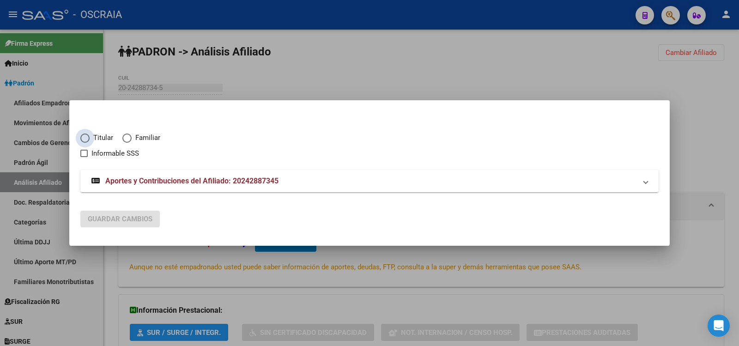
click at [111, 138] on span "Titular" at bounding box center [102, 138] width 24 height 11
click at [90, 138] on input "Titular" at bounding box center [84, 137] width 9 height 9
radio input "true"
checkbox input "true"
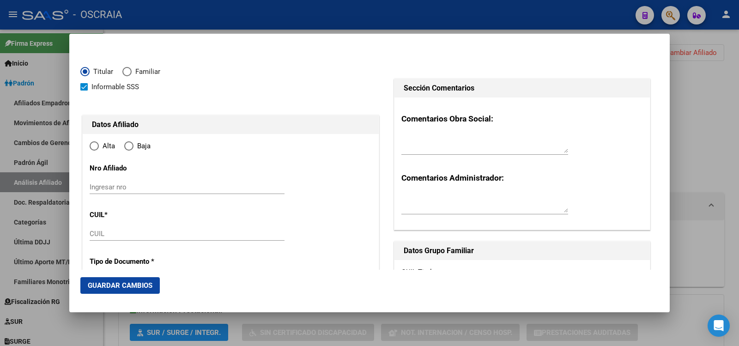
type input "20-24288734-5"
type input "24288734"
type input "[PERSON_NAME]"
type input "[DATE]"
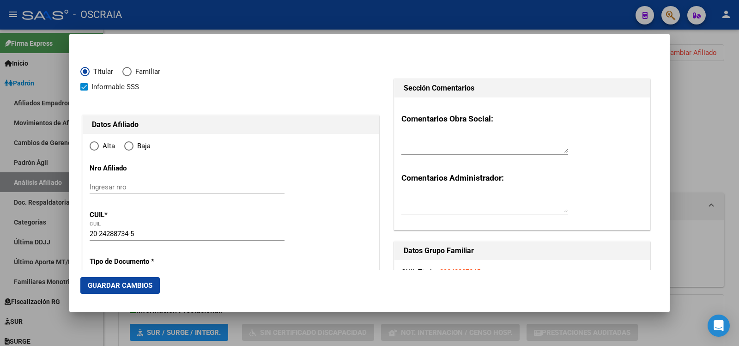
type input "BELLA VISTA"
type input "1661"
type input "[GEOGRAPHIC_DATA]"
type input "3140"
type input "BELLA VISTA"
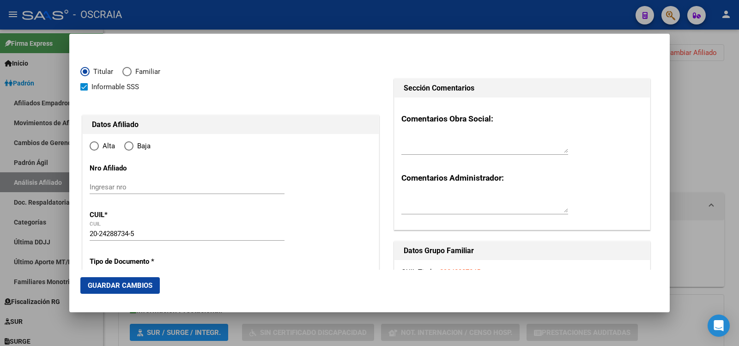
radio input "true"
click at [107, 142] on span "Alta" at bounding box center [107, 146] width 16 height 11
click at [99, 142] on input "Alta" at bounding box center [94, 145] width 9 height 9
click at [147, 185] on input "Ingresar nro" at bounding box center [187, 187] width 195 height 8
paste input "20242887345"
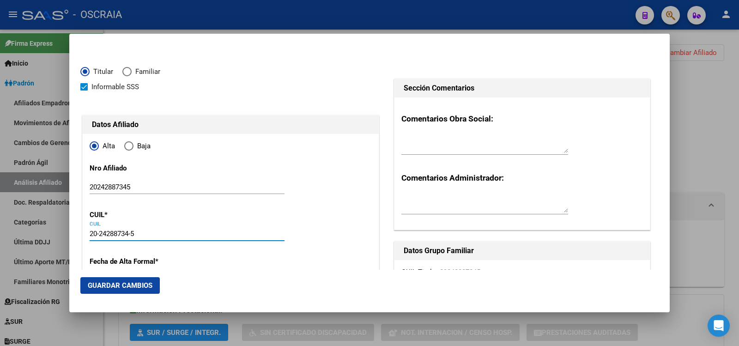
drag, startPoint x: 142, startPoint y: 232, endPoint x: 60, endPoint y: 233, distance: 82.2
click at [60, 233] on div "Titular Familiar Informable SSS Datos Afiliado Alta Baja Nro Afiliado 202428873…" at bounding box center [369, 173] width 739 height 346
drag, startPoint x: 128, startPoint y: 188, endPoint x: 56, endPoint y: 172, distance: 73.3
click at [56, 172] on div "Titular Familiar Informable SSS Datos Afiliado Alta Baja Nro Afiliado 202428873…" at bounding box center [369, 173] width 739 height 346
paste input "-24288734-"
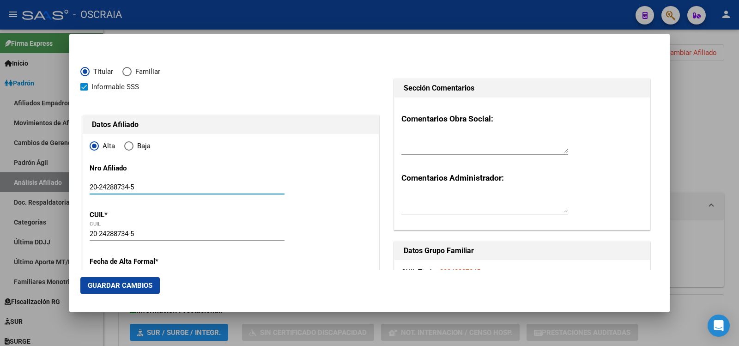
scroll to position [154, 0]
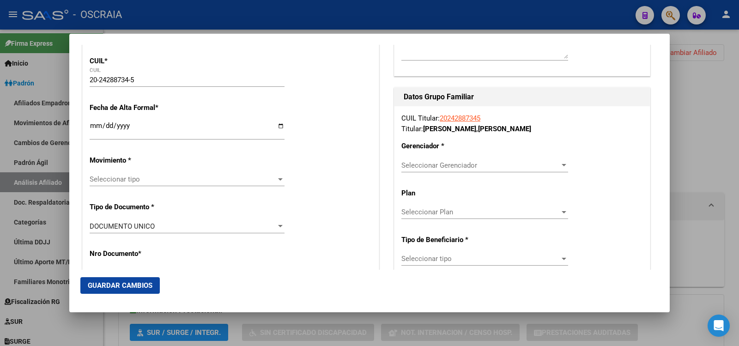
type input "20-24288734-5"
click at [142, 127] on input "Ingresar fecha" at bounding box center [187, 129] width 195 height 15
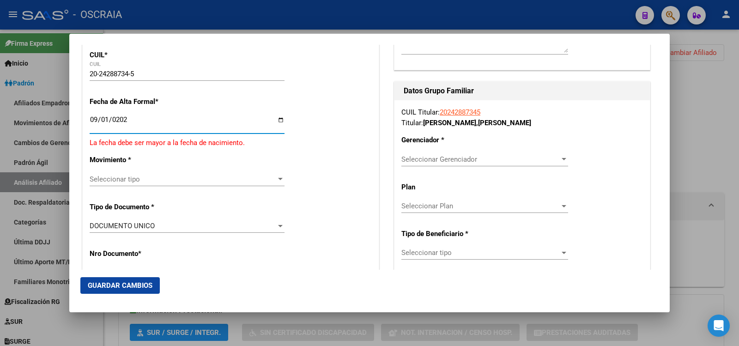
type input "[DATE]"
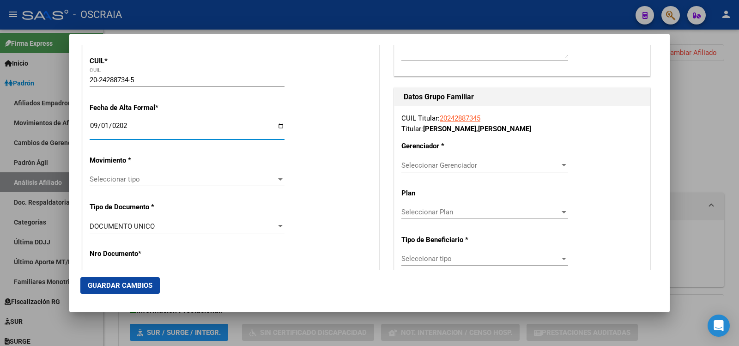
click at [152, 176] on span "Seleccionar tipo" at bounding box center [183, 179] width 187 height 8
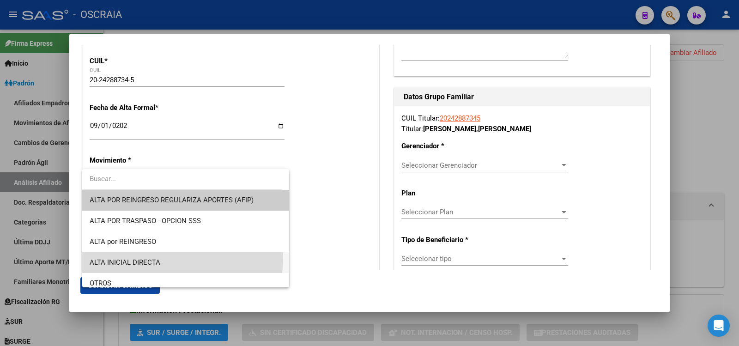
click at [147, 256] on span "ALTA INICIAL DIRECTA" at bounding box center [186, 262] width 192 height 21
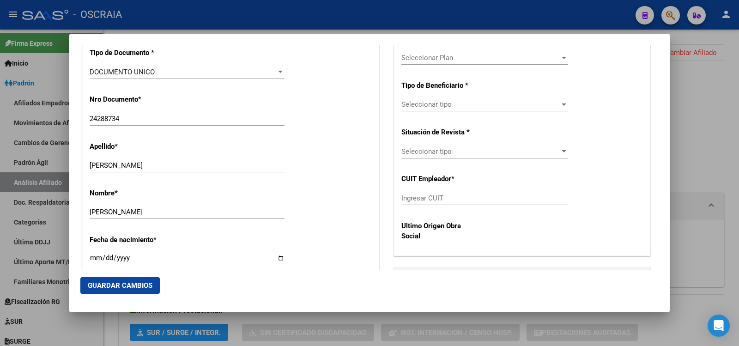
scroll to position [462, 0]
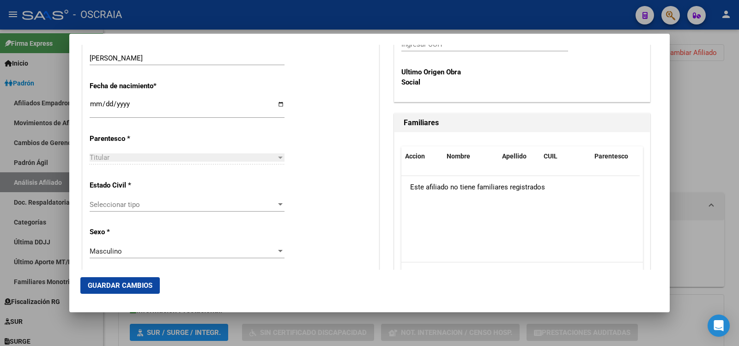
click at [159, 203] on span "Seleccionar tipo" at bounding box center [183, 204] width 187 height 8
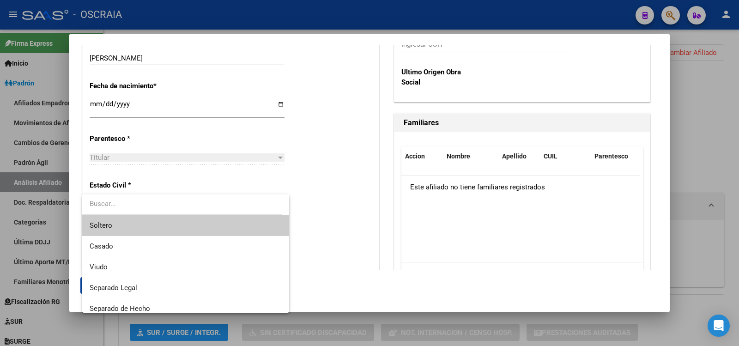
click at [149, 223] on span "Soltero" at bounding box center [186, 225] width 192 height 21
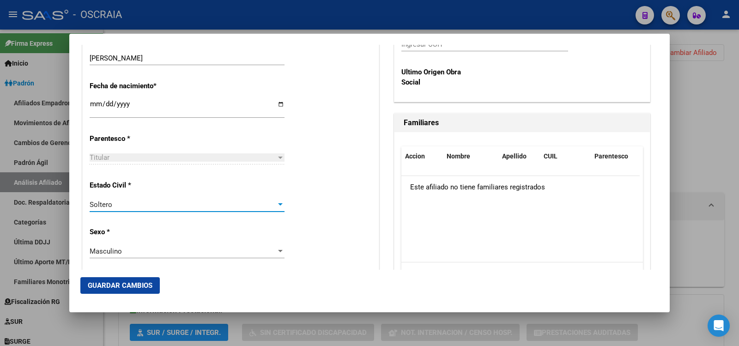
click at [168, 155] on div "Titular" at bounding box center [183, 157] width 187 height 8
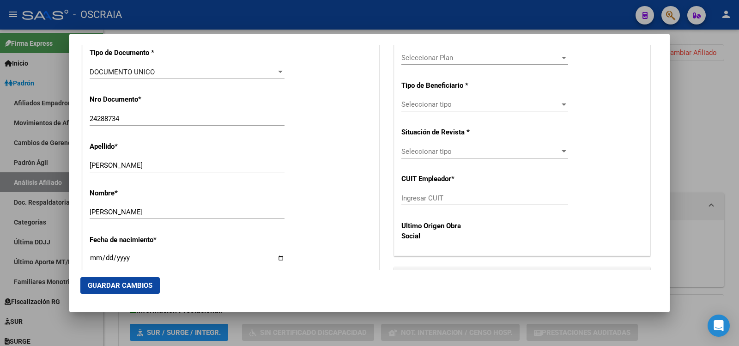
scroll to position [154, 0]
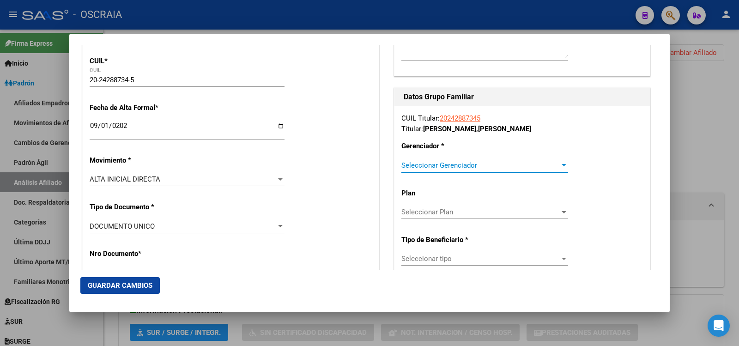
click at [467, 162] on span "Seleccionar Gerenciador" at bounding box center [480, 165] width 158 height 8
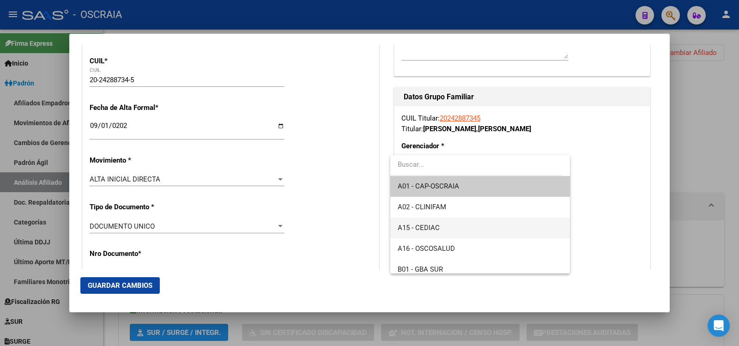
scroll to position [69, 0]
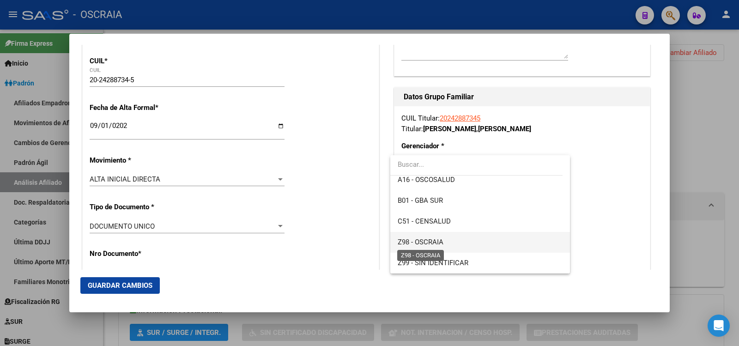
click at [440, 245] on span "Z98 - OSCRAIA" at bounding box center [421, 242] width 46 height 8
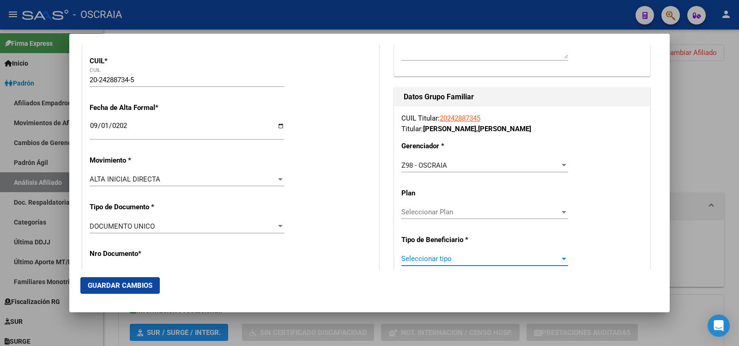
click at [449, 262] on span "Seleccionar tipo" at bounding box center [480, 258] width 158 height 8
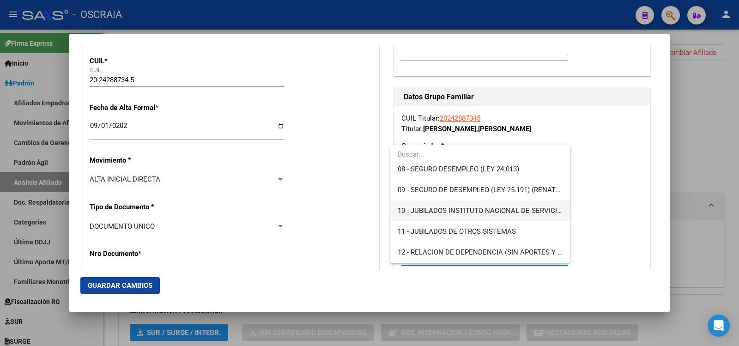
scroll to position [0, 0]
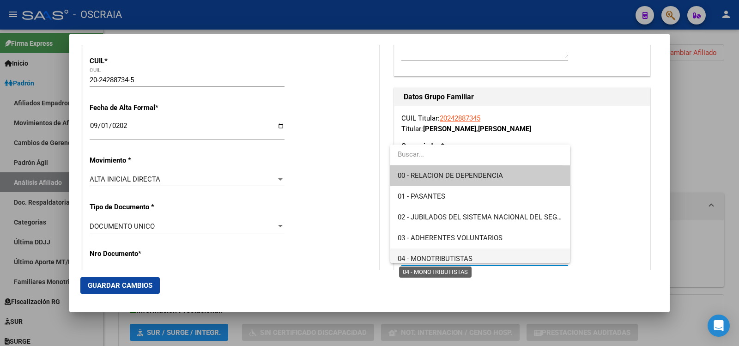
click at [462, 259] on span "04 - MONOTRIBUTISTAS" at bounding box center [435, 258] width 75 height 8
type input "20-24288734-5"
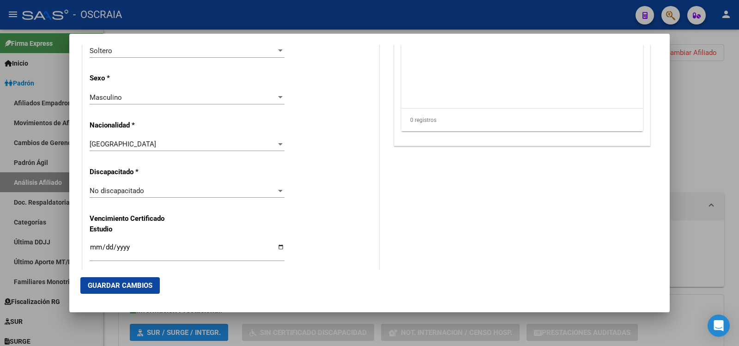
scroll to position [770, 0]
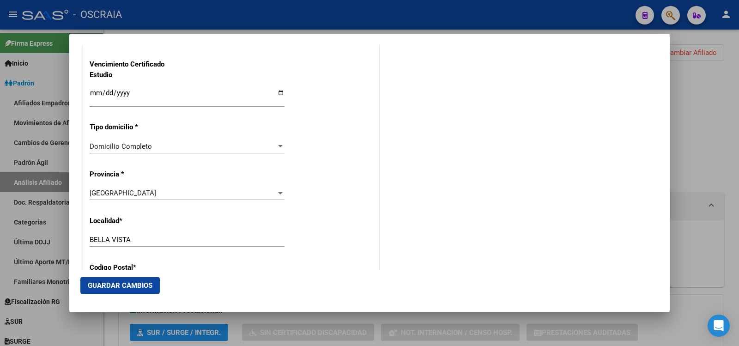
click at [140, 284] on span "Guardar Cambios" at bounding box center [120, 285] width 65 height 8
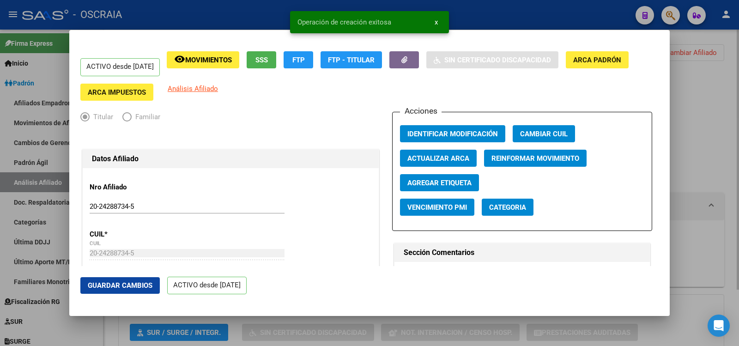
click at [702, 92] on div at bounding box center [369, 173] width 739 height 346
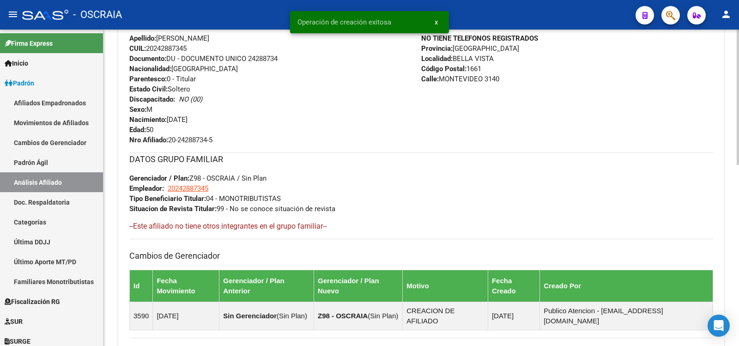
scroll to position [422, 0]
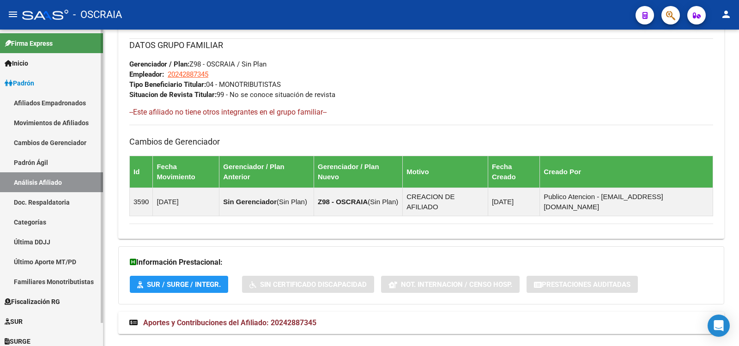
drag, startPoint x: 61, startPoint y: 155, endPoint x: 66, endPoint y: 176, distance: 21.8
click at [60, 156] on link "Padrón Ágil" at bounding box center [51, 162] width 103 height 20
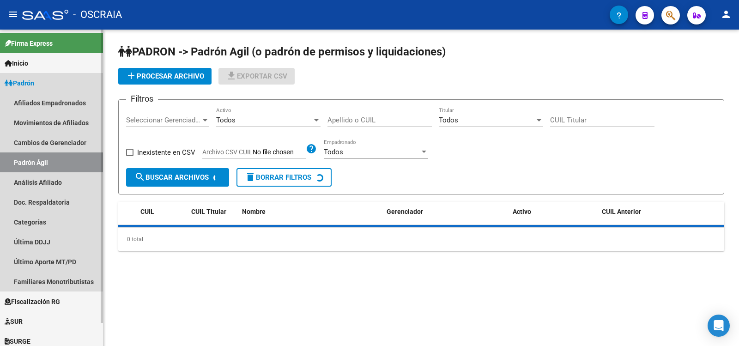
click at [65, 178] on link "Análisis Afiliado" at bounding box center [51, 182] width 103 height 20
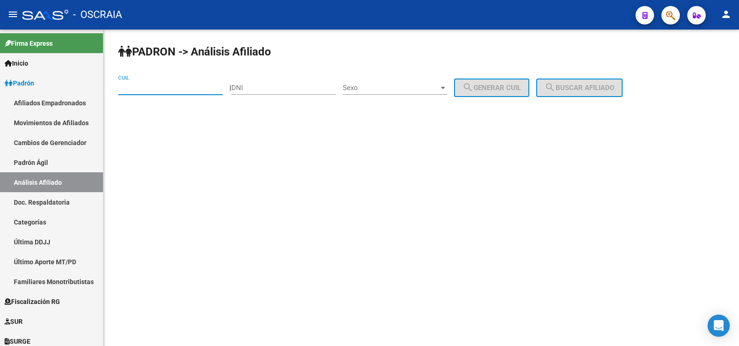
click at [145, 84] on input "CUIL" at bounding box center [170, 88] width 104 height 8
paste input "27-96433113-3"
type input "27-96433113-3"
click at [576, 85] on span "search Buscar afiliado" at bounding box center [579, 88] width 70 height 8
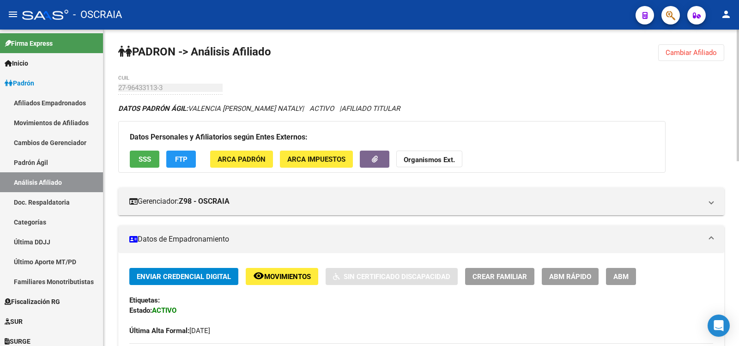
scroll to position [445, 0]
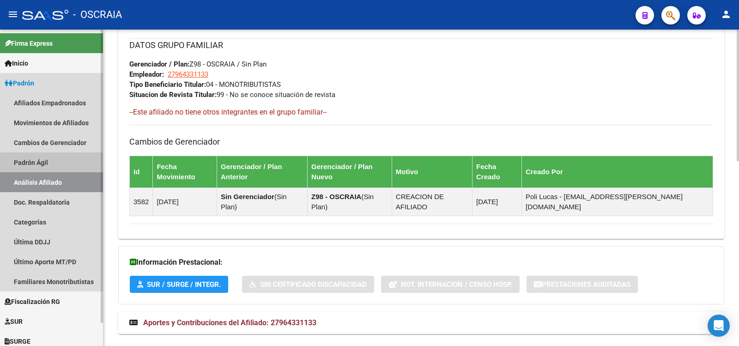
click at [47, 186] on link "Análisis Afiliado" at bounding box center [51, 182] width 103 height 20
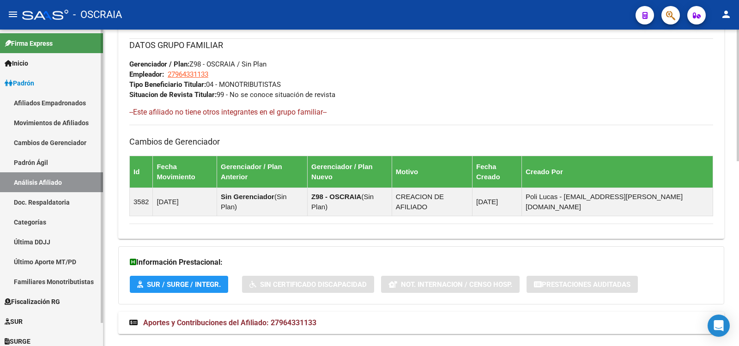
click at [72, 166] on link "Padrón Ágil" at bounding box center [51, 162] width 103 height 20
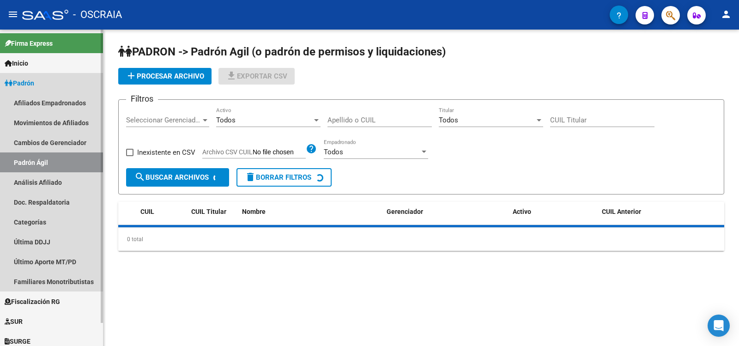
click at [73, 179] on link "Análisis Afiliado" at bounding box center [51, 182] width 103 height 20
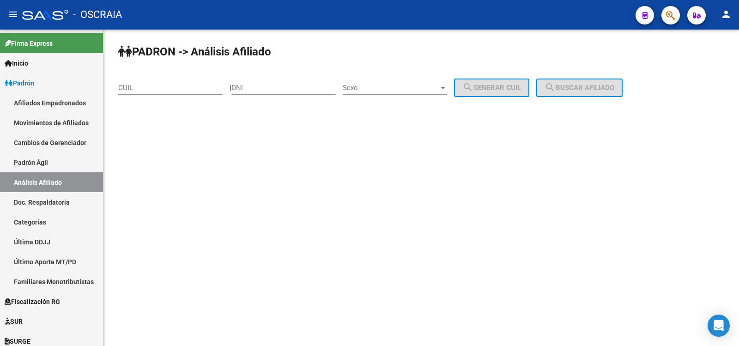
click at [166, 88] on input "CUIL" at bounding box center [170, 88] width 104 height 8
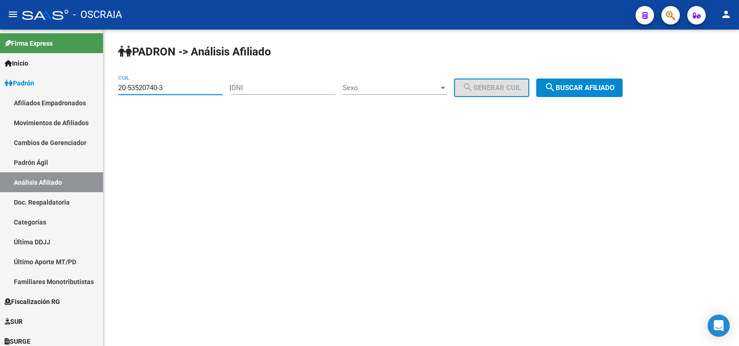
type input "20-53520740-3"
click at [577, 85] on span "search Buscar afiliado" at bounding box center [579, 88] width 70 height 8
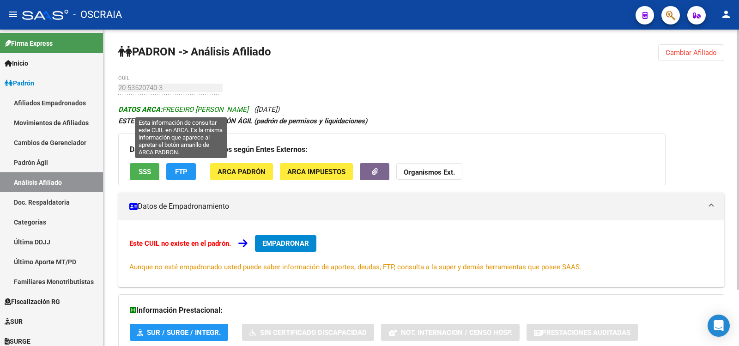
copy span "FREGEIRO [PERSON_NAME]"
drag, startPoint x: 163, startPoint y: 108, endPoint x: 244, endPoint y: 107, distance: 80.3
click at [244, 107] on span "DATOS ARCA: FREGEIRO [PERSON_NAME]" at bounding box center [183, 109] width 130 height 8
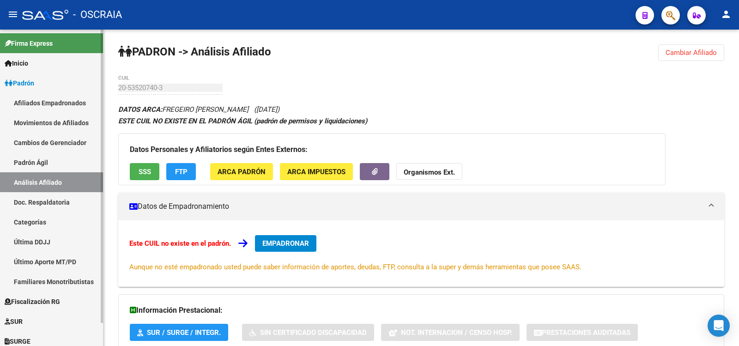
click at [41, 170] on link "Padrón Ágil" at bounding box center [51, 162] width 103 height 20
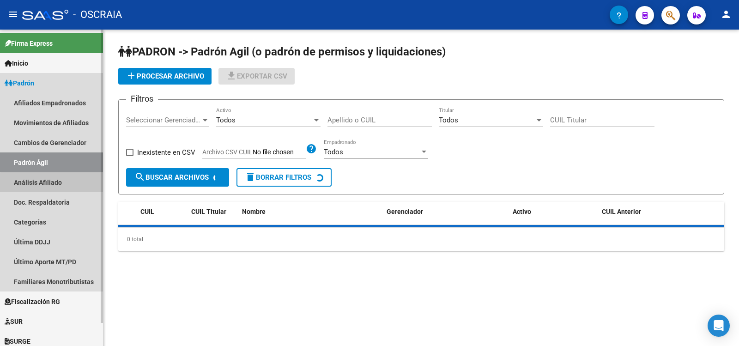
click at [54, 183] on link "Análisis Afiliado" at bounding box center [51, 182] width 103 height 20
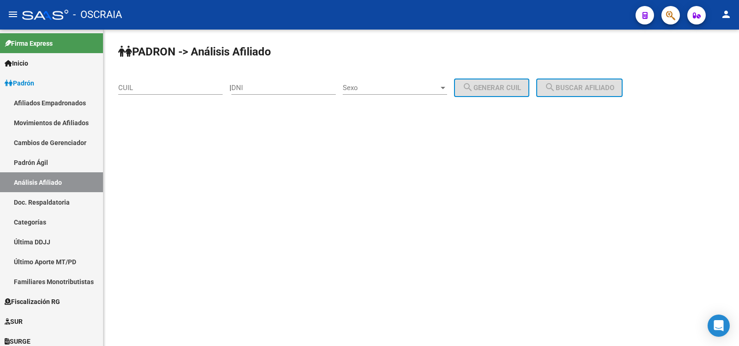
click at [156, 94] on div "CUIL" at bounding box center [170, 85] width 104 height 20
click at [155, 85] on input "CUIL" at bounding box center [170, 88] width 104 height 8
paste input "27-39962591-8"
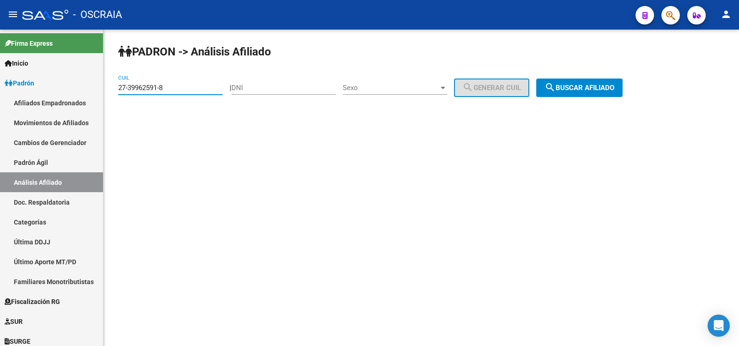
type input "27-39962591-8"
click at [568, 82] on button "search Buscar afiliado" at bounding box center [579, 87] width 86 height 18
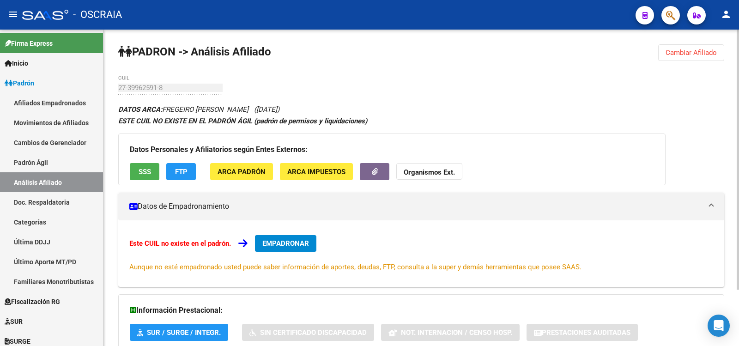
scroll to position [68, 0]
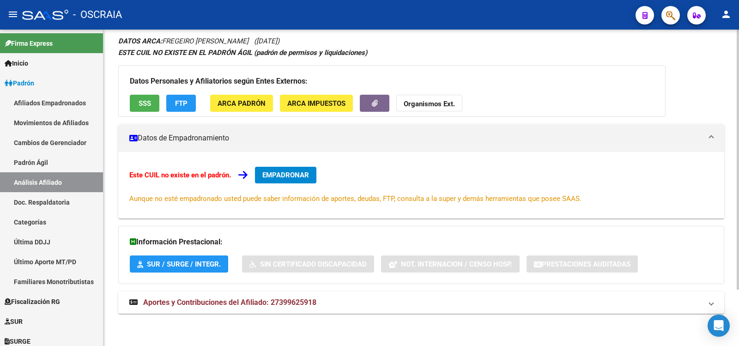
click at [285, 314] on div "DATOS ARCA: FREGEIRO [PERSON_NAME] ([DATE]) ESTE CUIL NO EXISTE EN EL [PERSON_N…" at bounding box center [421, 179] width 606 height 289
click at [289, 304] on span "Aportes y Contribuciones del Afiliado: 27399625918" at bounding box center [229, 302] width 173 height 9
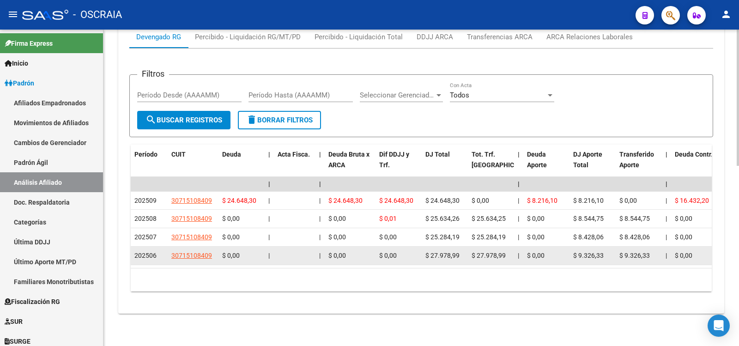
scroll to position [0, 0]
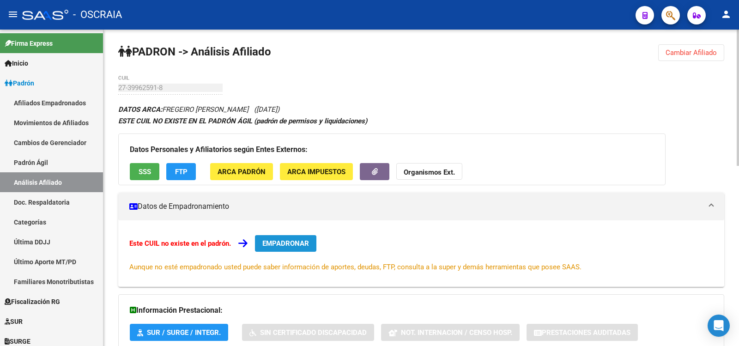
click at [295, 242] on span "EMPADRONAR" at bounding box center [285, 243] width 47 height 8
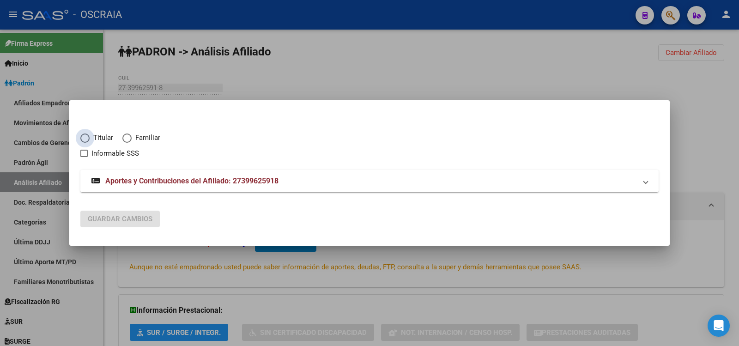
click at [101, 138] on span "Titular" at bounding box center [102, 138] width 24 height 11
click at [90, 138] on input "Titular" at bounding box center [84, 137] width 9 height 9
radio input "true"
checkbox input "true"
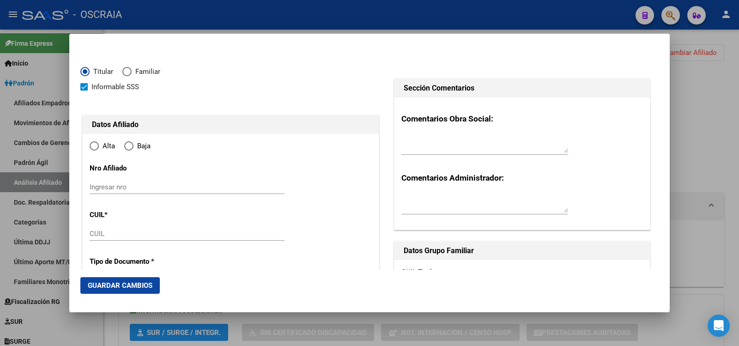
type input "27-39962591-8"
type input "39962591"
type input "FREGEIRO"
type input "[PERSON_NAME]"
type input "[DATE]"
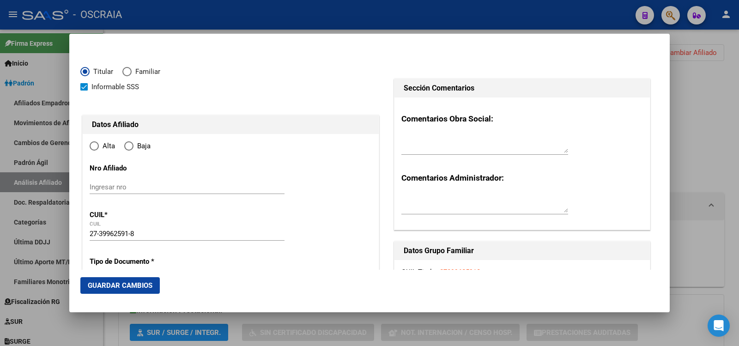
type input "TANDIL"
type input "7000"
type input "[PERSON_NAME]"
type input "1944"
radio input "true"
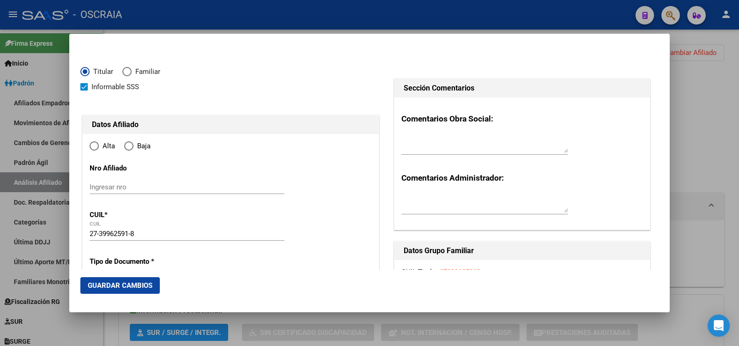
type input "TANDIL"
click at [192, 185] on input "Ingresar nro" at bounding box center [187, 187] width 195 height 8
paste input "27399625918"
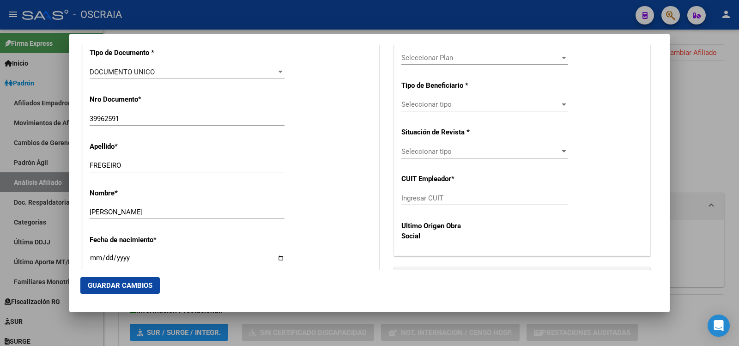
scroll to position [154, 0]
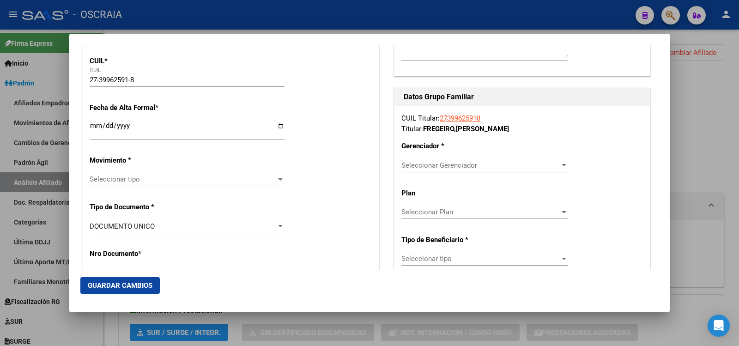
type input "27399625918/0"
click at [147, 124] on input "Ingresar fecha" at bounding box center [187, 129] width 195 height 15
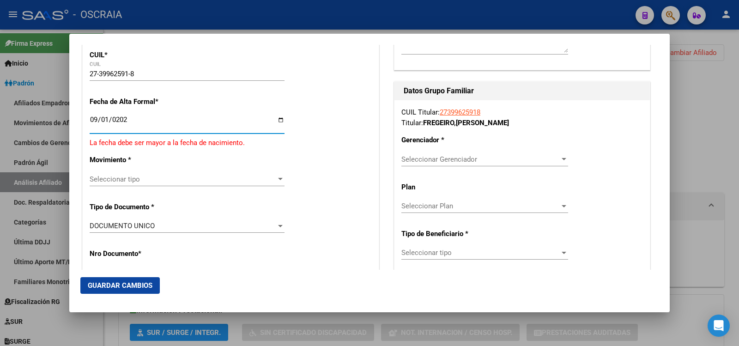
type input "[DATE]"
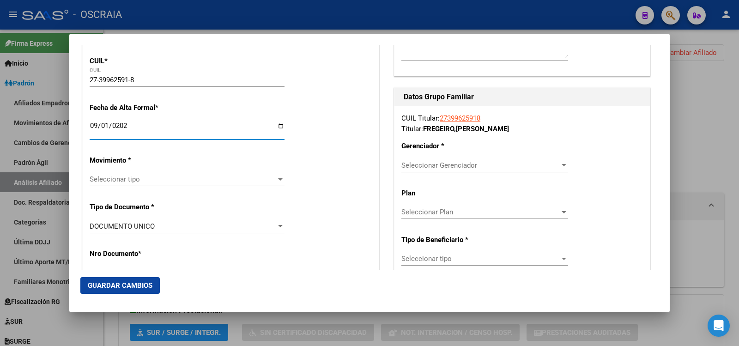
click at [164, 180] on span "Seleccionar tipo" at bounding box center [183, 179] width 187 height 8
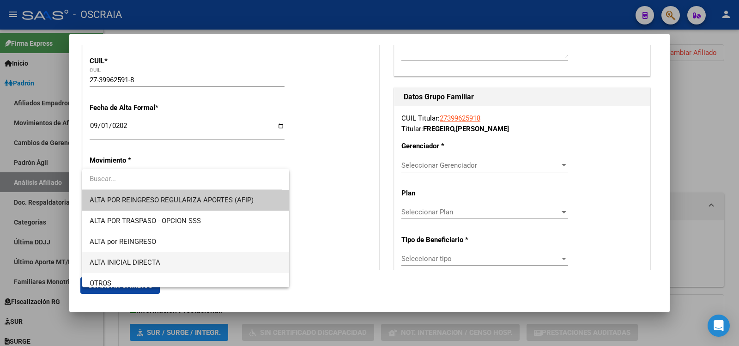
click at [158, 257] on span "ALTA INICIAL DIRECTA" at bounding box center [186, 262] width 192 height 21
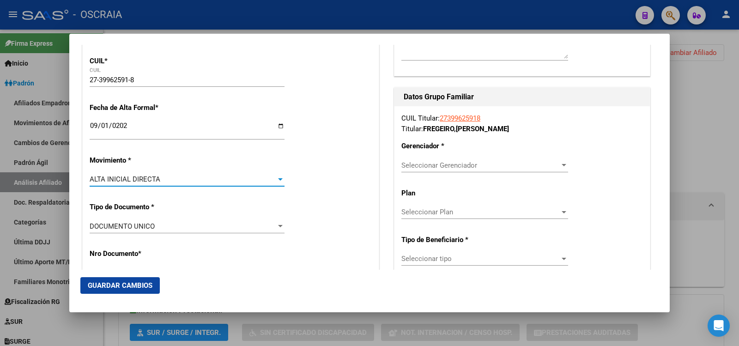
click at [149, 180] on span "ALTA INICIAL DIRECTA" at bounding box center [125, 179] width 71 height 8
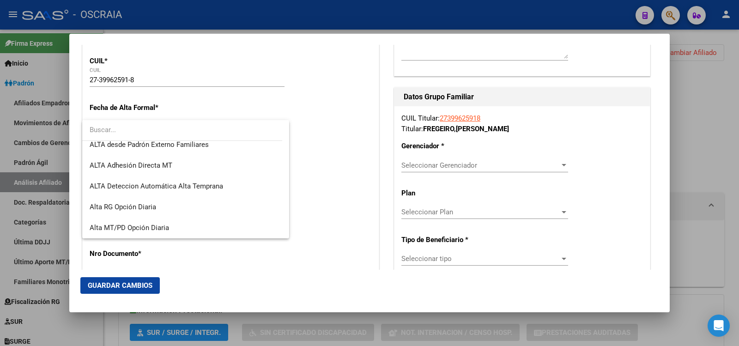
scroll to position [0, 0]
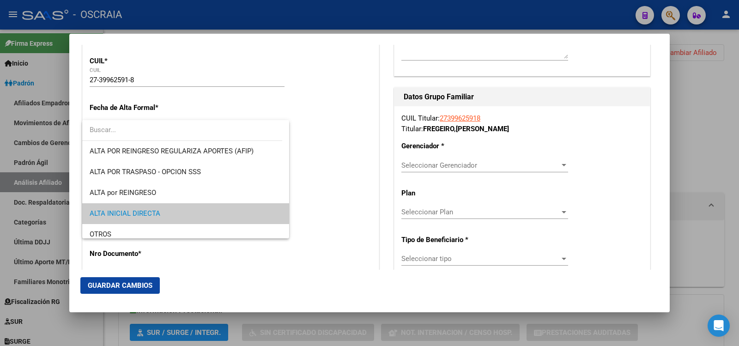
click at [181, 212] on span "ALTA INICIAL DIRECTA" at bounding box center [186, 213] width 192 height 21
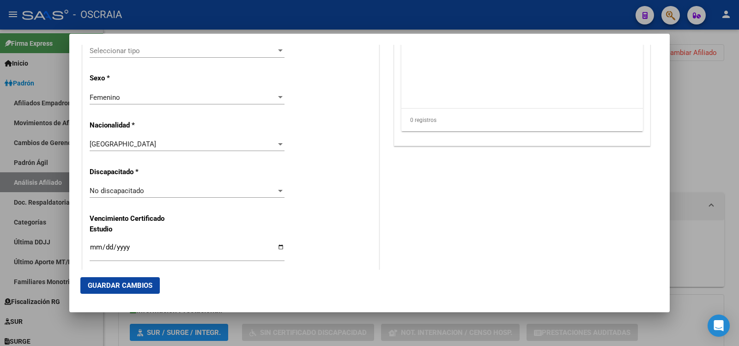
scroll to position [462, 0]
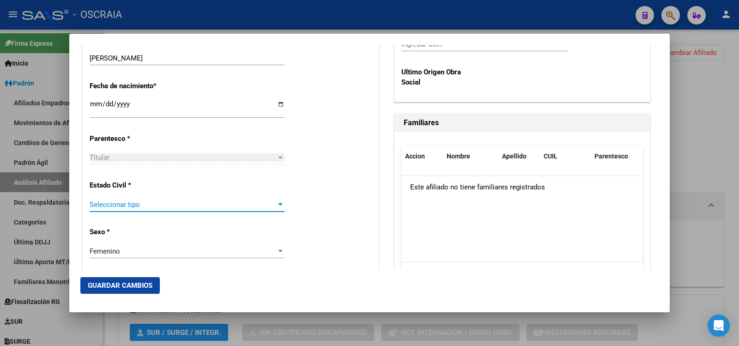
click at [183, 201] on span "Seleccionar tipo" at bounding box center [183, 204] width 187 height 8
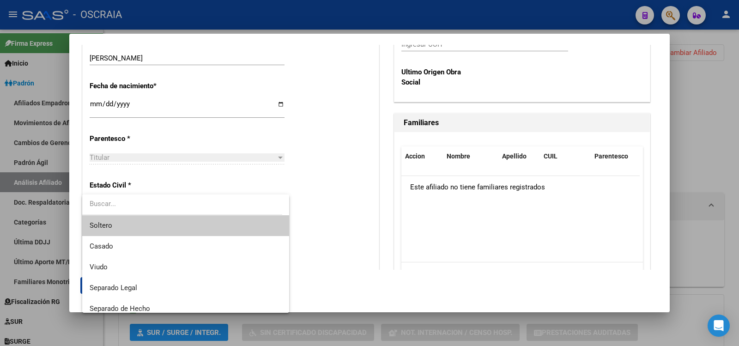
click at [167, 227] on span "Soltero" at bounding box center [186, 225] width 192 height 21
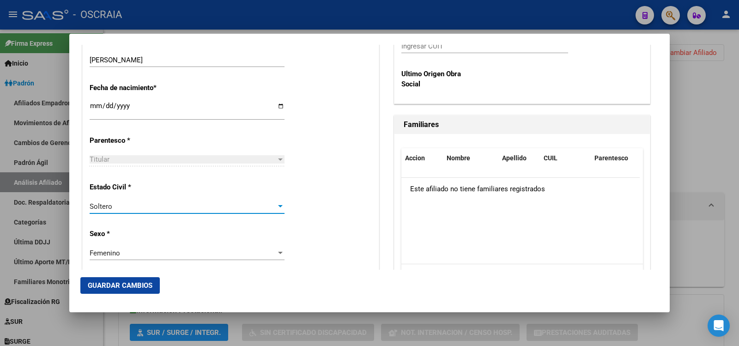
scroll to position [152, 0]
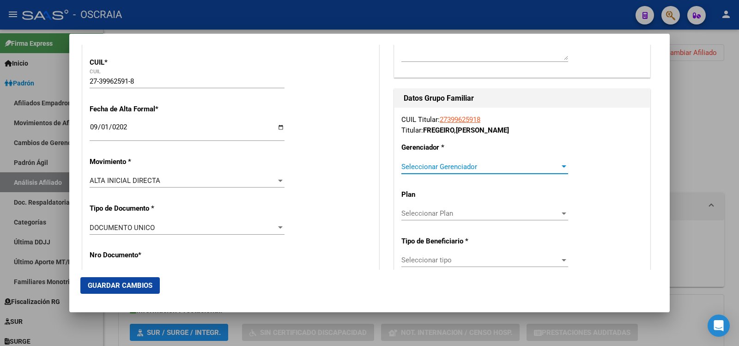
click at [504, 167] on span "Seleccionar Gerenciador" at bounding box center [480, 167] width 158 height 8
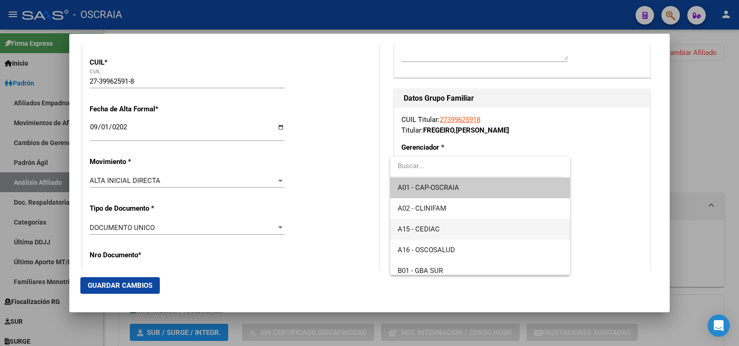
scroll to position [69, 0]
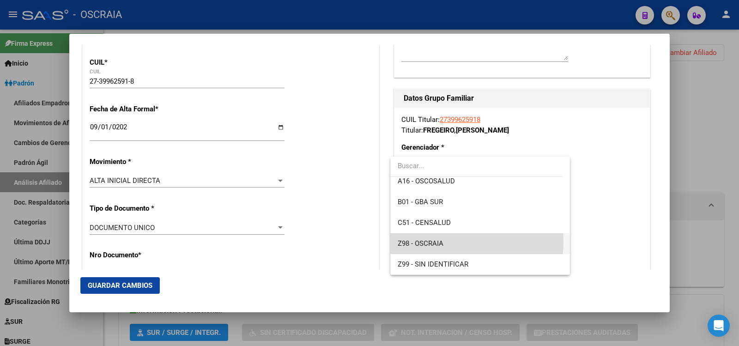
click at [455, 242] on span "Z98 - OSCRAIA" at bounding box center [480, 243] width 164 height 21
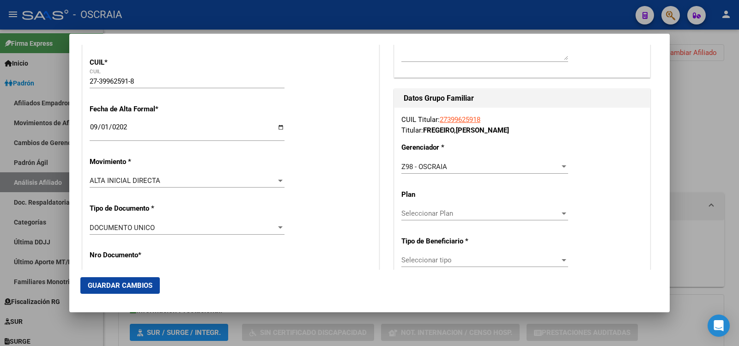
click at [443, 218] on div "Seleccionar Plan Seleccionar Plan" at bounding box center [484, 213] width 167 height 14
click at [446, 259] on div at bounding box center [369, 173] width 739 height 346
click at [452, 258] on span "Seleccionar tipo" at bounding box center [480, 260] width 158 height 8
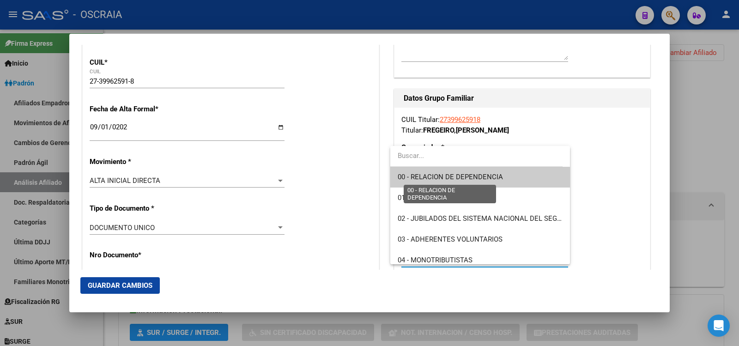
click at [482, 181] on span "00 - RELACION DE DEPENDENCIA" at bounding box center [450, 177] width 105 height 8
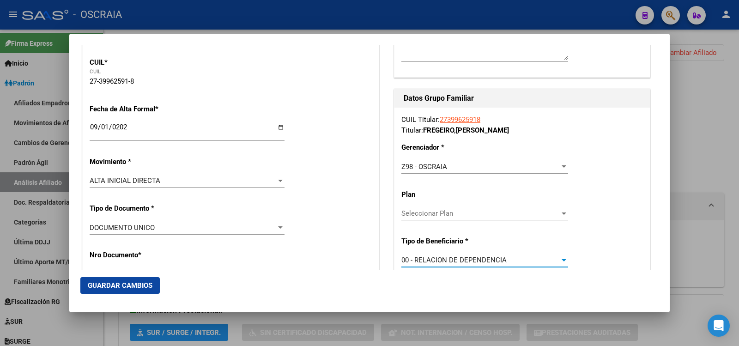
type input "30-71510840-9"
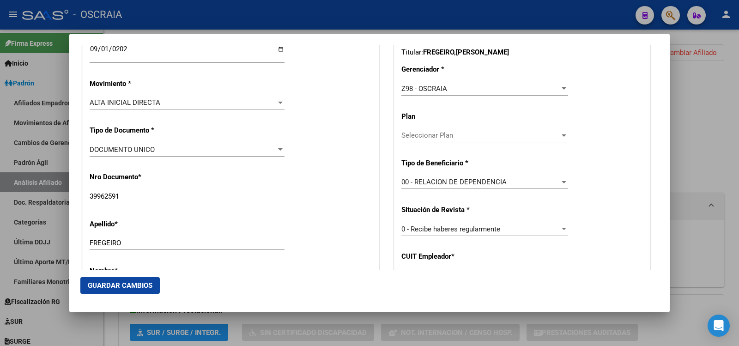
scroll to position [269, 0]
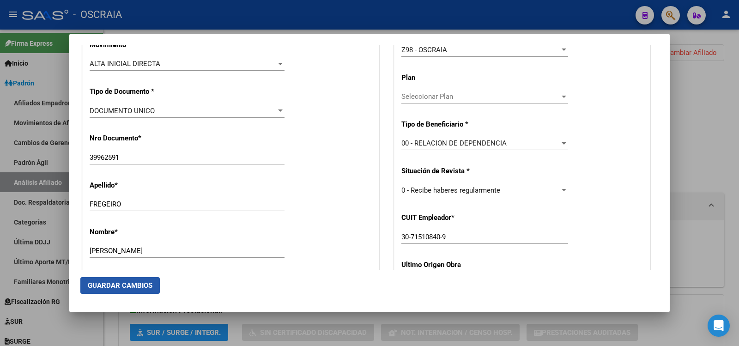
click at [140, 292] on button "Guardar Cambios" at bounding box center [119, 285] width 79 height 17
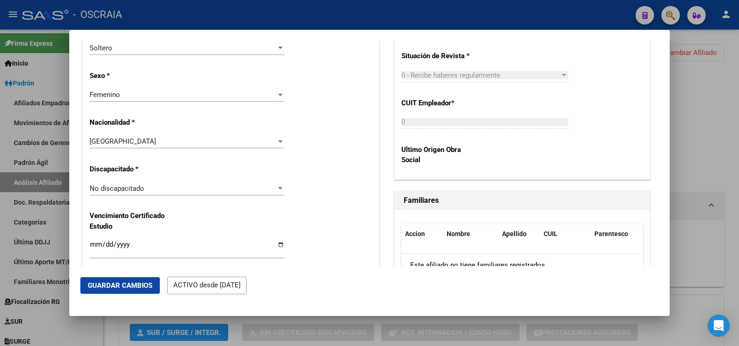
scroll to position [0, 0]
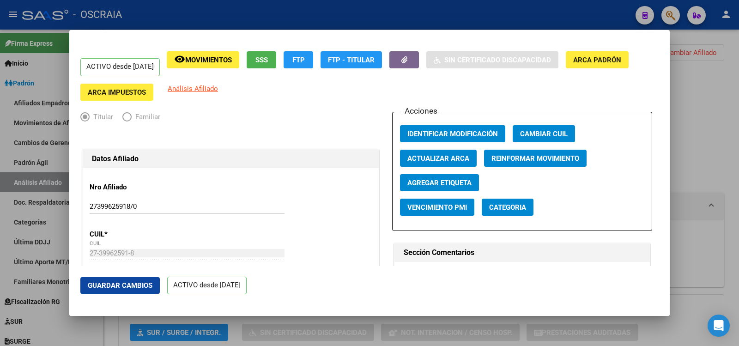
click at [688, 114] on div at bounding box center [369, 173] width 739 height 346
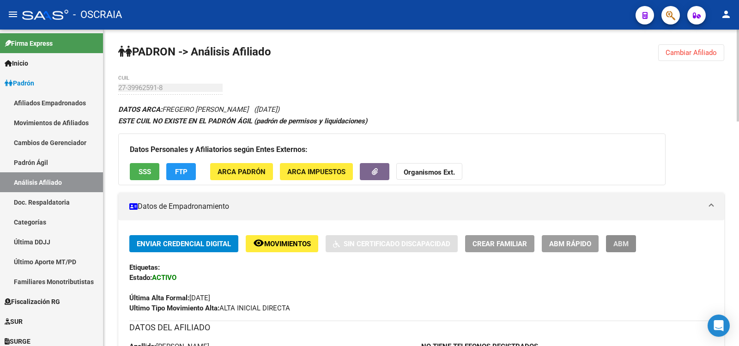
click at [615, 243] on span "ABM" at bounding box center [620, 244] width 15 height 8
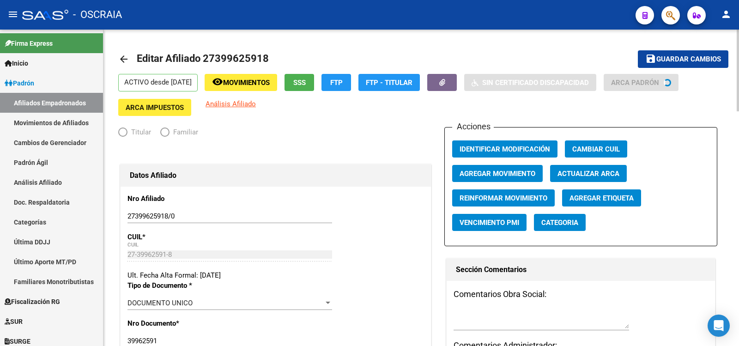
radio input "true"
type input "30-71510840-9"
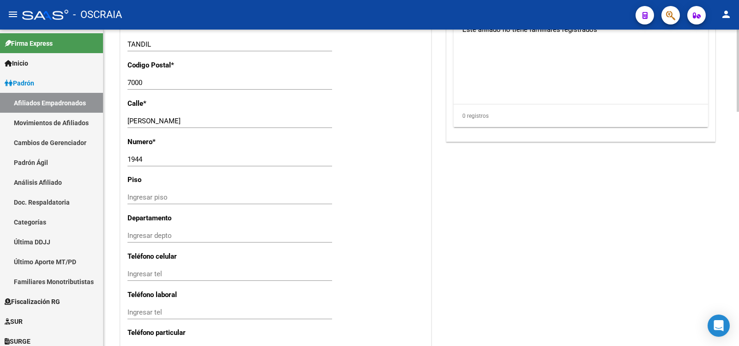
scroll to position [462, 0]
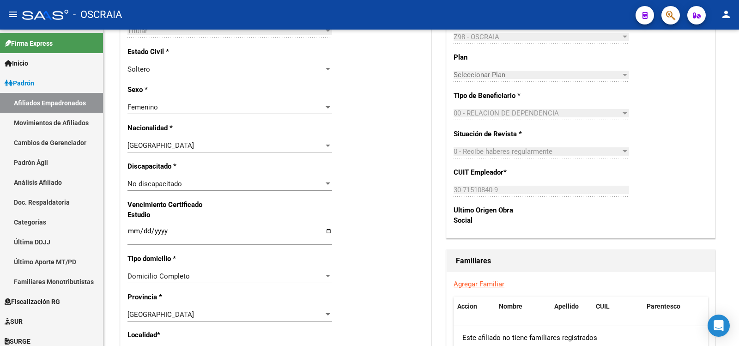
click at [496, 283] on link "Agregar Familiar" at bounding box center [478, 284] width 51 height 8
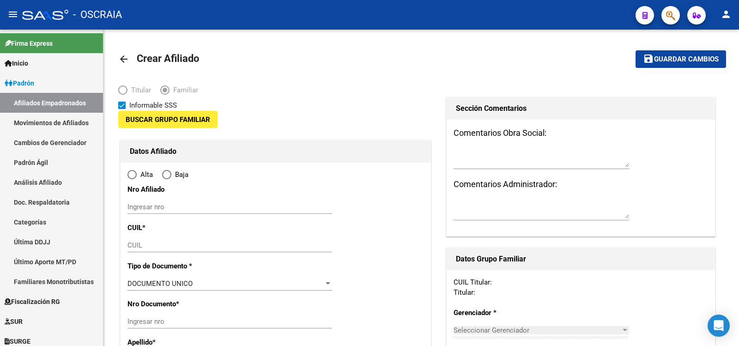
type input "30-71510840-9"
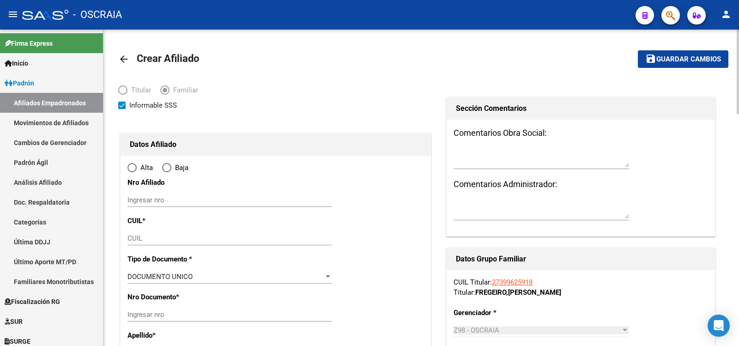
type input "TANDIL"
type input "7000"
type input "[PERSON_NAME]"
type input "1944"
radio input "true"
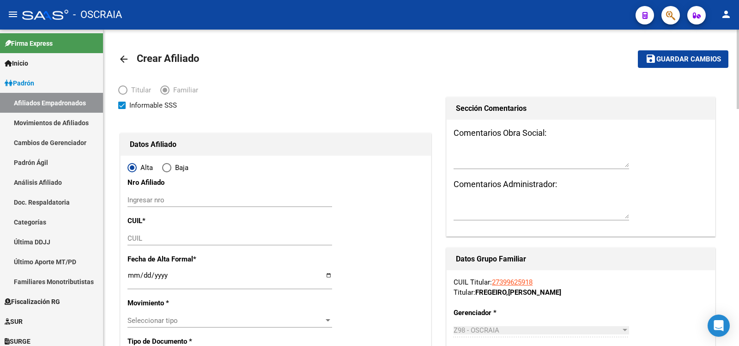
type input "30-71510840-9"
click at [222, 197] on input "Ingresar nro" at bounding box center [229, 200] width 205 height 8
paste input "27399625918"
type input "27399625918/1"
click at [193, 233] on div "CUIL" at bounding box center [229, 238] width 205 height 14
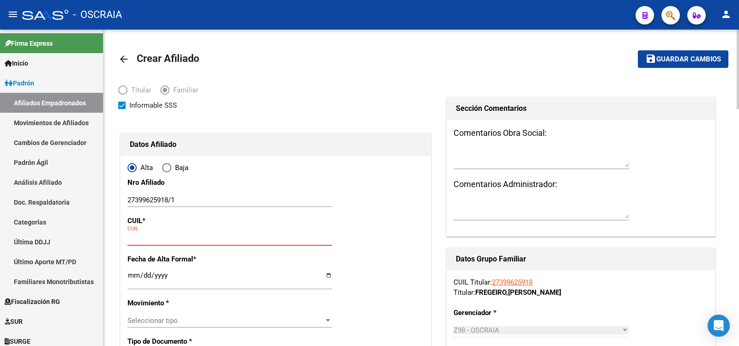
paste input "20-53520740-3"
type input "20-53520740-3"
type input "53520740"
type input "FREGEIRO [PERSON_NAME]"
type input "[DATE]"
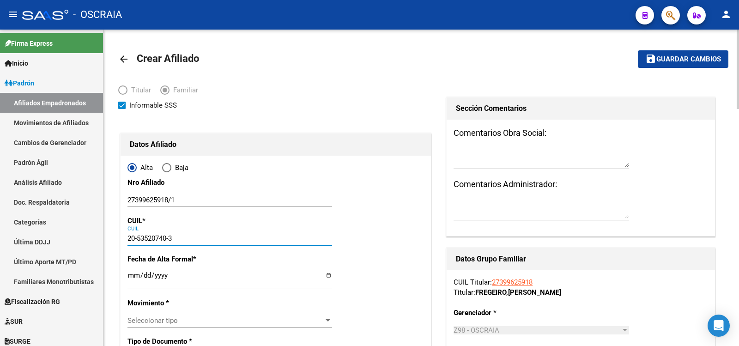
type input "TANDIL"
type input "[PERSON_NAME]"
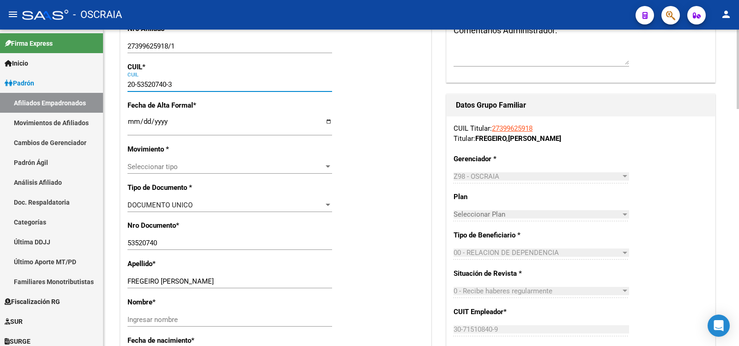
type input "20-53520740-3"
click at [189, 126] on input "Ingresar fecha" at bounding box center [229, 125] width 205 height 15
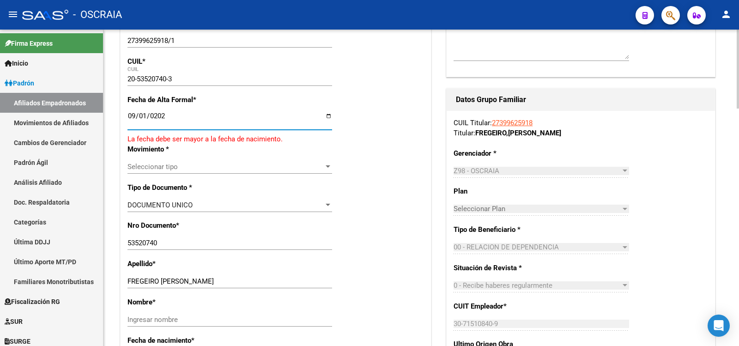
type input "[DATE]"
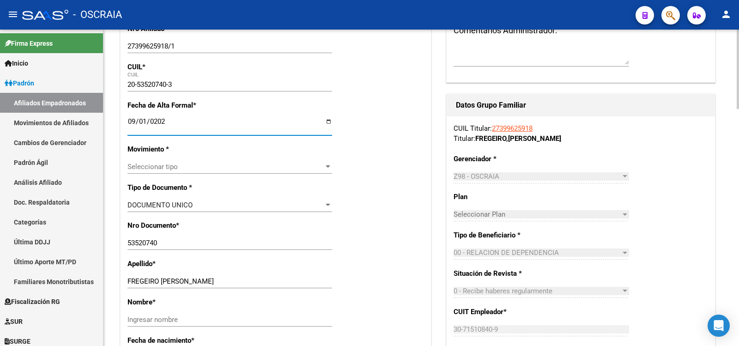
click at [185, 160] on div "Seleccionar tipo Seleccionar tipo" at bounding box center [229, 167] width 205 height 14
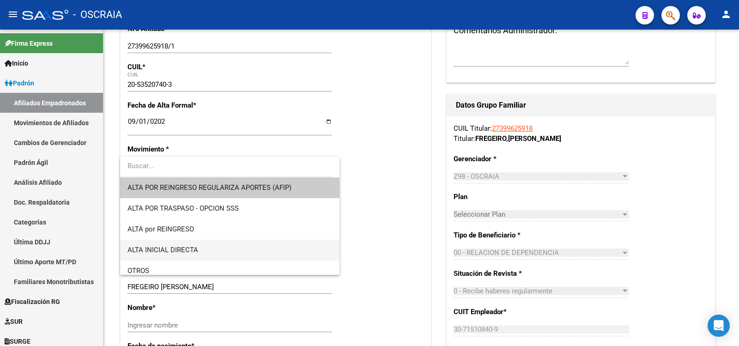
click at [185, 241] on span "ALTA INICIAL DIRECTA" at bounding box center [229, 250] width 205 height 21
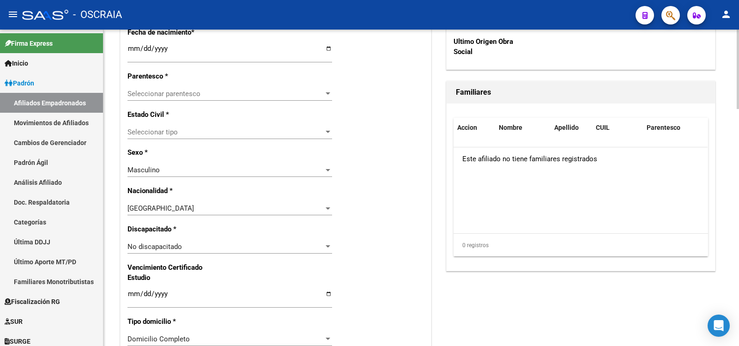
scroll to position [308, 0]
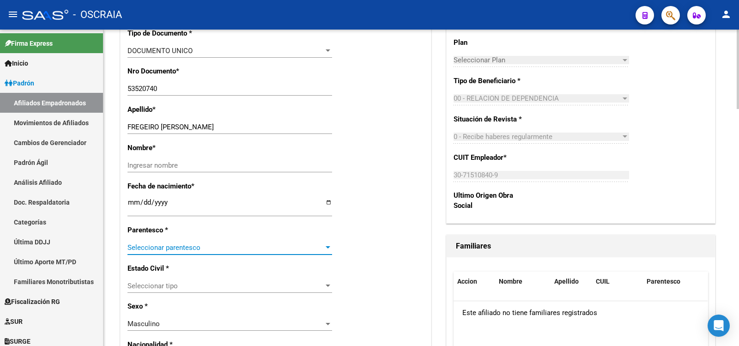
click at [222, 245] on span "Seleccionar parentesco" at bounding box center [225, 247] width 196 height 8
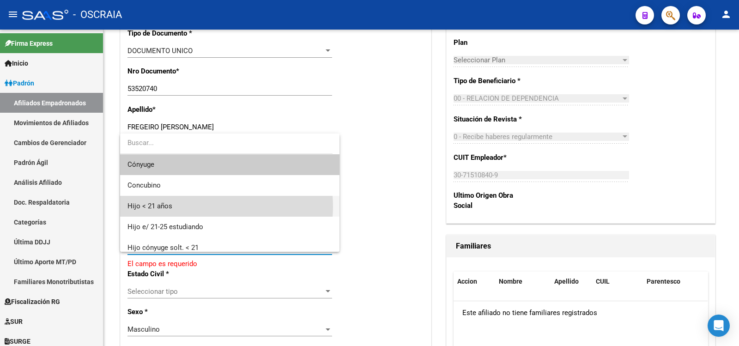
click at [199, 206] on span "Hijo < 21 años" at bounding box center [229, 206] width 205 height 21
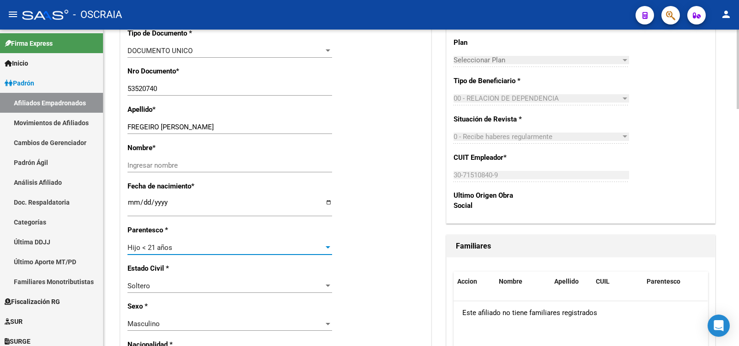
scroll to position [462, 0]
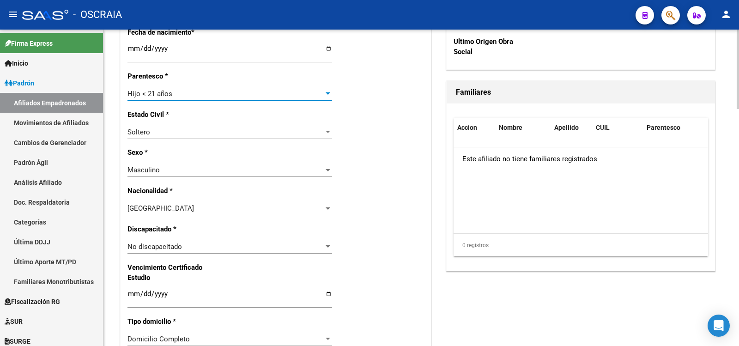
click at [208, 96] on div "Hijo < 21 años" at bounding box center [225, 94] width 196 height 8
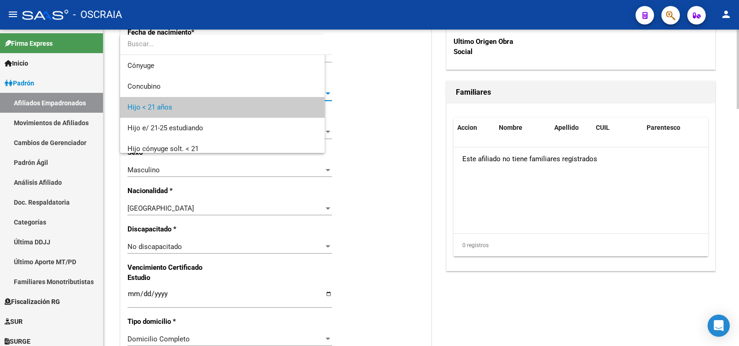
scroll to position [14, 0]
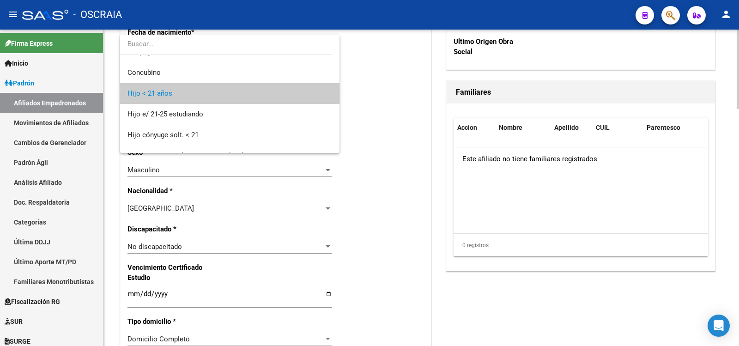
click at [208, 96] on span "Hijo < 21 años" at bounding box center [229, 93] width 205 height 21
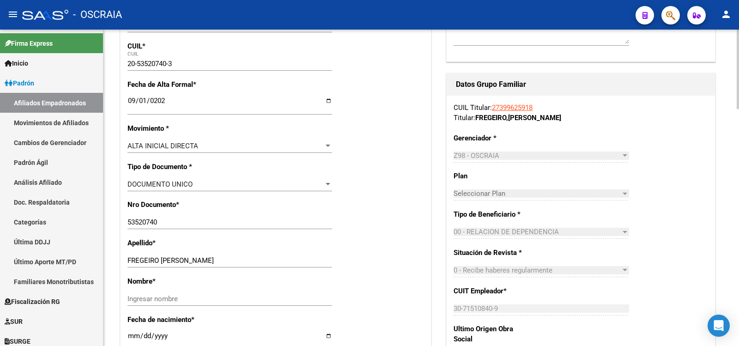
scroll to position [0, 0]
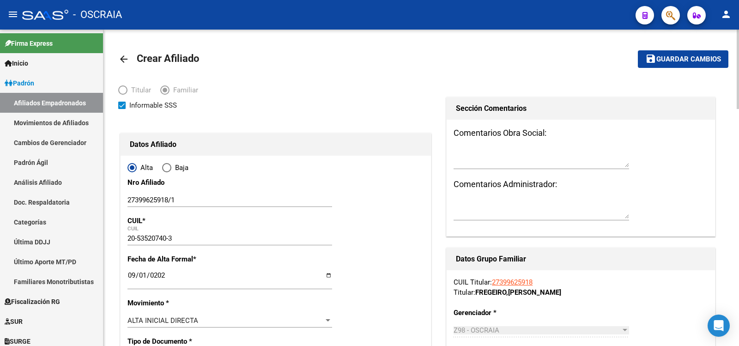
click at [686, 60] on span "Guardar cambios" at bounding box center [688, 59] width 65 height 8
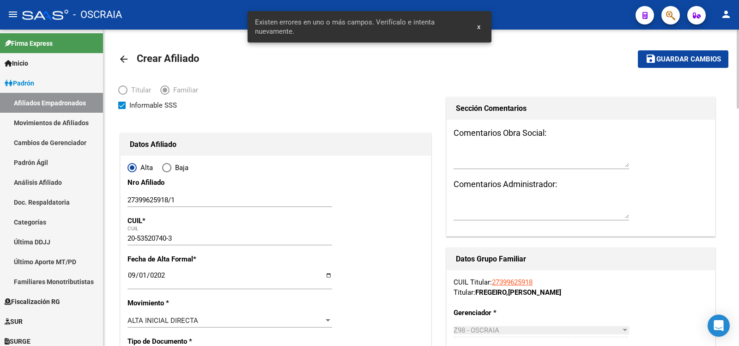
scroll to position [154, 0]
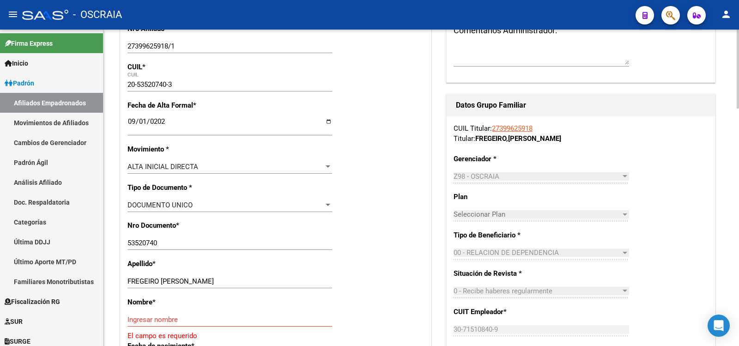
click at [193, 314] on div "Ingresar nombre" at bounding box center [229, 320] width 205 height 14
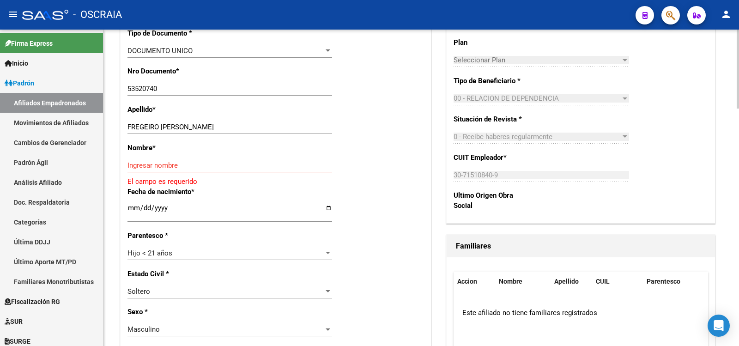
drag, startPoint x: 211, startPoint y: 124, endPoint x: 167, endPoint y: 128, distance: 44.1
click at [167, 128] on div "FREGEIRO [PERSON_NAME] apellido" at bounding box center [229, 127] width 205 height 14
drag, startPoint x: 162, startPoint y: 126, endPoint x: 229, endPoint y: 131, distance: 67.1
click at [229, 131] on input "FREGEIRO [PERSON_NAME]" at bounding box center [229, 127] width 205 height 8
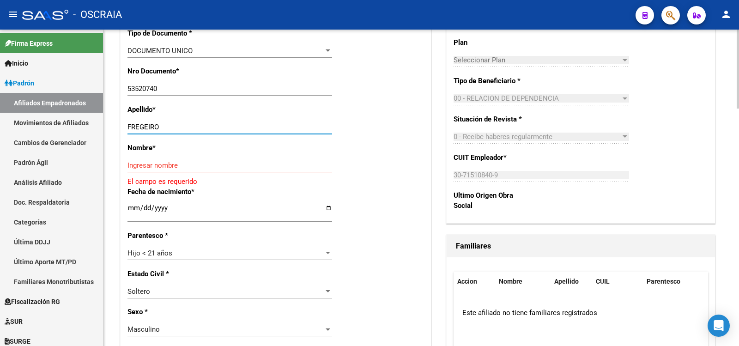
type input "FREGEIRO"
click at [200, 165] on input "Ingresar nombre" at bounding box center [229, 165] width 205 height 8
paste input "[PERSON_NAME]"
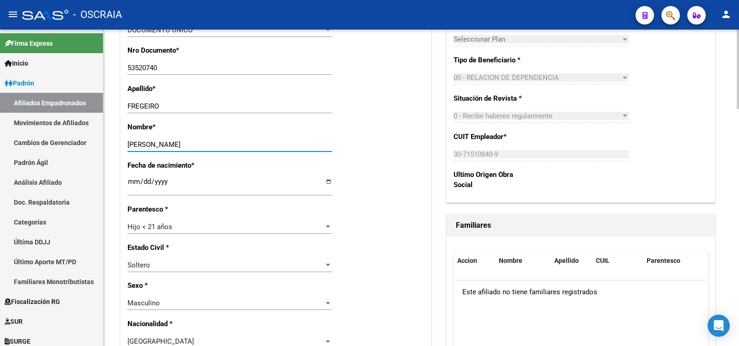
scroll to position [0, 0]
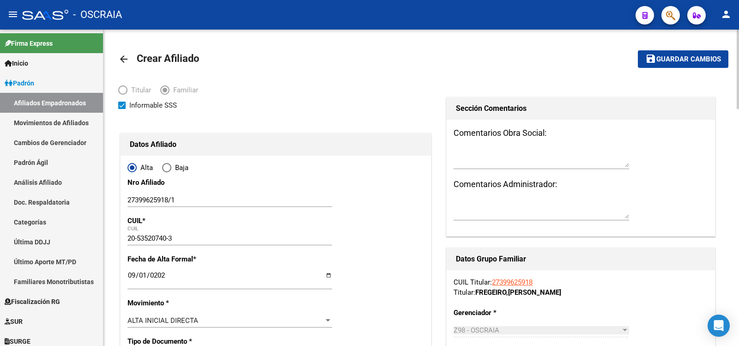
type input "[PERSON_NAME]"
click at [666, 62] on span "Guardar cambios" at bounding box center [688, 59] width 65 height 8
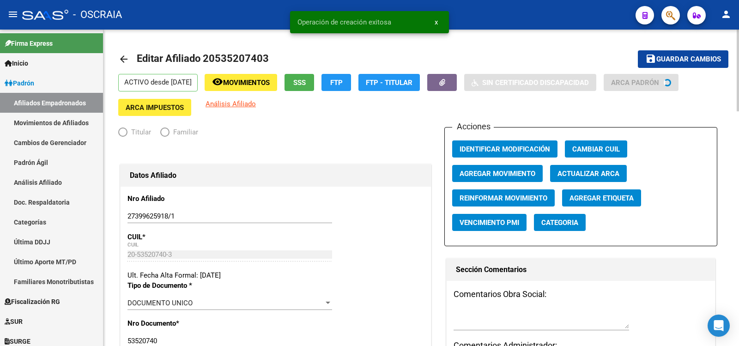
radio input "true"
type input "30-71510840-9"
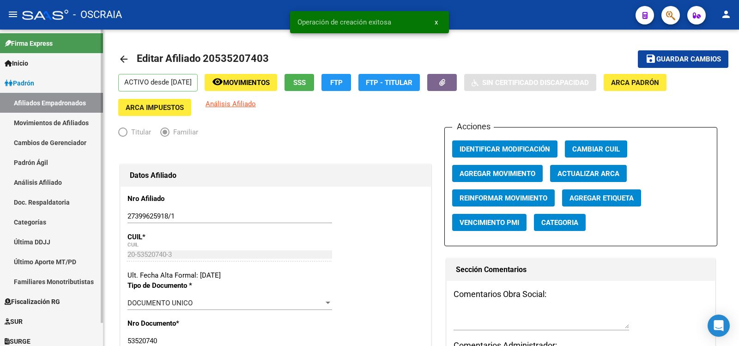
click at [48, 163] on link "Padrón Ágil" at bounding box center [51, 162] width 103 height 20
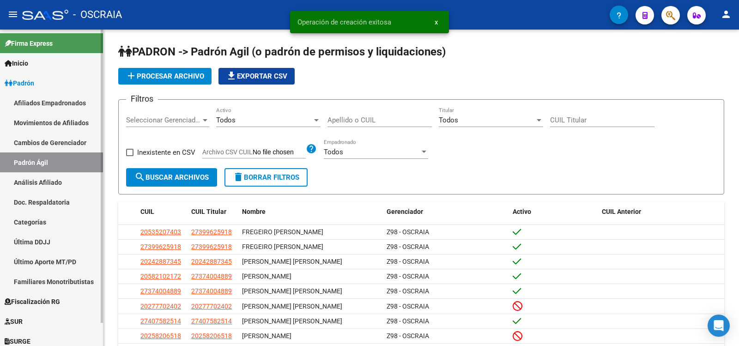
click at [49, 178] on link "Análisis Afiliado" at bounding box center [51, 182] width 103 height 20
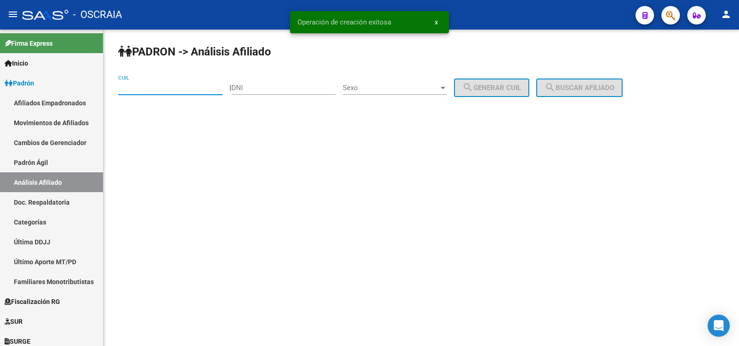
click at [158, 90] on input "CUIL" at bounding box center [170, 88] width 104 height 8
paste input
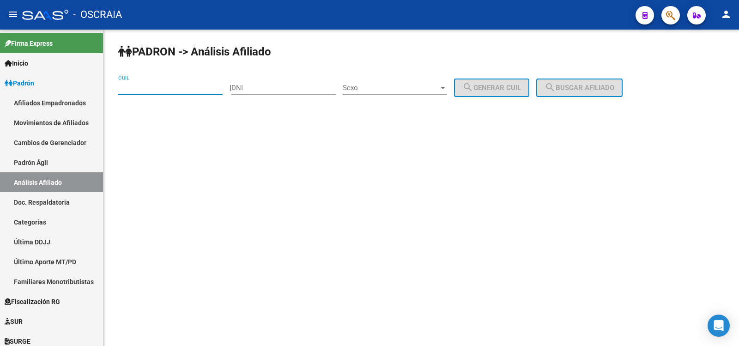
paste input "20-53520740-3"
type input "20-53520740-3"
click at [597, 93] on button "search Buscar afiliado" at bounding box center [579, 87] width 86 height 18
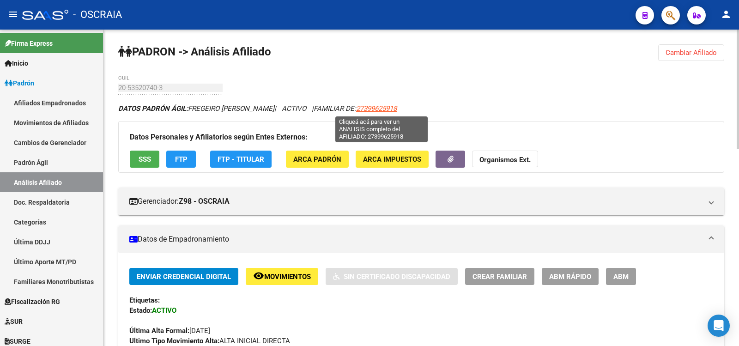
click at [379, 104] on span "27399625918" at bounding box center [376, 108] width 41 height 8
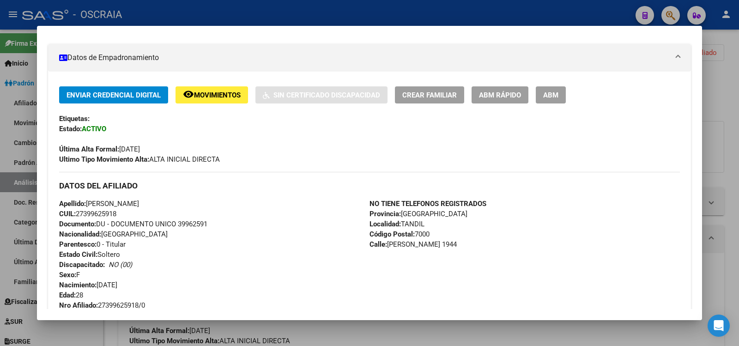
scroll to position [511, 0]
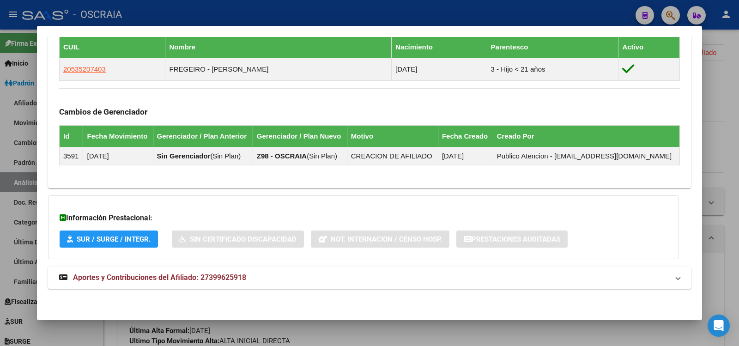
click at [269, 277] on mat-panel-title "Aportes y Contribuciones del Afiliado: 27399625918" at bounding box center [363, 277] width 609 height 11
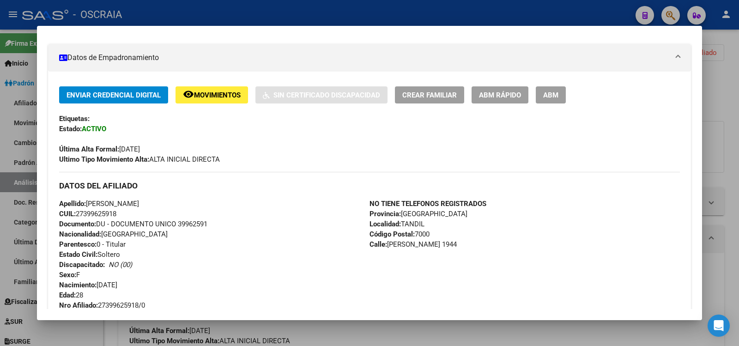
scroll to position [462, 0]
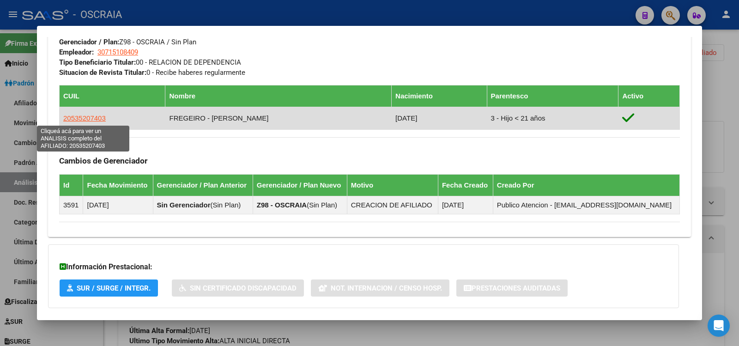
click at [82, 120] on span "20535207403" at bounding box center [84, 118] width 42 height 8
type textarea "20535207403"
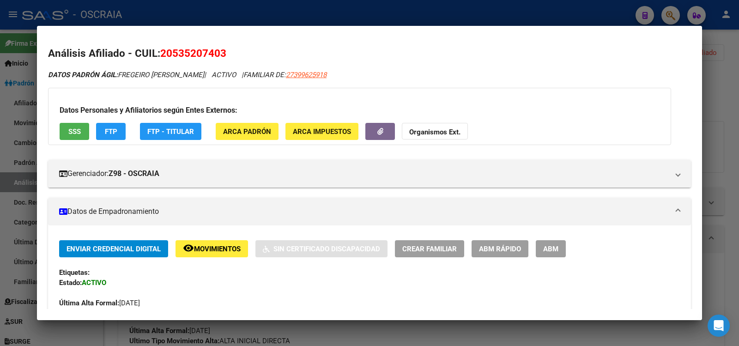
scroll to position [308, 0]
